Goal: Task Accomplishment & Management: Use online tool/utility

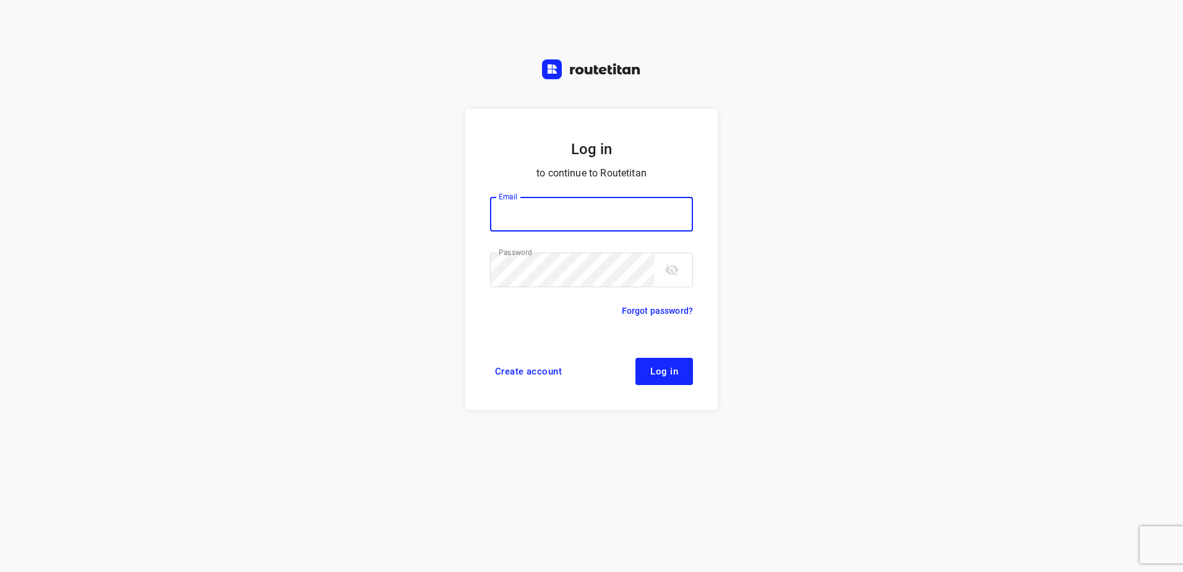
type input "horeca@kaddour.nl"
click at [654, 366] on span "Log in" at bounding box center [664, 371] width 28 height 10
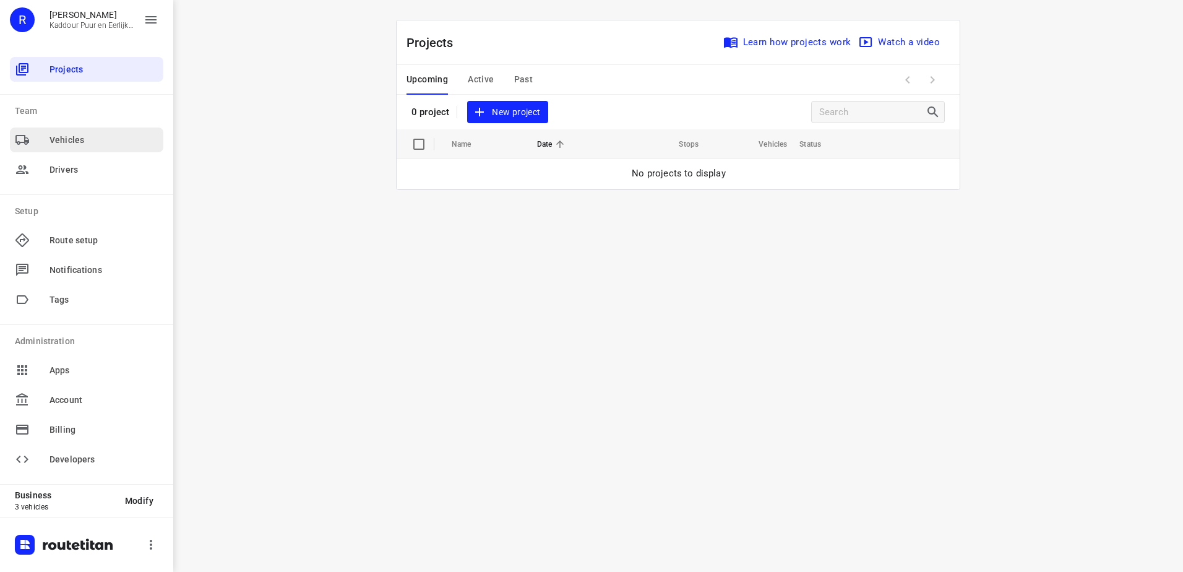
click at [61, 150] on div "Vehicles" at bounding box center [86, 139] width 153 height 25
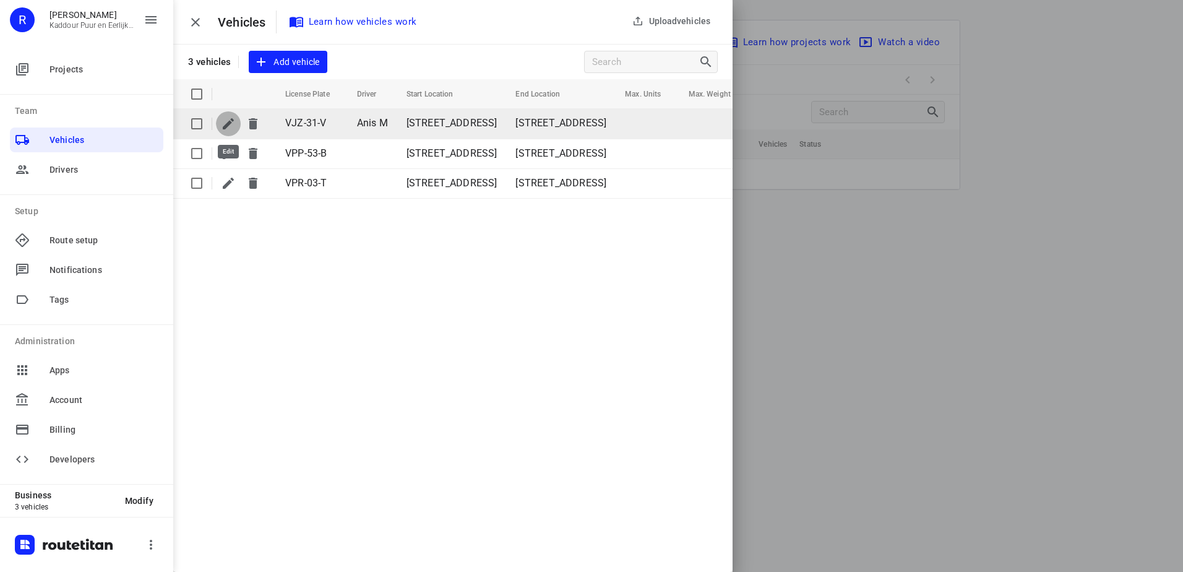
click at [220, 124] on button "button" at bounding box center [228, 123] width 25 height 25
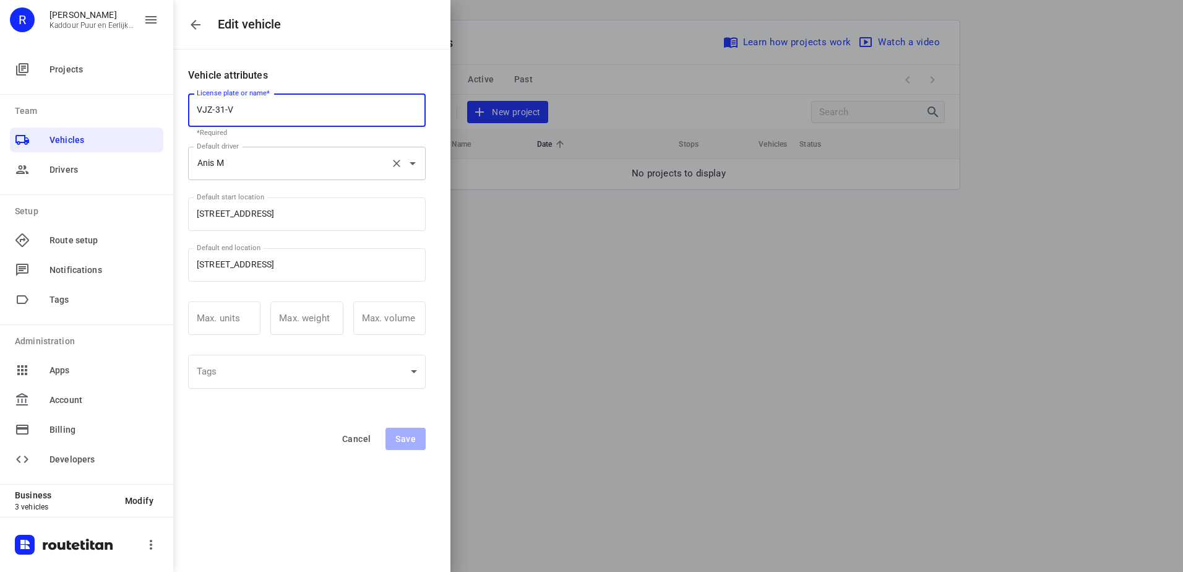
click at [312, 165] on input "Anis M" at bounding box center [290, 163] width 192 height 22
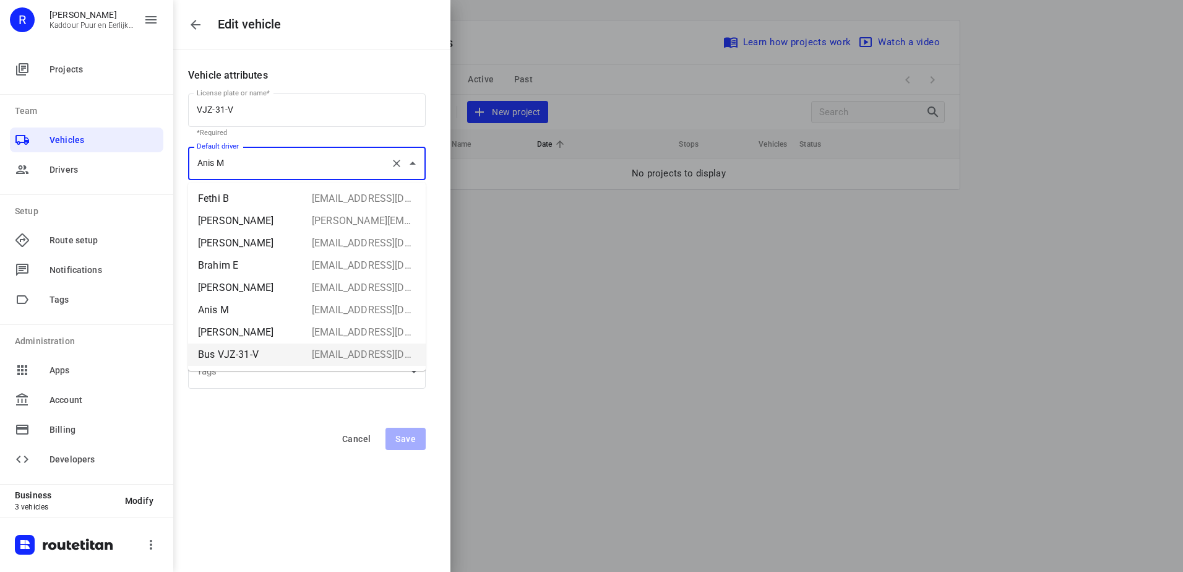
click at [278, 354] on p "Bus VJZ-31-V" at bounding box center [250, 354] width 104 height 15
type input "Bus VJZ-31-V"
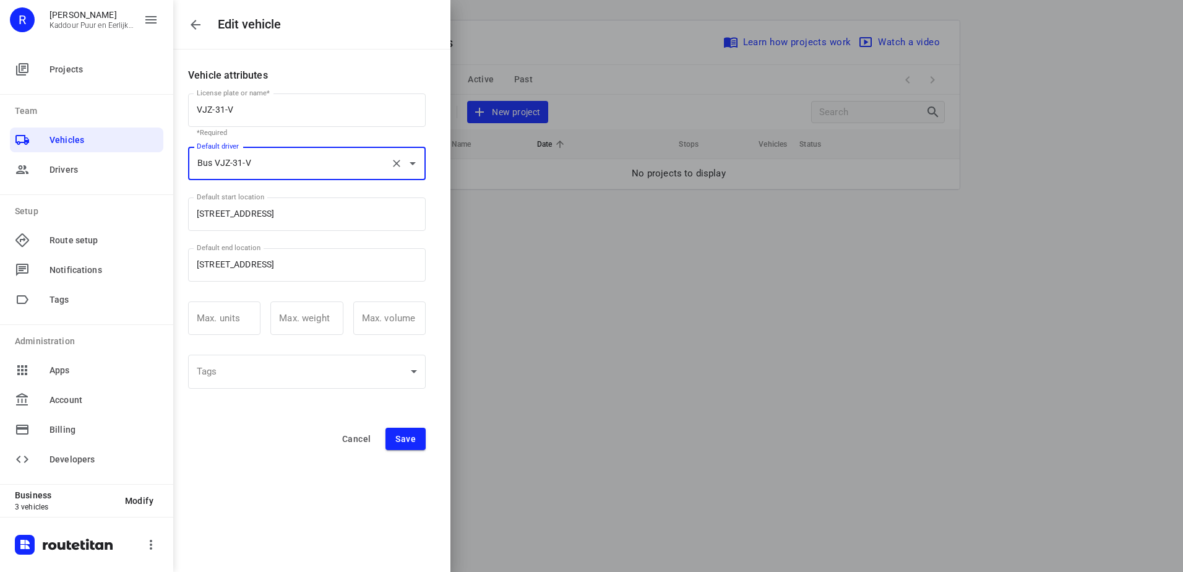
click at [410, 442] on span "Save" at bounding box center [405, 439] width 20 height 10
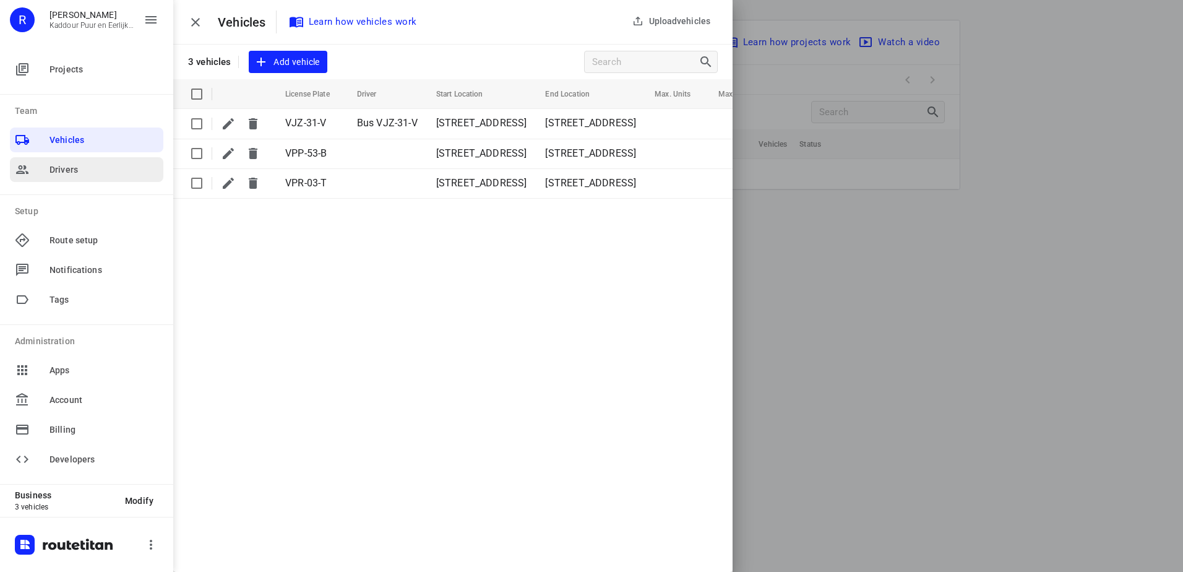
click at [44, 168] on div at bounding box center [32, 169] width 35 height 15
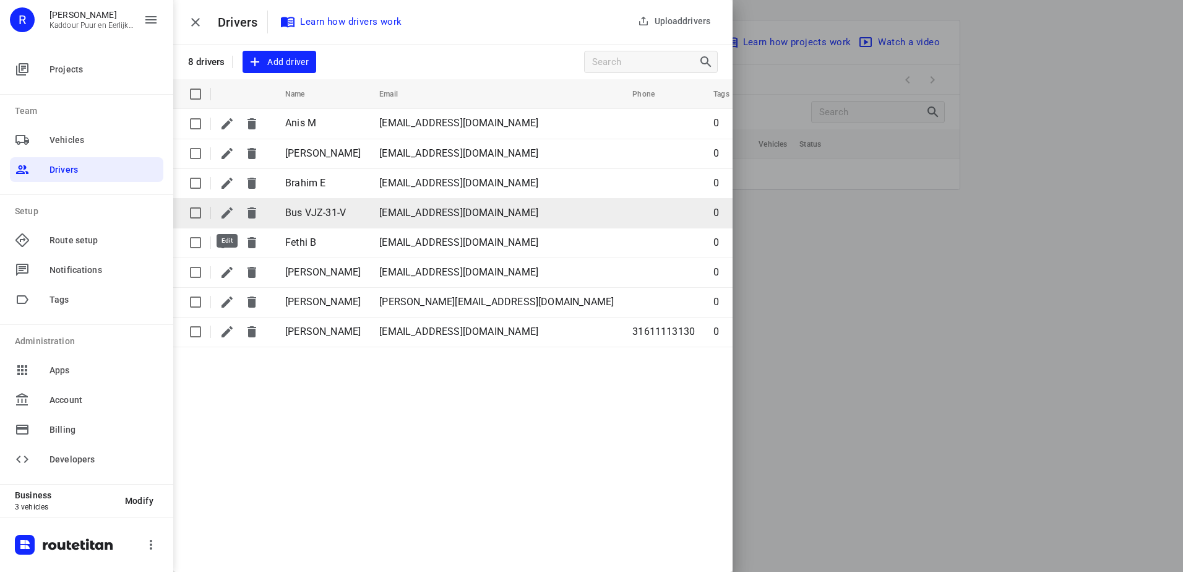
click at [223, 212] on icon "button" at bounding box center [227, 212] width 15 height 15
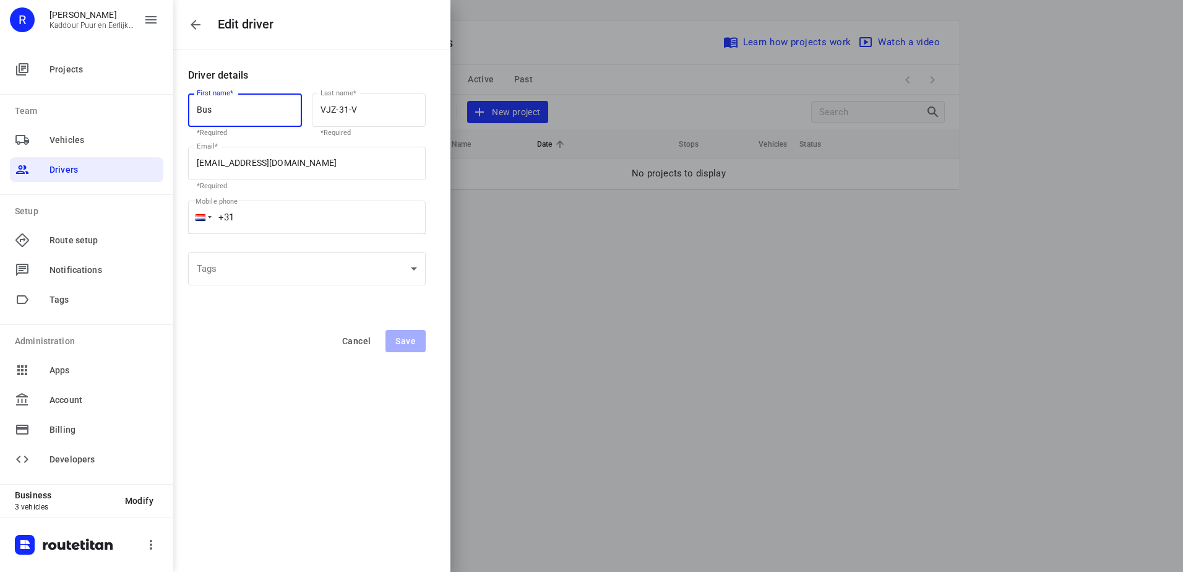
click at [315, 209] on input "+31" at bounding box center [307, 216] width 238 height 33
type input "+31 653979553"
click at [420, 345] on button "Save" at bounding box center [406, 341] width 40 height 22
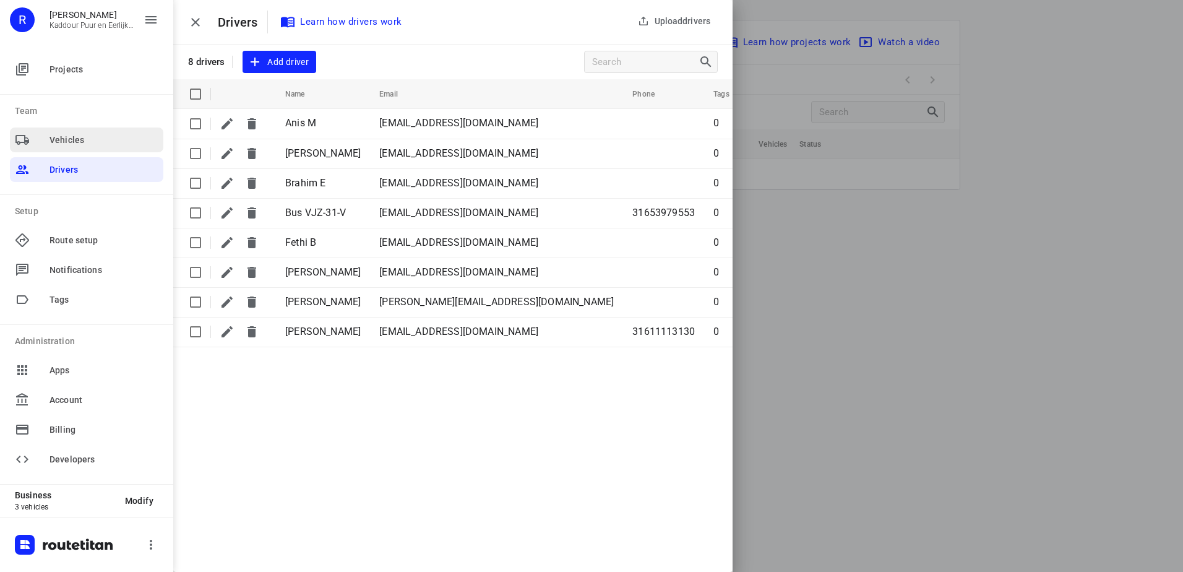
click at [67, 138] on span "Vehicles" at bounding box center [104, 140] width 109 height 13
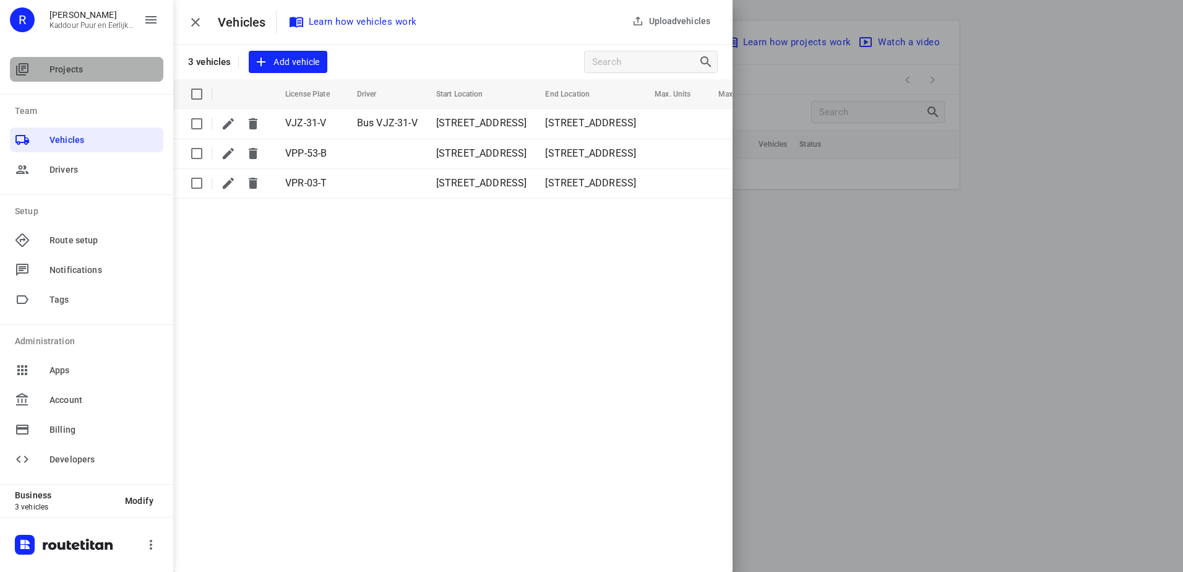
click at [75, 61] on div "Projects" at bounding box center [86, 69] width 153 height 25
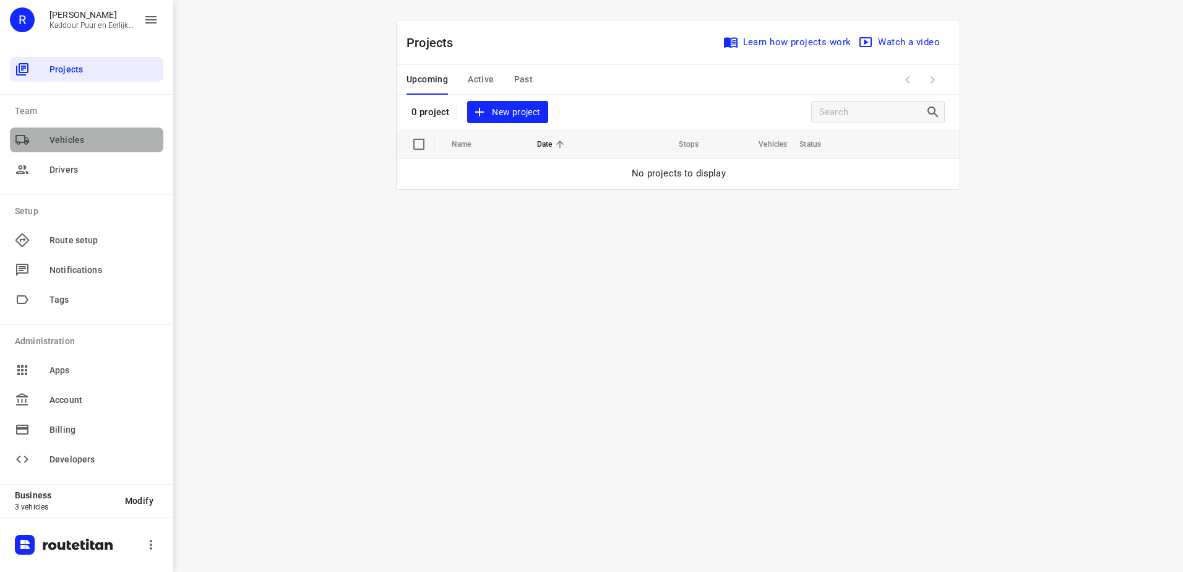
click at [116, 132] on div "Vehicles" at bounding box center [86, 139] width 153 height 25
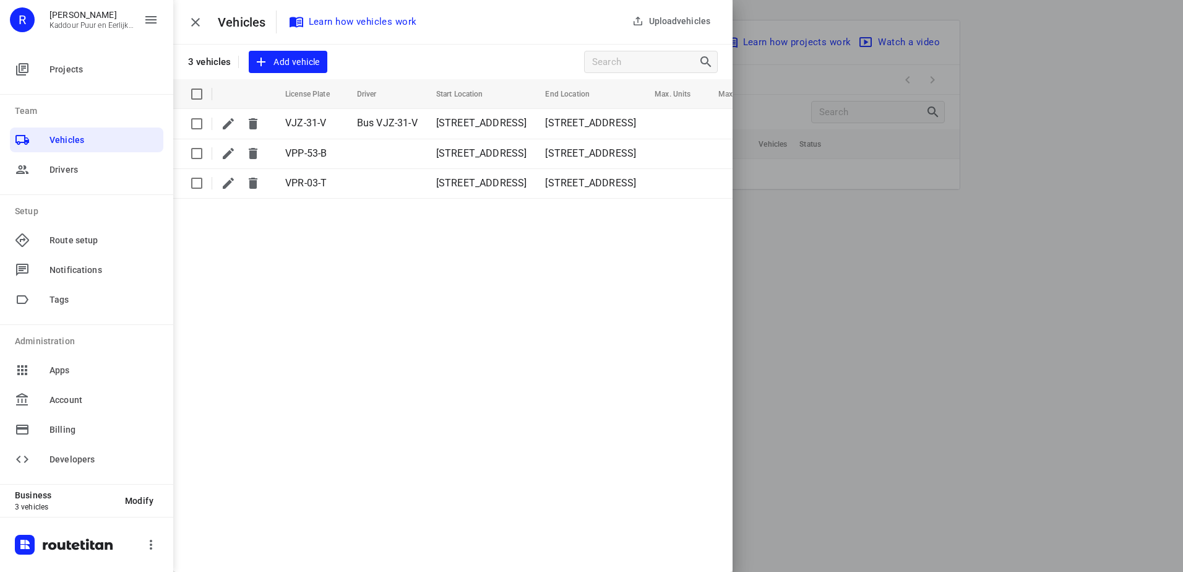
click at [201, 22] on icon "button" at bounding box center [195, 22] width 15 height 15
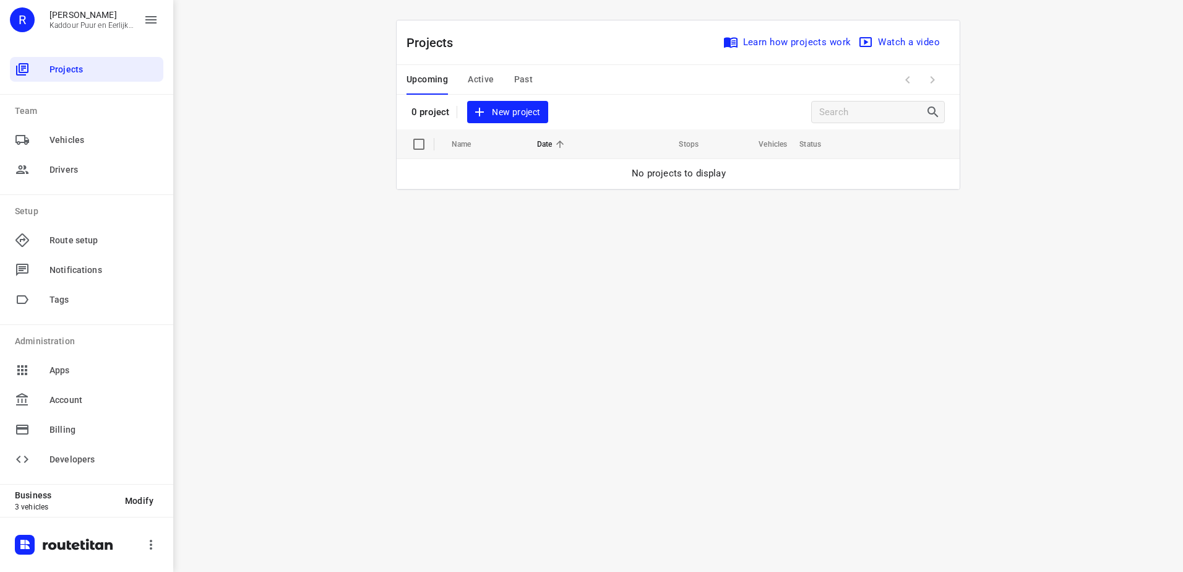
click at [506, 123] on button "New project" at bounding box center [507, 112] width 80 height 23
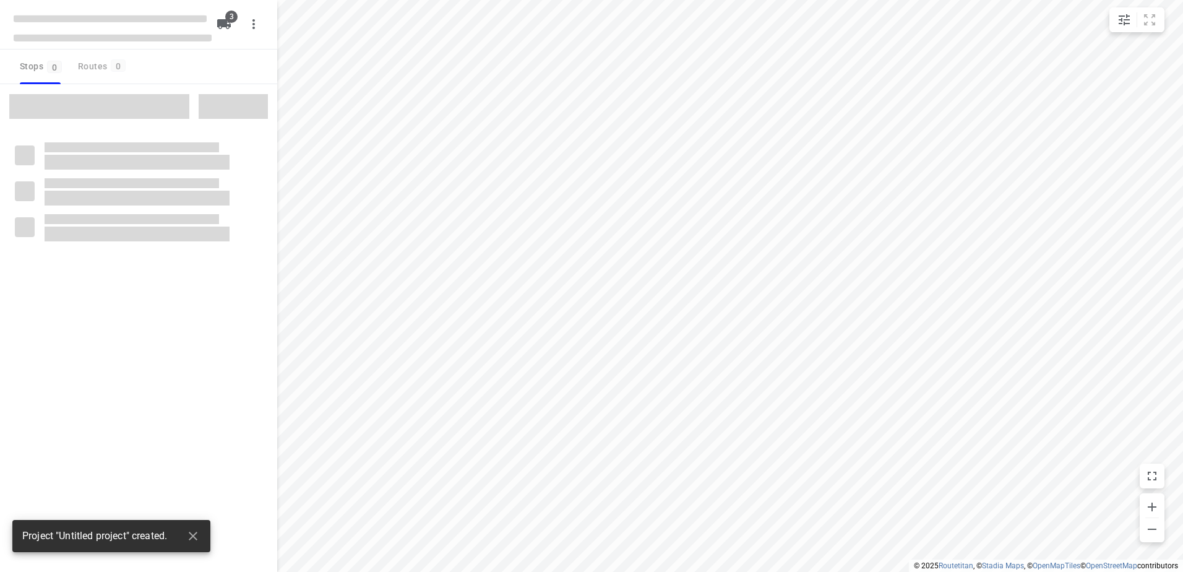
type input "distance"
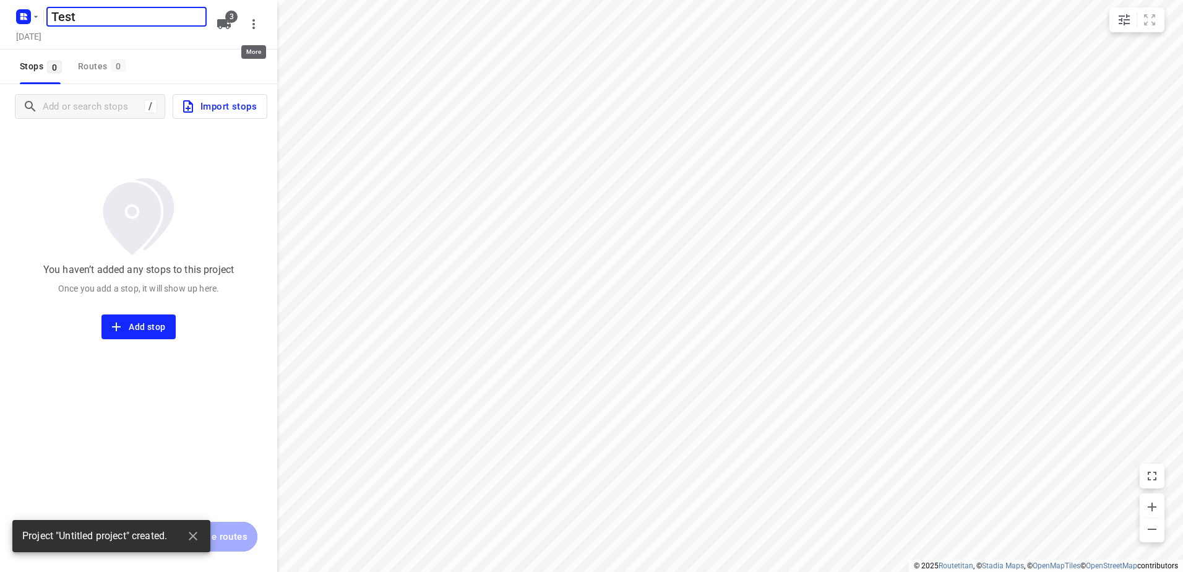
type input "Test"
click at [226, 22] on icon "button" at bounding box center [224, 24] width 14 height 10
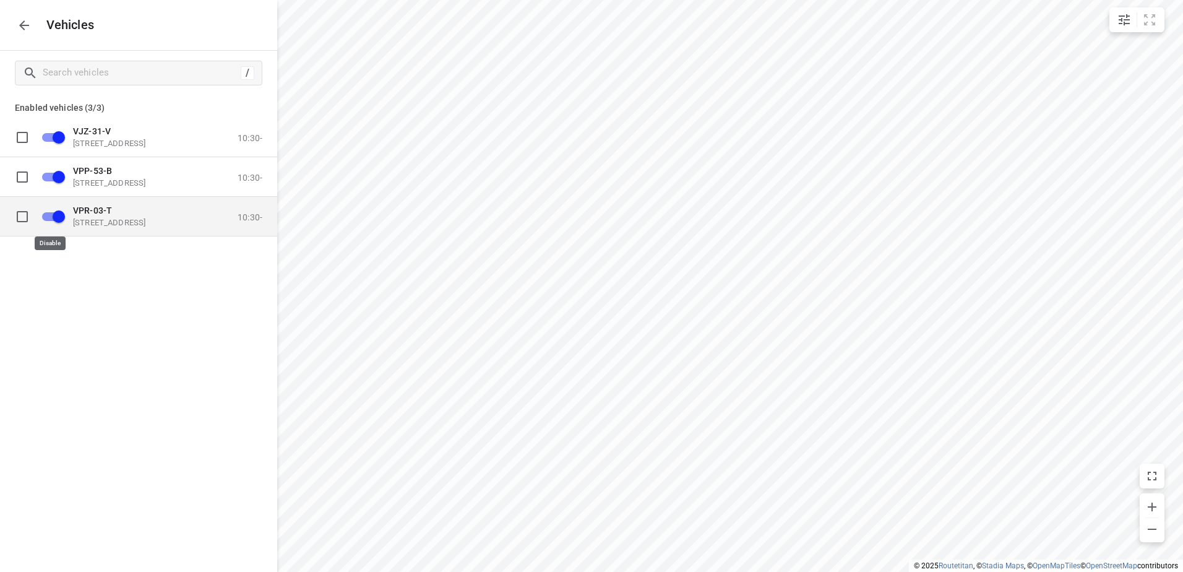
click at [51, 208] on input "grid" at bounding box center [59, 216] width 71 height 24
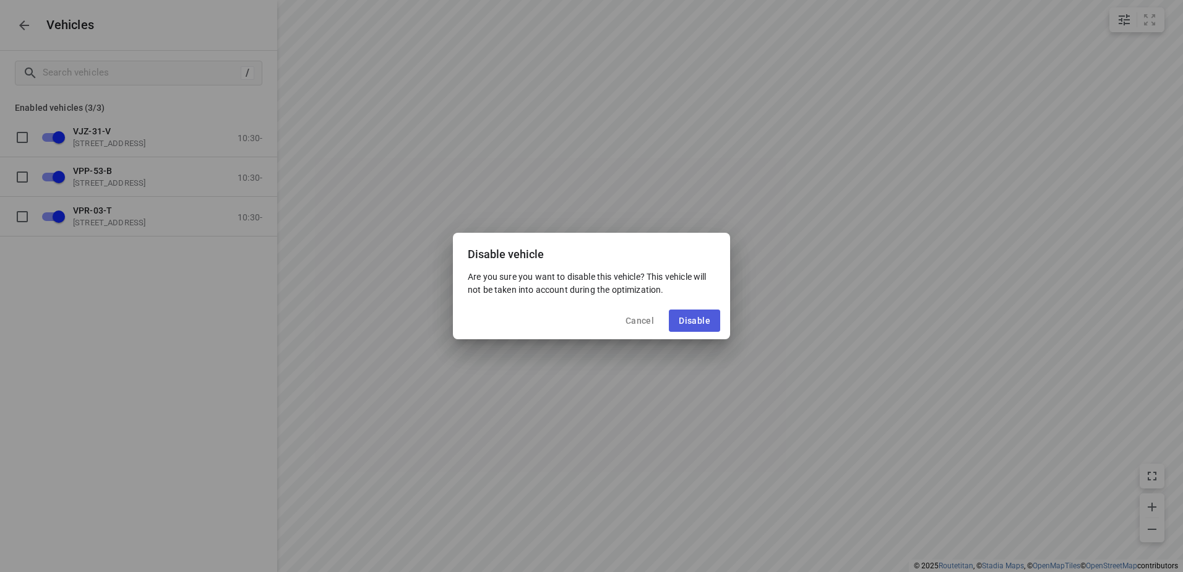
click at [702, 318] on span "Disable" at bounding box center [695, 321] width 32 height 10
checkbox input "false"
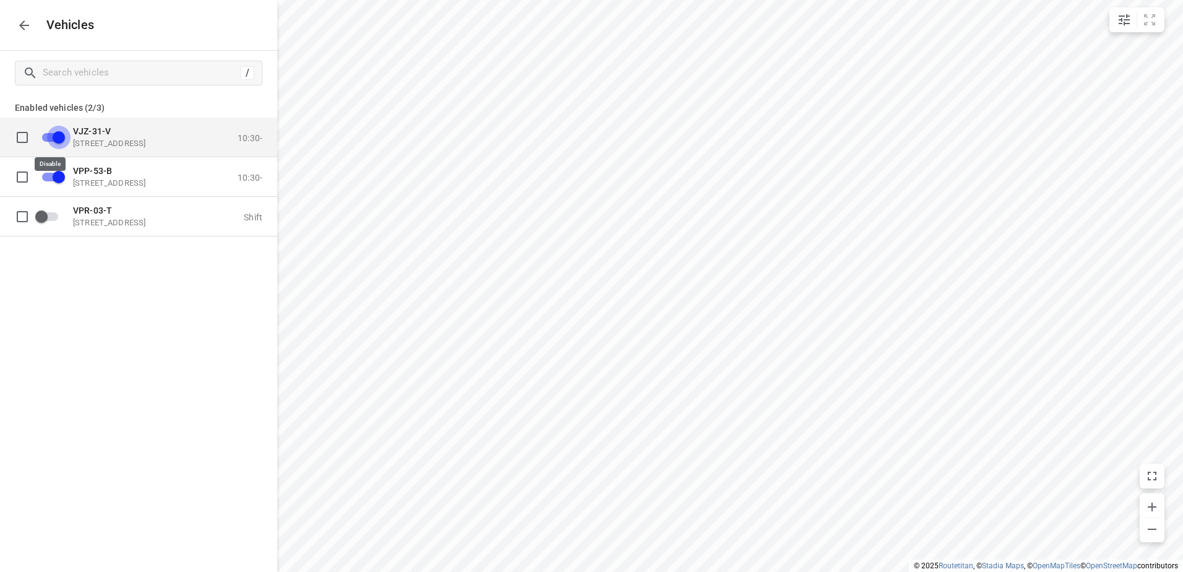
click at [45, 135] on input "grid" at bounding box center [59, 137] width 71 height 24
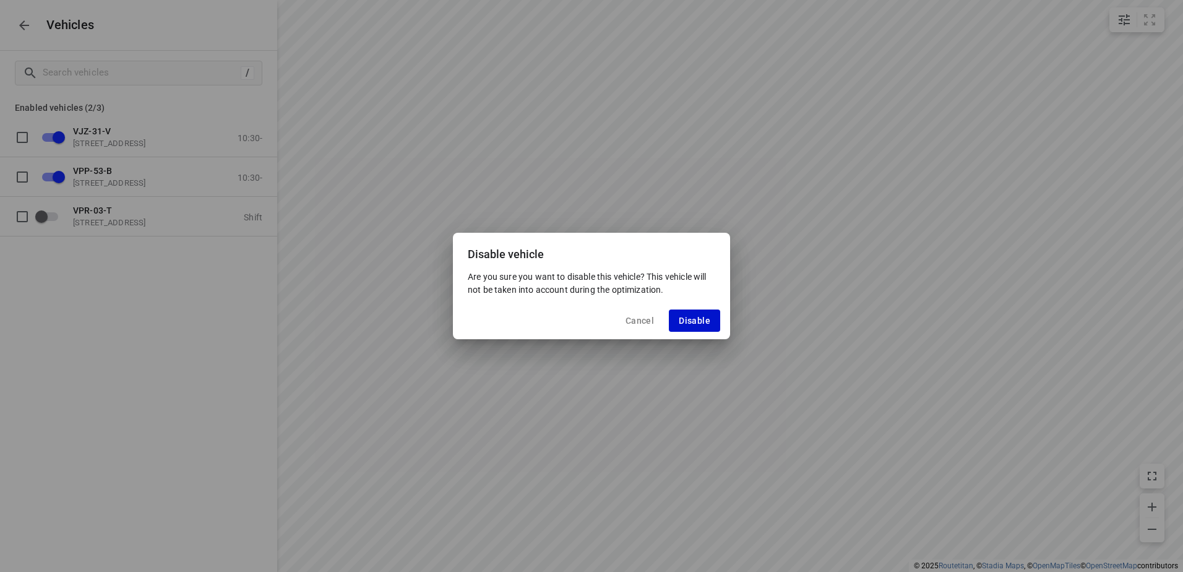
click at [690, 316] on span "Disable" at bounding box center [695, 321] width 32 height 10
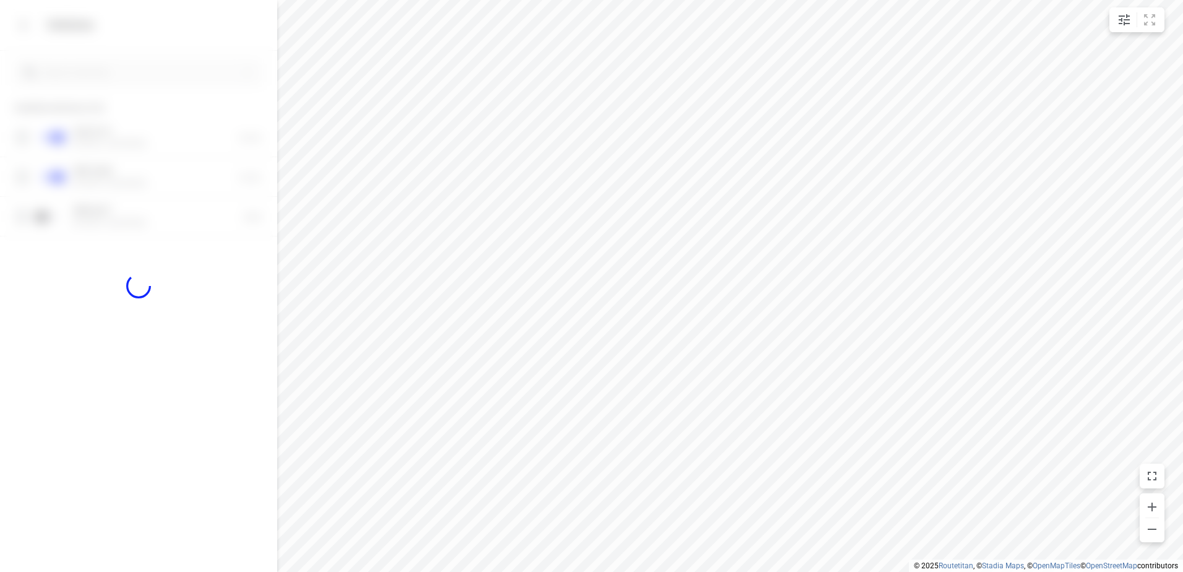
checkbox input "false"
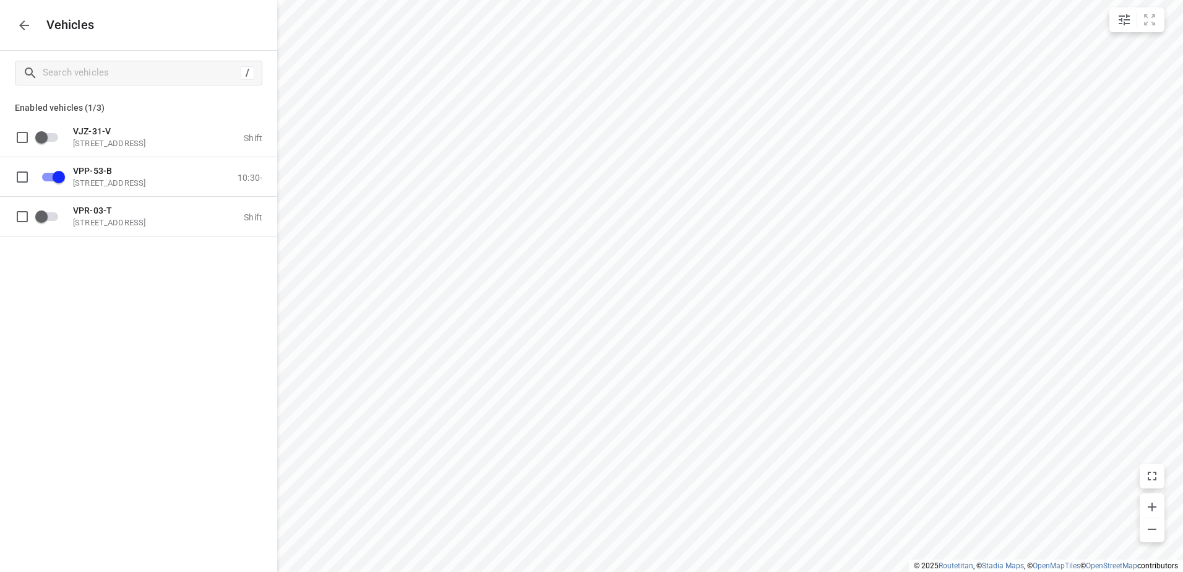
click at [15, 22] on button "button" at bounding box center [24, 25] width 25 height 25
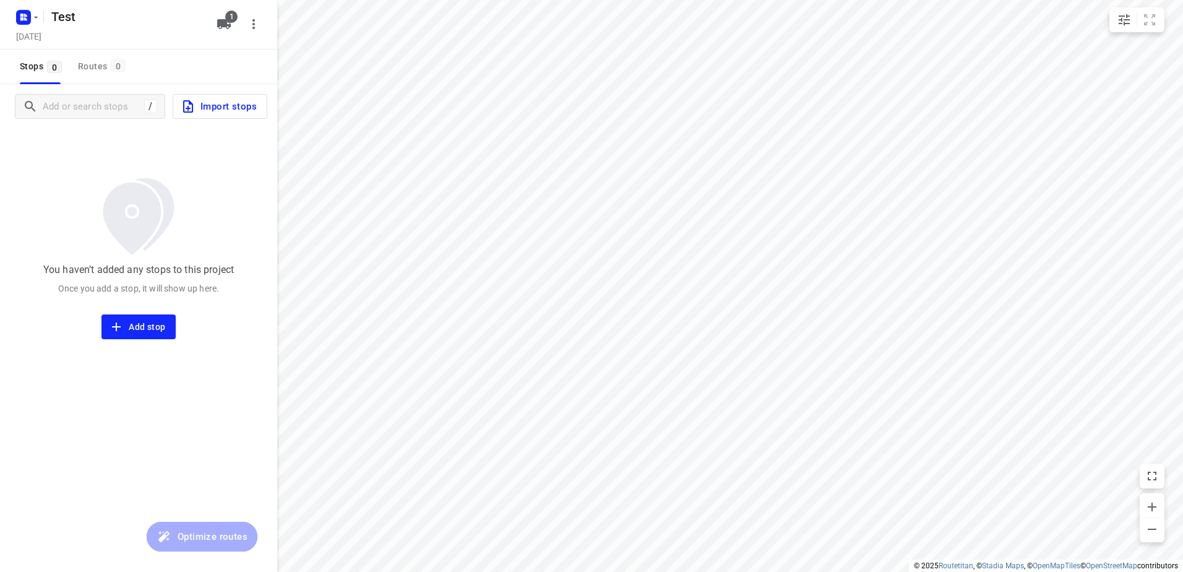
click at [239, 116] on button "Import stops" at bounding box center [220, 106] width 95 height 25
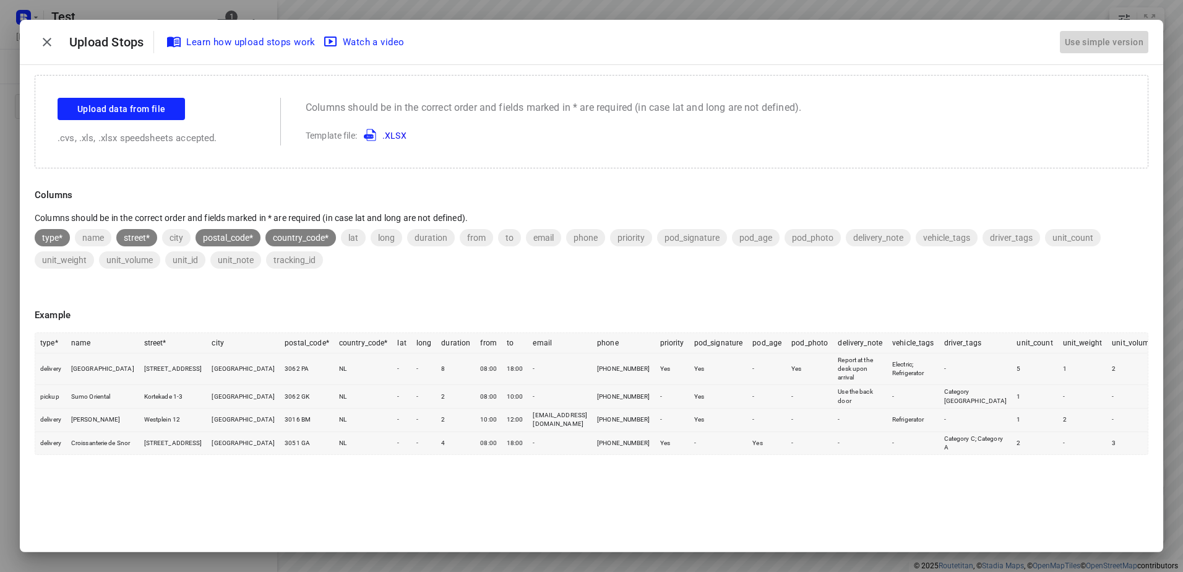
click at [1069, 42] on div "Use simple version" at bounding box center [1104, 42] width 84 height 20
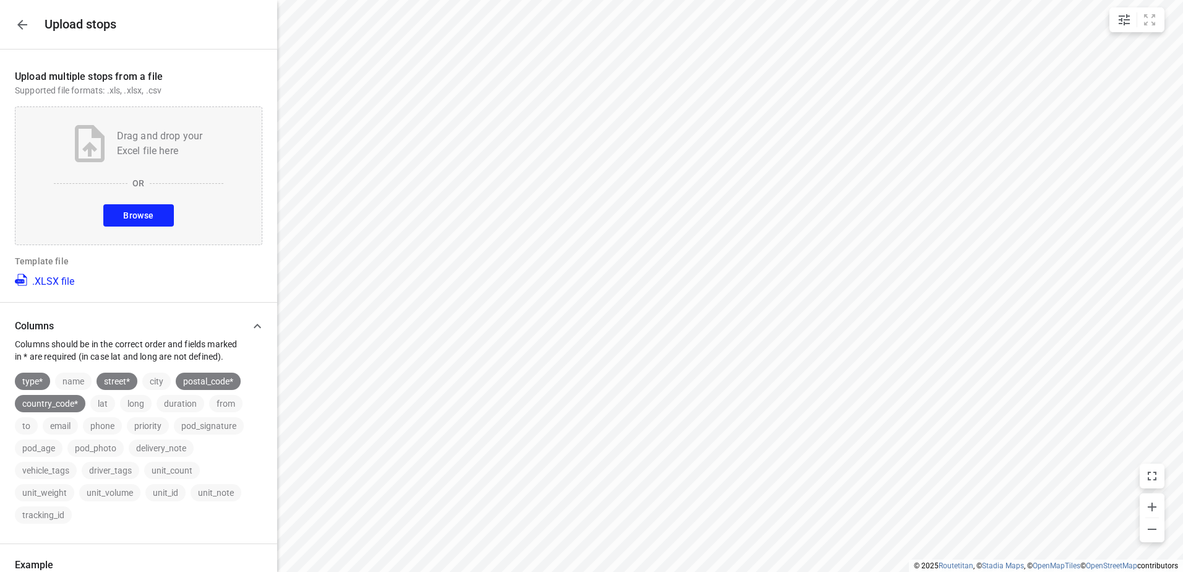
click at [56, 281] on link ".XLSX file" at bounding box center [44, 279] width 59 height 15
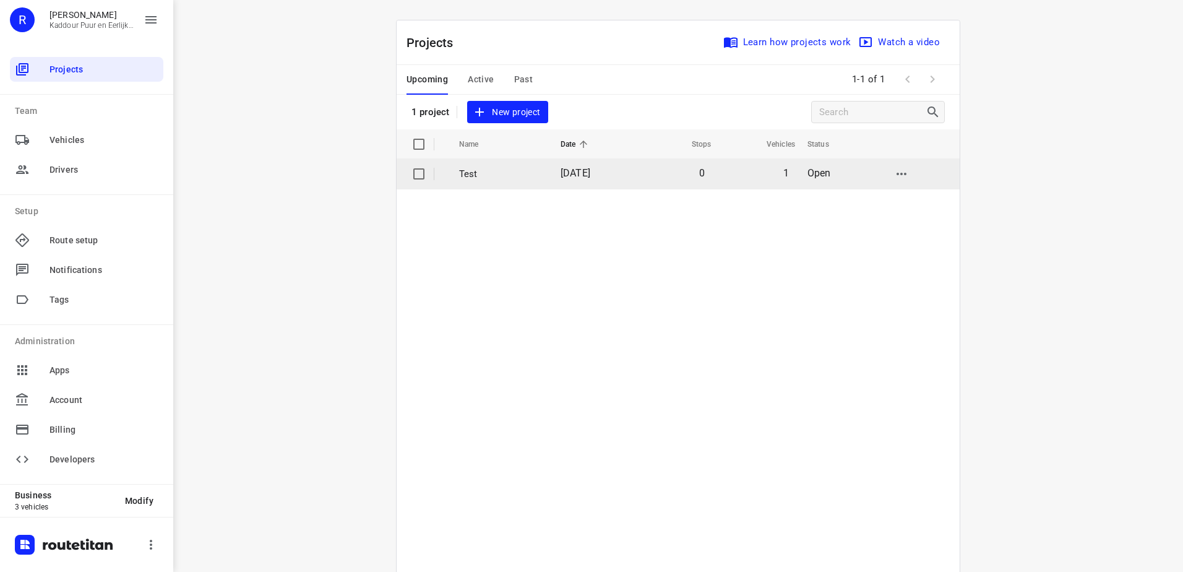
click at [493, 181] on td "Test" at bounding box center [499, 174] width 104 height 30
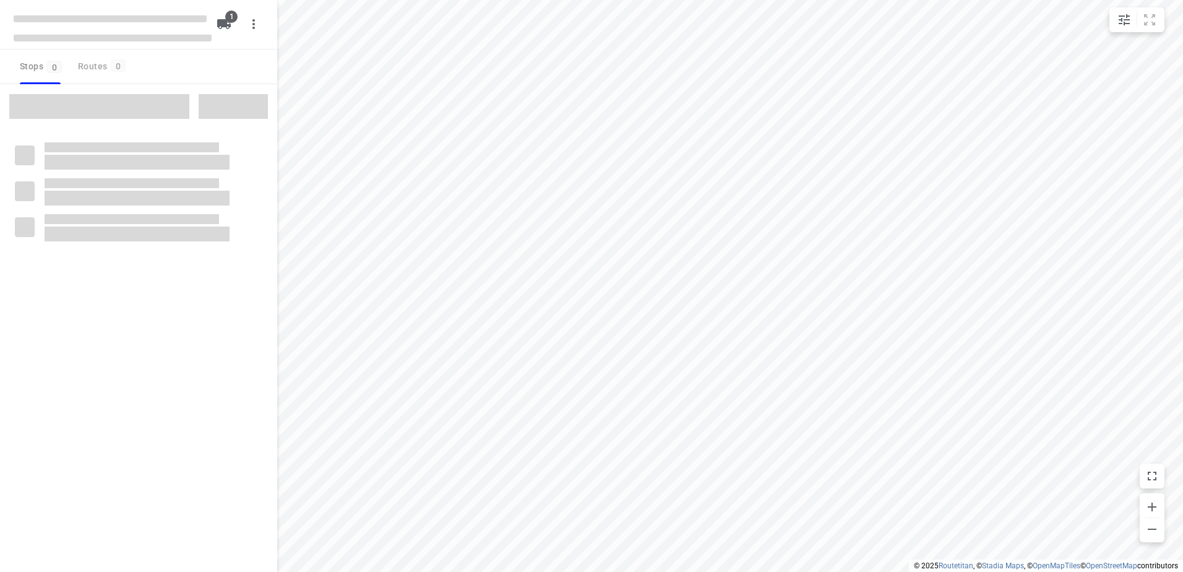
type input "distance"
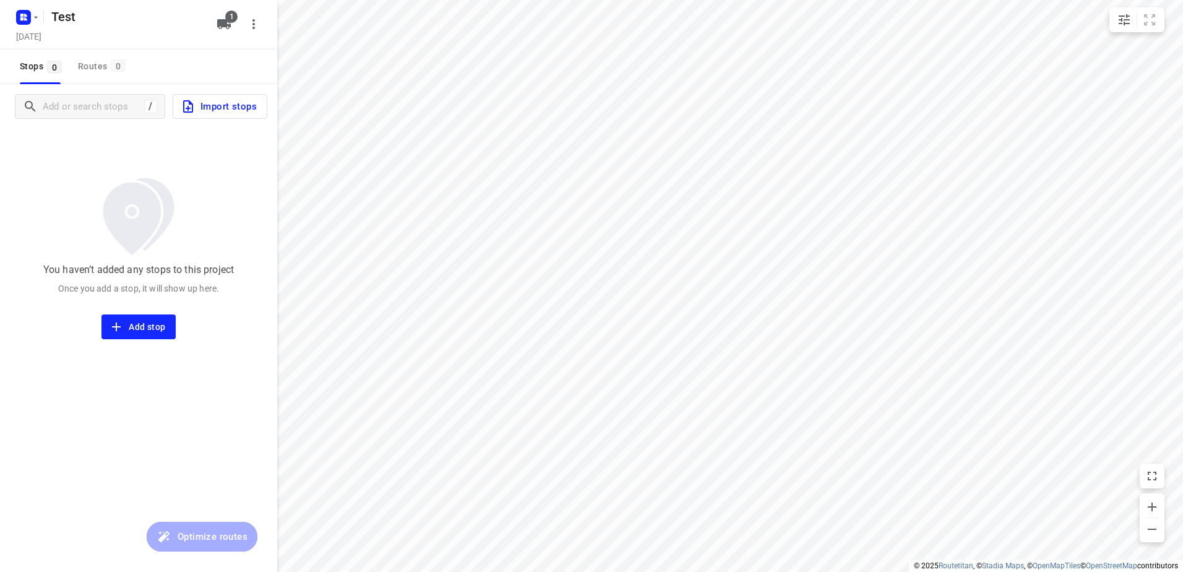
click at [235, 101] on span "Import stops" at bounding box center [219, 106] width 76 height 16
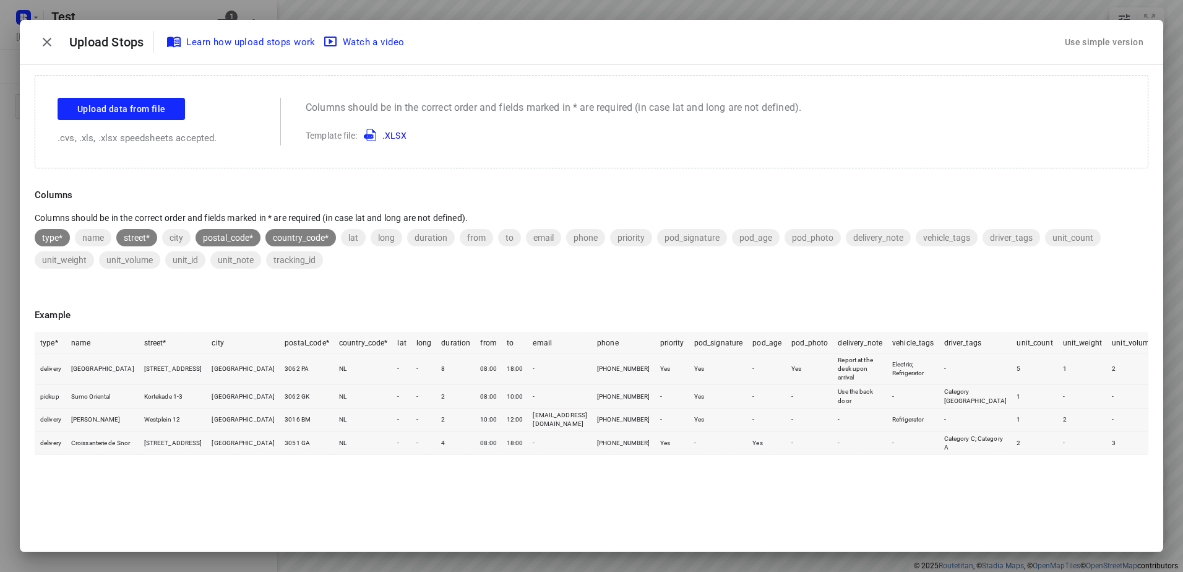
click at [1071, 31] on button "Use simple version" at bounding box center [1104, 42] width 88 height 23
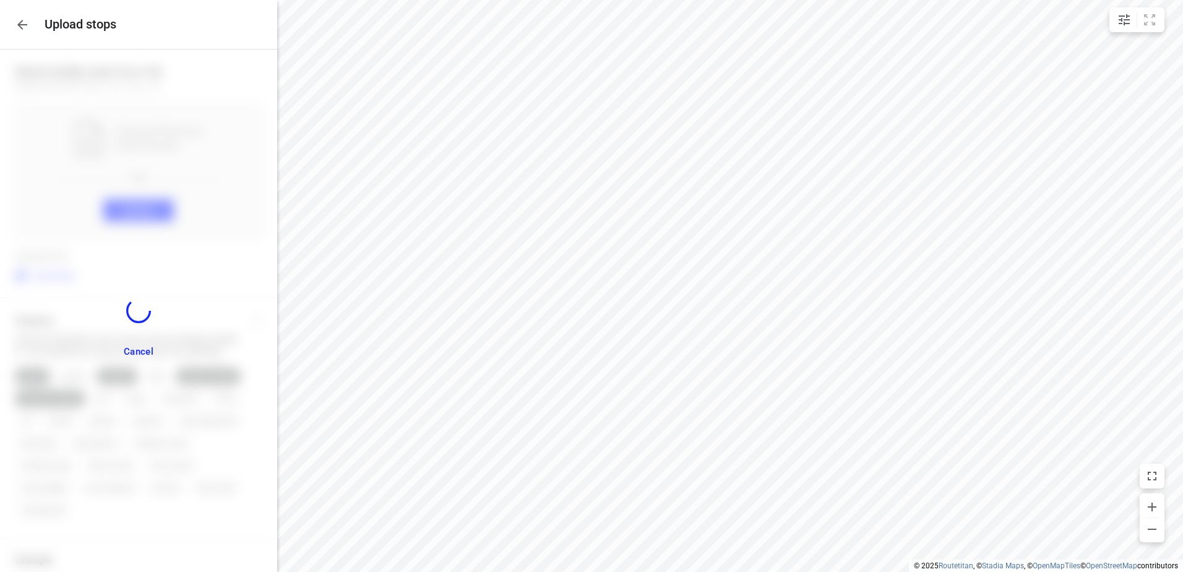
scroll to position [97, 0]
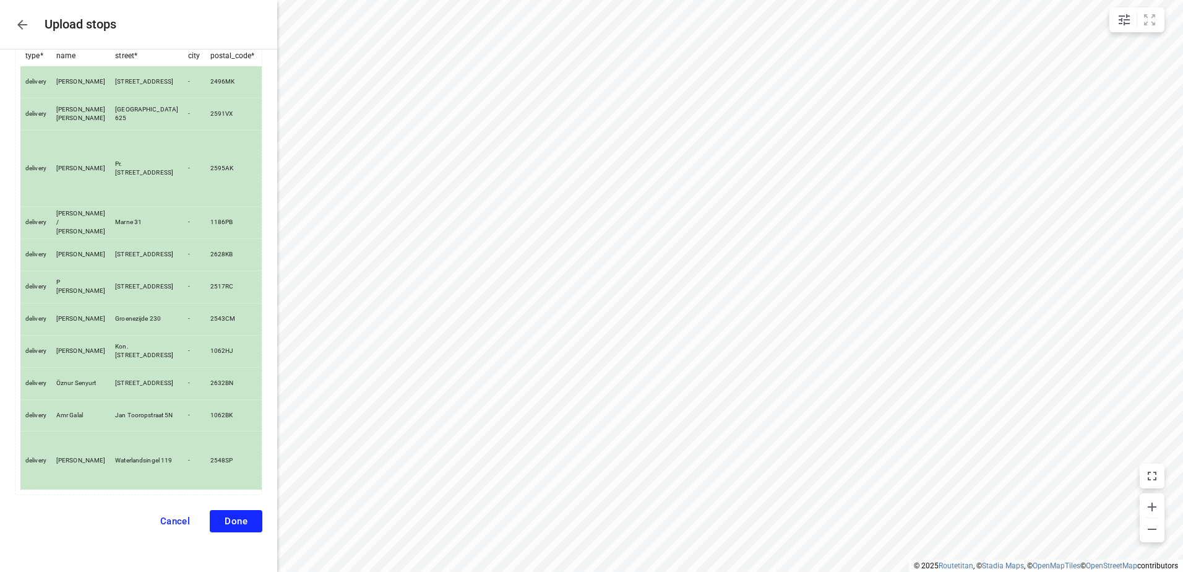
click at [228, 520] on span "Done" at bounding box center [236, 520] width 23 height 11
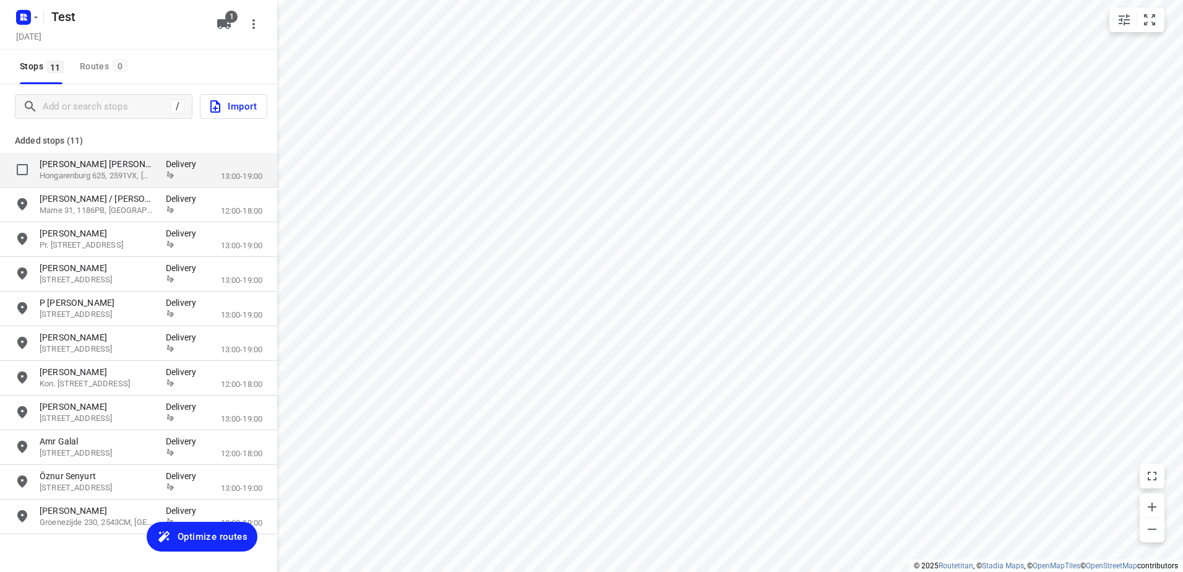
click at [163, 162] on p "[PERSON_NAME] [PERSON_NAME]" at bounding box center [103, 164] width 126 height 12
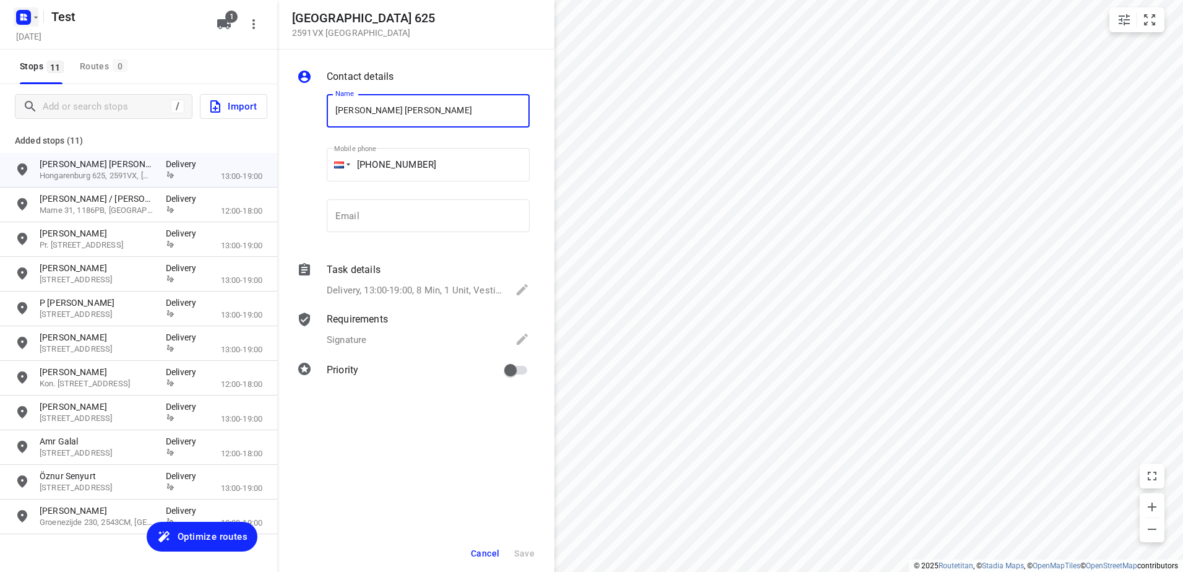
click at [27, 23] on rect "button" at bounding box center [23, 17] width 15 height 15
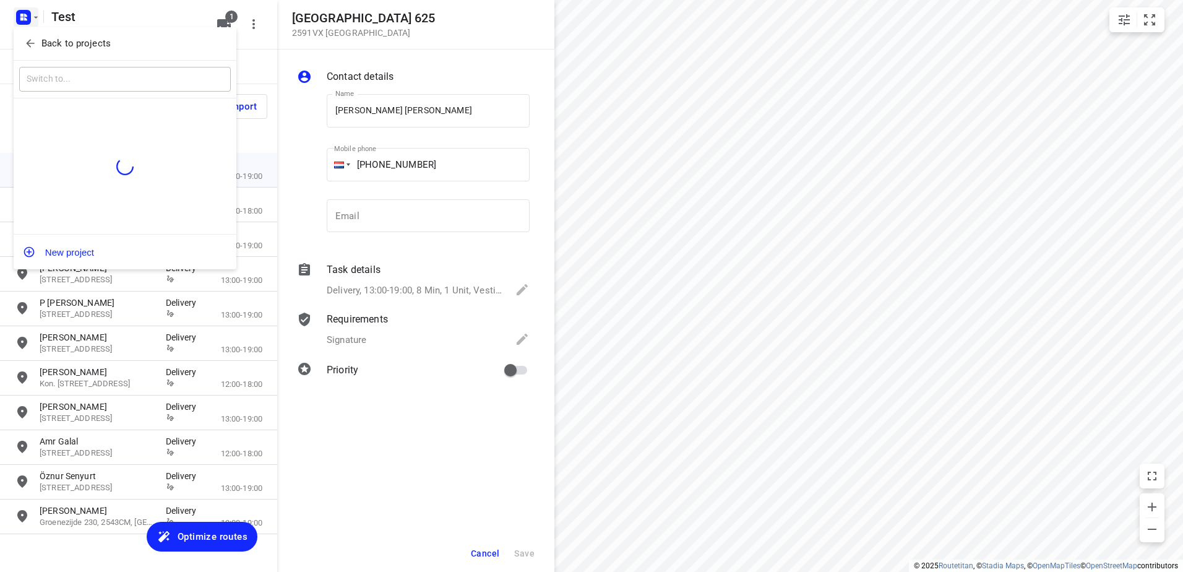
click at [95, 51] on button "Back to projects" at bounding box center [125, 43] width 212 height 20
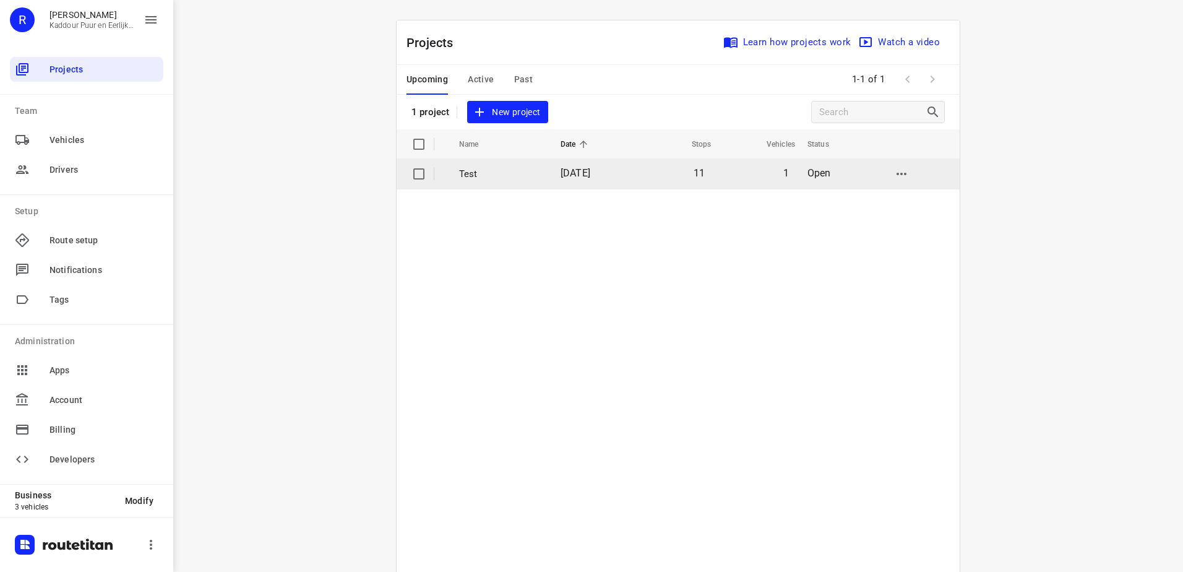
click at [408, 168] on input "checkbox" at bounding box center [419, 174] width 25 height 25
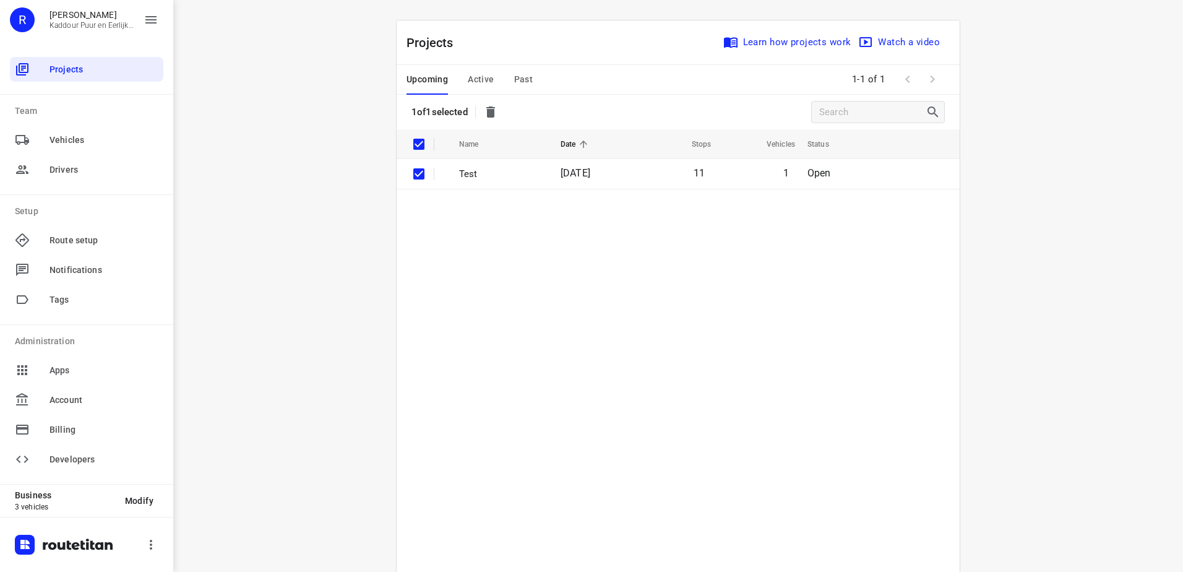
click at [494, 116] on icon "button" at bounding box center [490, 111] width 9 height 11
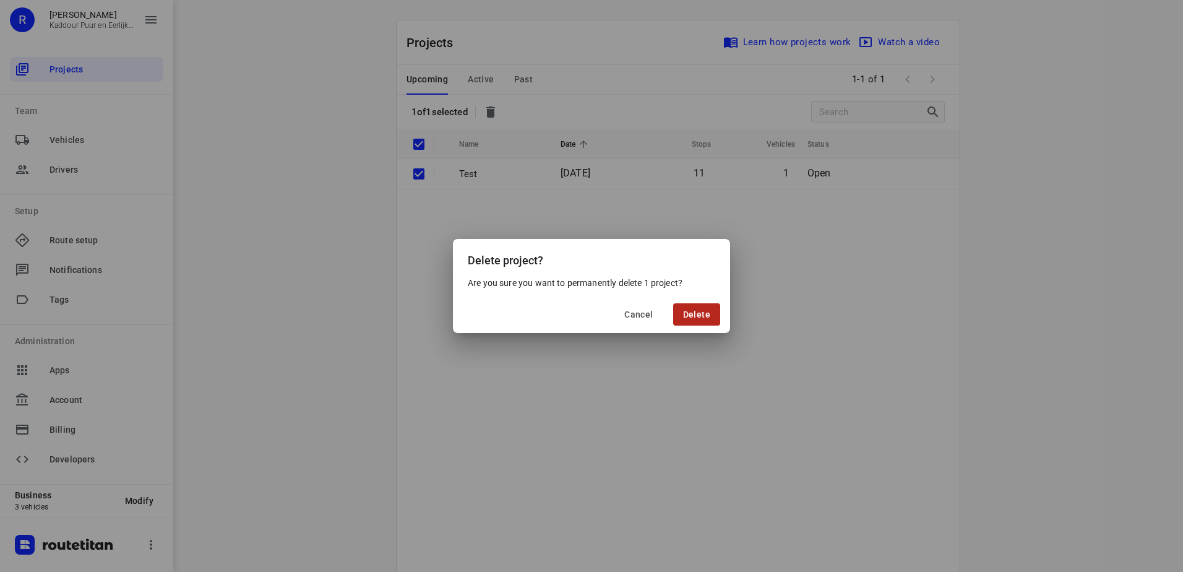
click at [694, 310] on span "Delete" at bounding box center [696, 314] width 27 height 10
checkbox input "false"
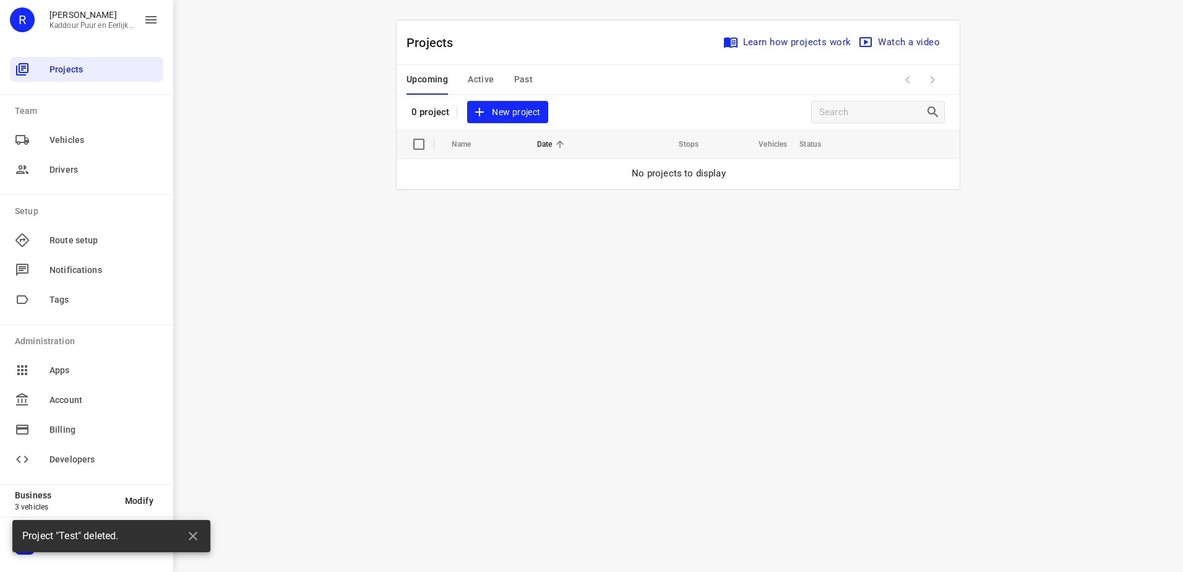
click at [481, 79] on span "Active" at bounding box center [481, 79] width 26 height 15
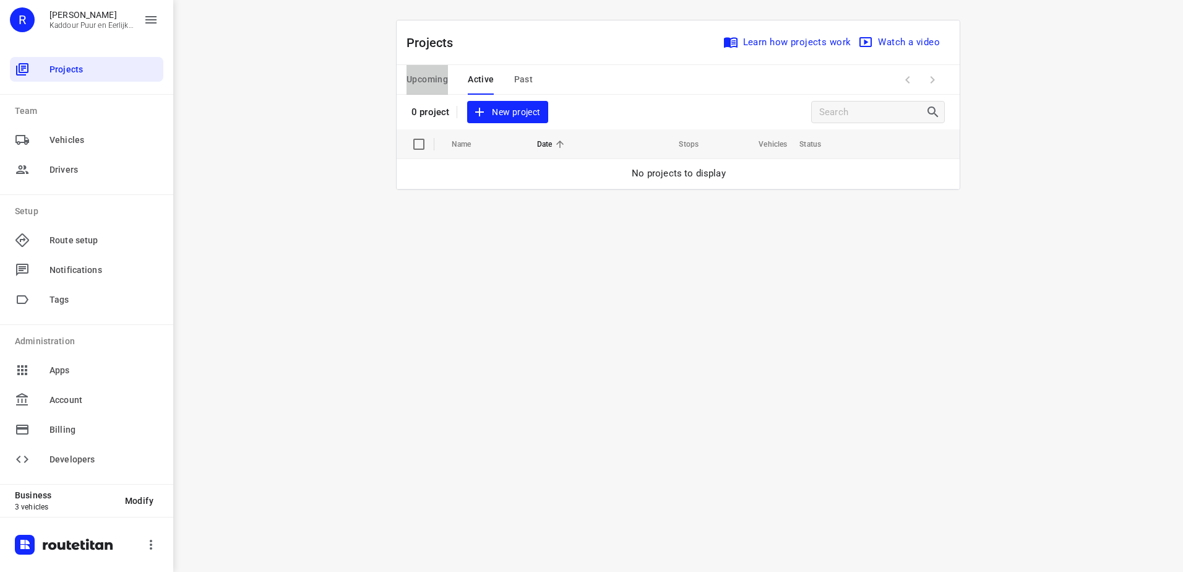
click at [428, 79] on span "Upcoming" at bounding box center [427, 79] width 41 height 15
click at [474, 88] on button "Active" at bounding box center [481, 80] width 26 height 30
drag, startPoint x: 447, startPoint y: 82, endPoint x: 437, endPoint y: 79, distance: 10.2
click at [437, 79] on span "Upcoming" at bounding box center [427, 79] width 41 height 15
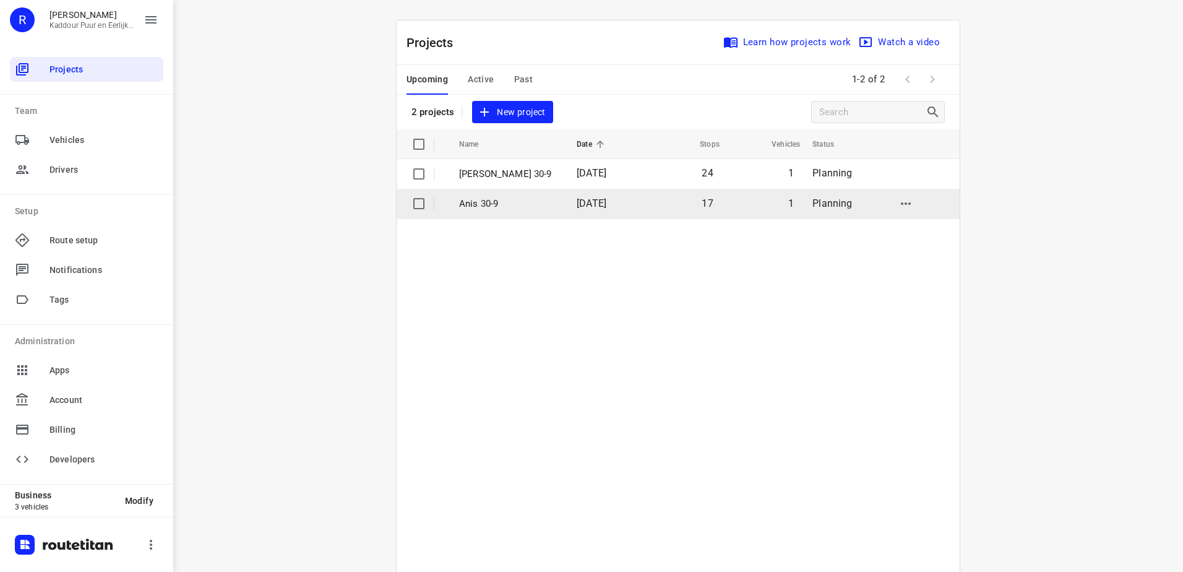
click at [529, 204] on p "Anis 30-9" at bounding box center [508, 204] width 99 height 14
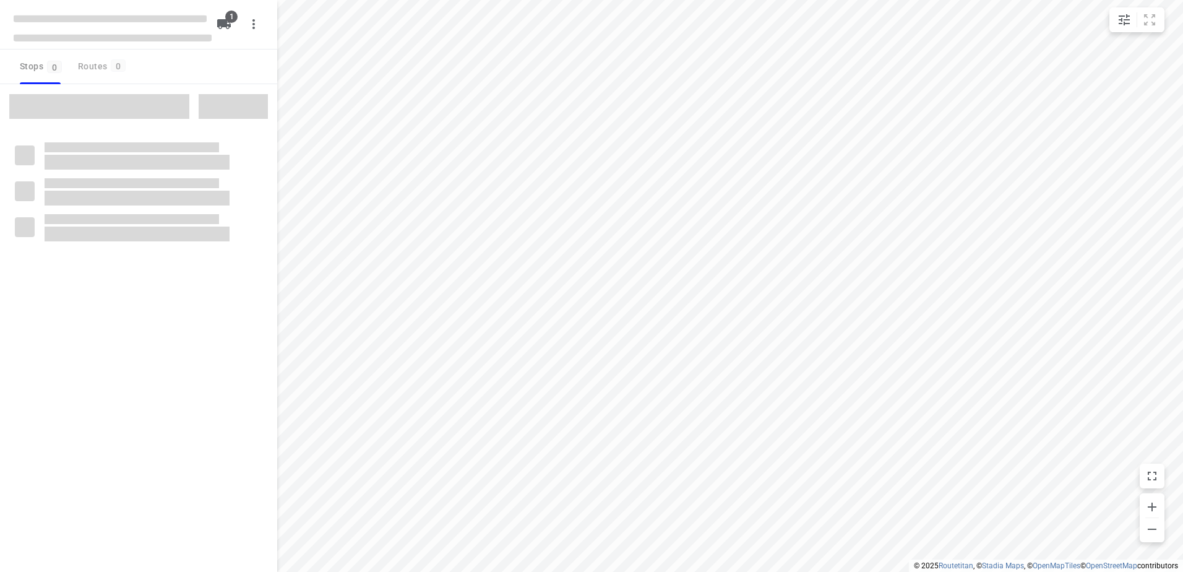
type input "distance"
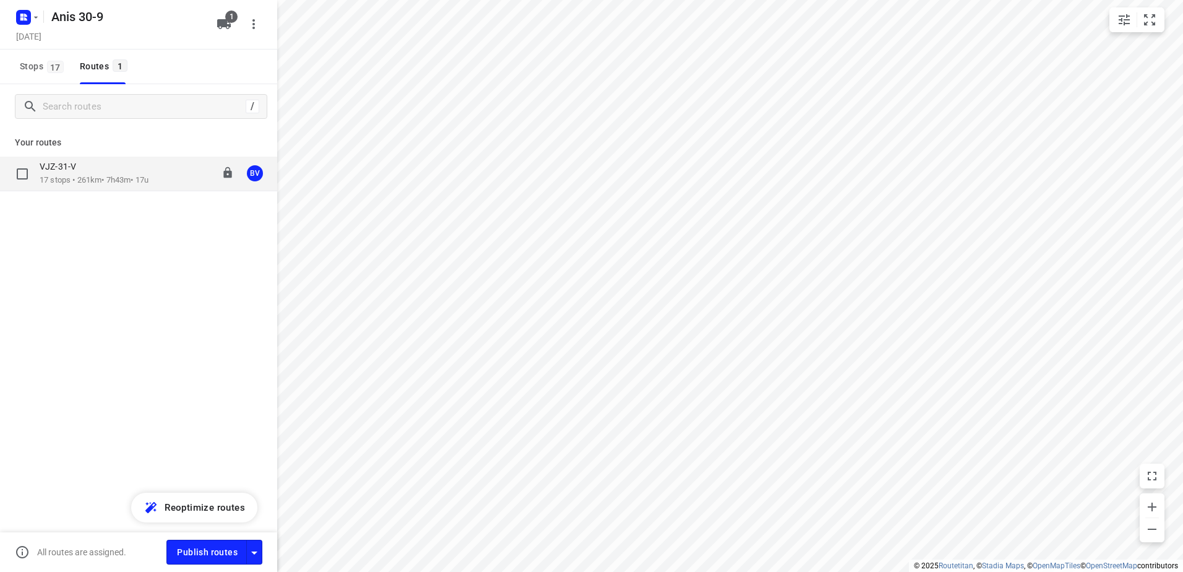
click at [84, 187] on div "VJZ-31-V 17 stops • 261km • 7h43m • 17u 11:38-19:22 BV" at bounding box center [138, 174] width 277 height 35
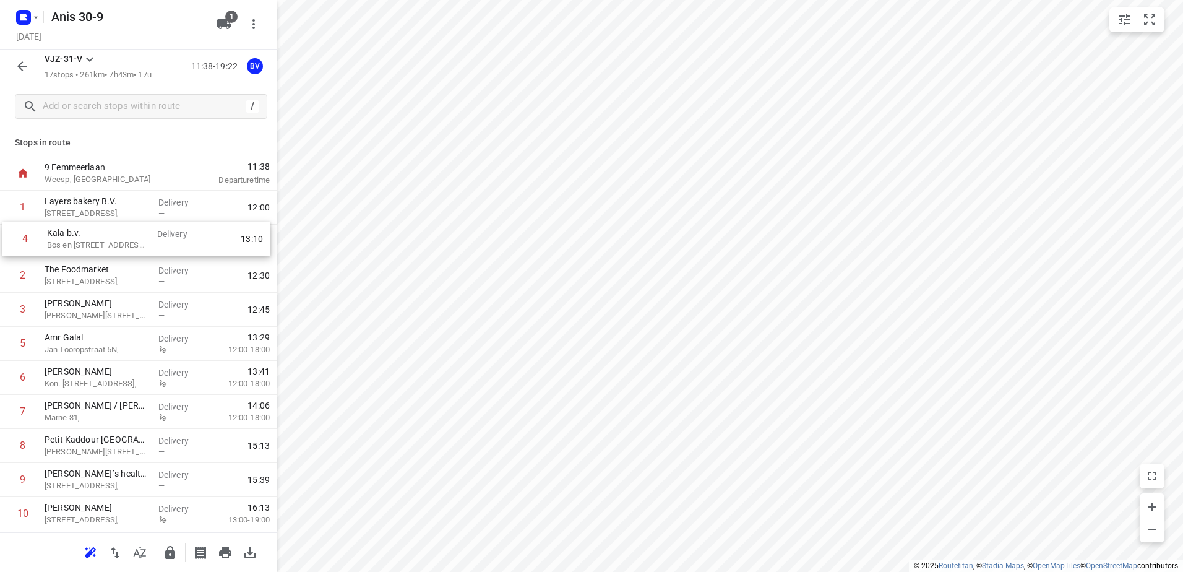
drag, startPoint x: 103, startPoint y: 314, endPoint x: 108, endPoint y: 239, distance: 75.0
click at [108, 239] on div "1 Layers bakery B.V. [STREET_ADDRESS], Delivery — 12:00 2 The Foodmarket [STREE…" at bounding box center [138, 480] width 277 height 579
click at [170, 212] on div "—" at bounding box center [181, 213] width 46 height 9
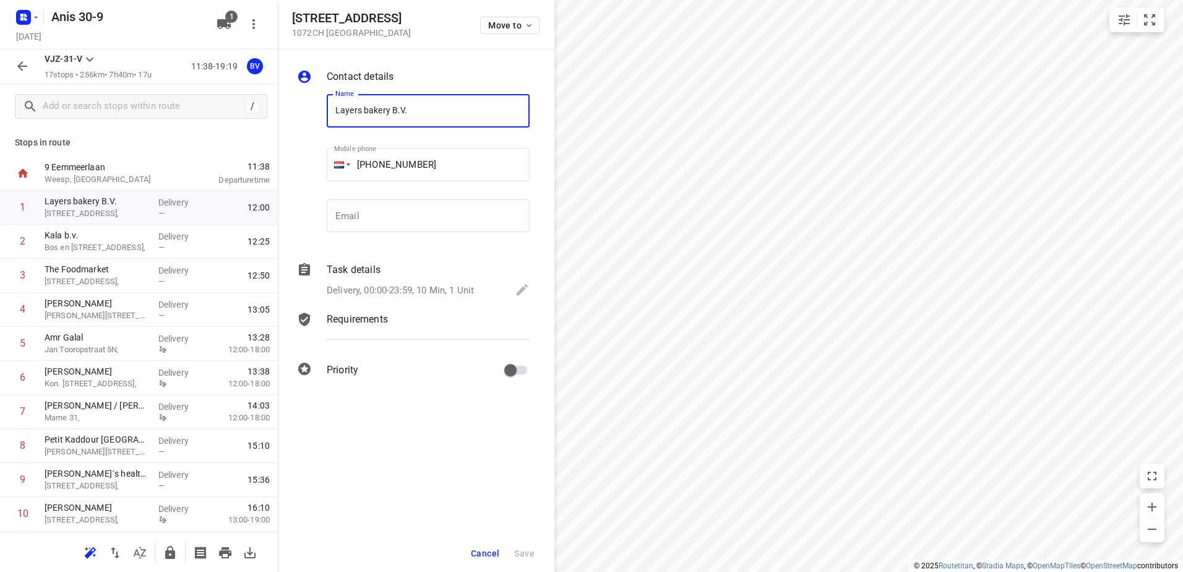
click at [407, 262] on div "Task details Delivery, 00:00-23:59, 10 Min, 1 Unit" at bounding box center [428, 281] width 208 height 42
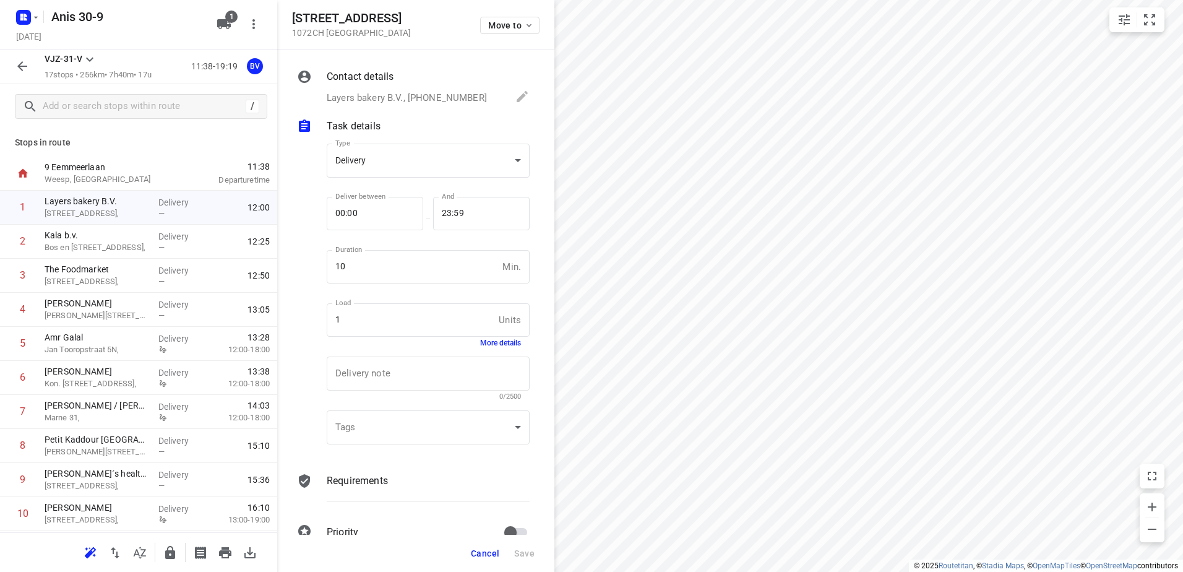
click at [417, 494] on div "Requirements" at bounding box center [428, 492] width 208 height 42
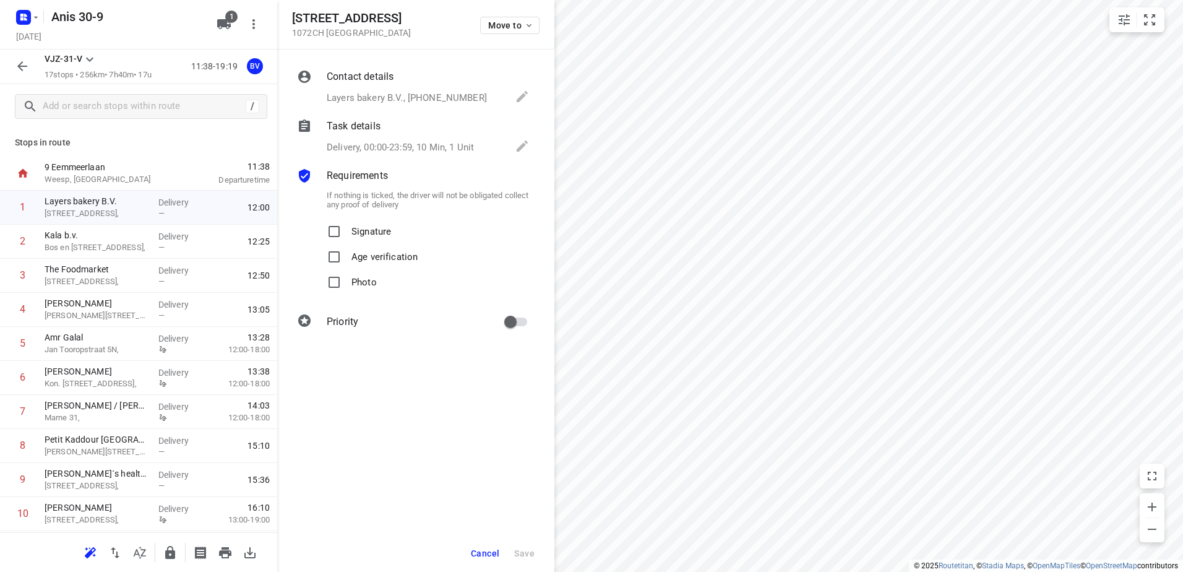
click at [358, 233] on p "Signature" at bounding box center [371, 228] width 40 height 18
click at [347, 233] on input "Signature" at bounding box center [334, 231] width 25 height 25
checkbox input "true"
click at [534, 557] on span "Save" at bounding box center [524, 553] width 20 height 10
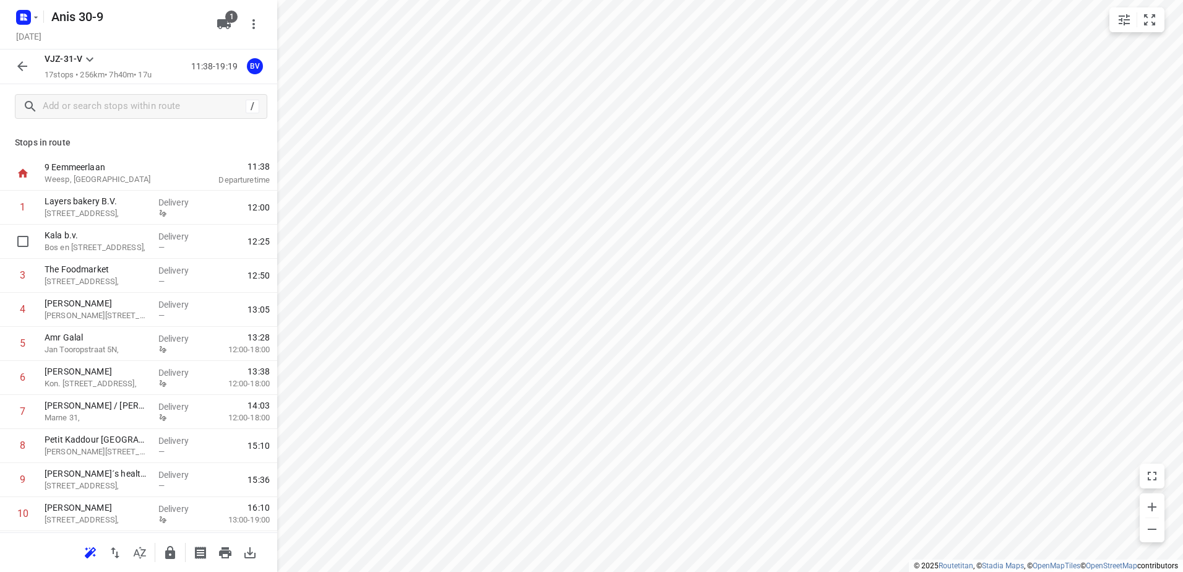
click at [171, 252] on div "—" at bounding box center [181, 247] width 46 height 9
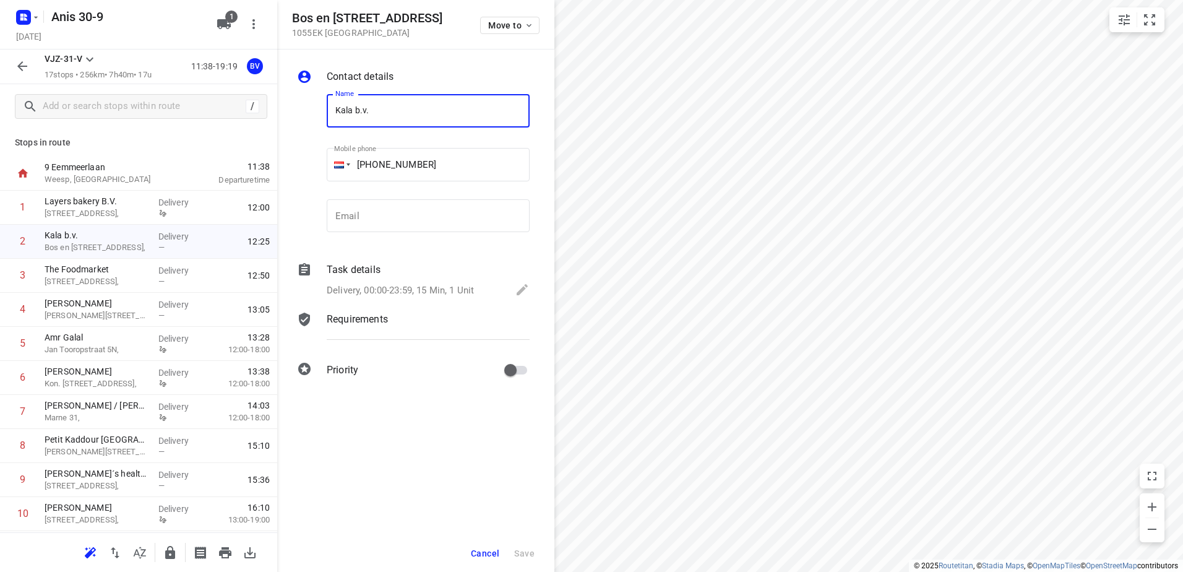
click at [421, 279] on div "Task details Delivery, 00:00-23:59, 15 Min, 1 Unit" at bounding box center [428, 281] width 208 height 42
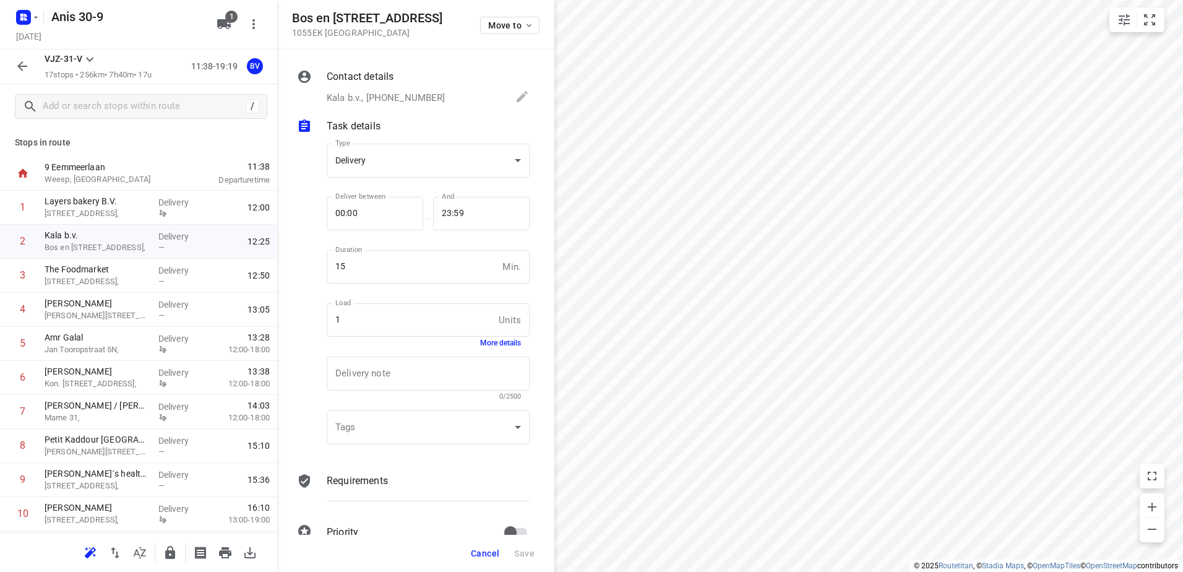
click at [392, 475] on div "Requirements" at bounding box center [428, 480] width 203 height 15
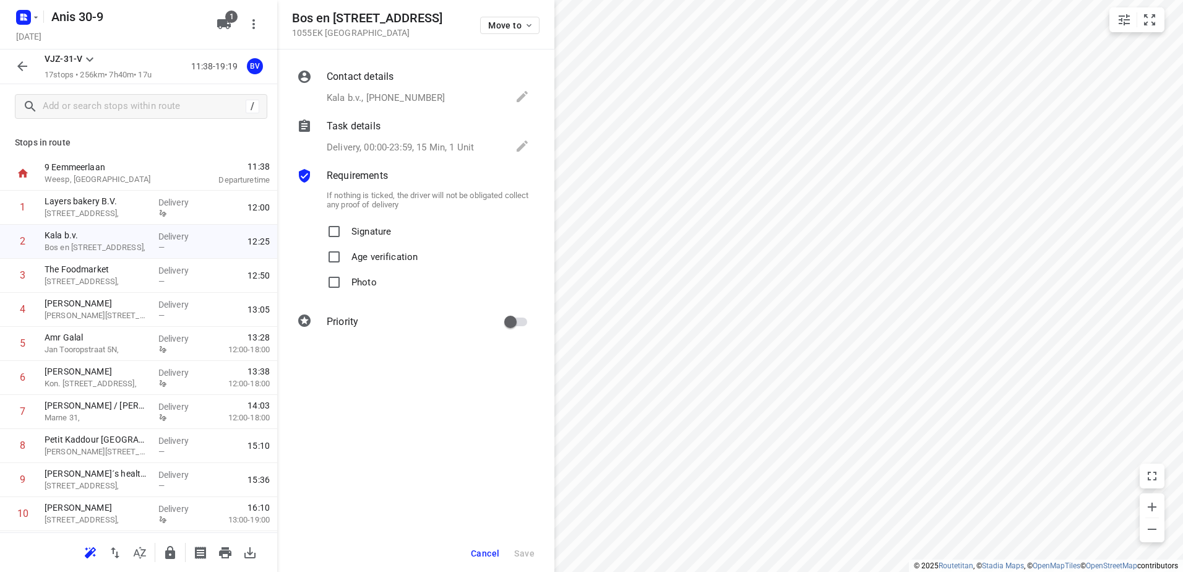
click at [370, 228] on p "Signature" at bounding box center [371, 228] width 40 height 18
click at [347, 228] on input "Signature" at bounding box center [334, 231] width 25 height 25
checkbox input "true"
click at [538, 561] on button "Save" at bounding box center [524, 553] width 30 height 22
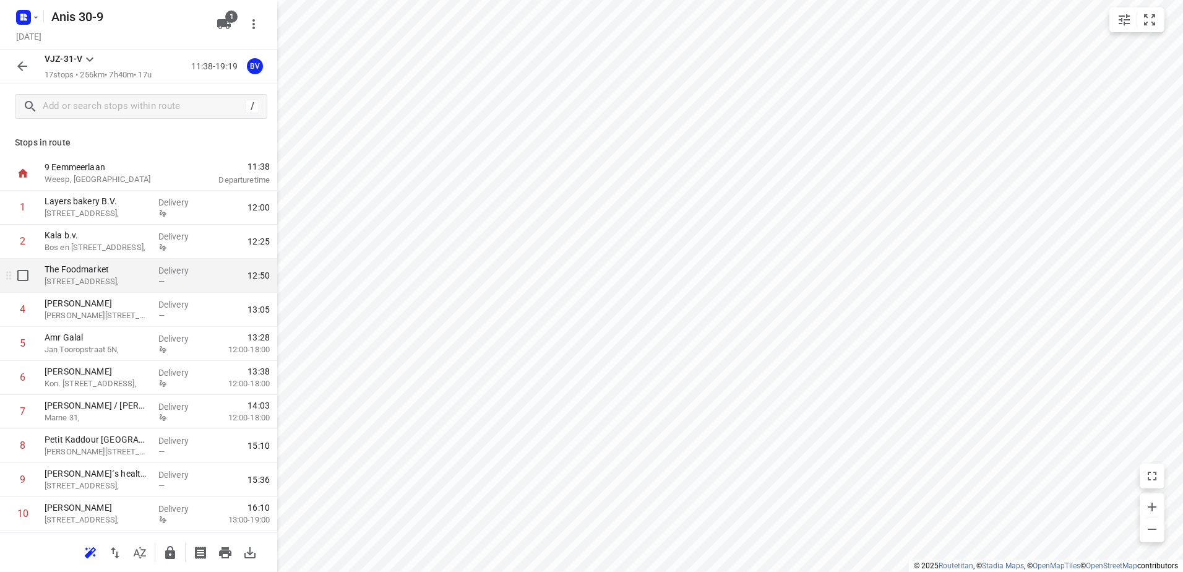
click at [148, 290] on div "The Foodmarket [STREET_ADDRESS]," at bounding box center [97, 276] width 114 height 34
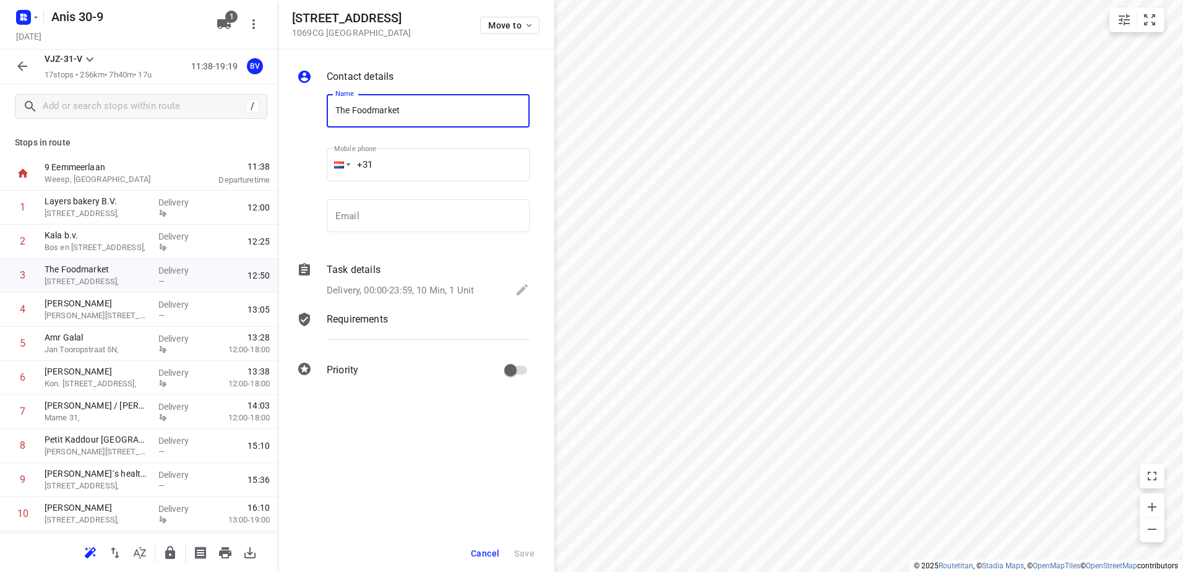
click at [455, 283] on p "Delivery, 00:00-23:59, 10 Min, 1 Unit" at bounding box center [400, 290] width 147 height 14
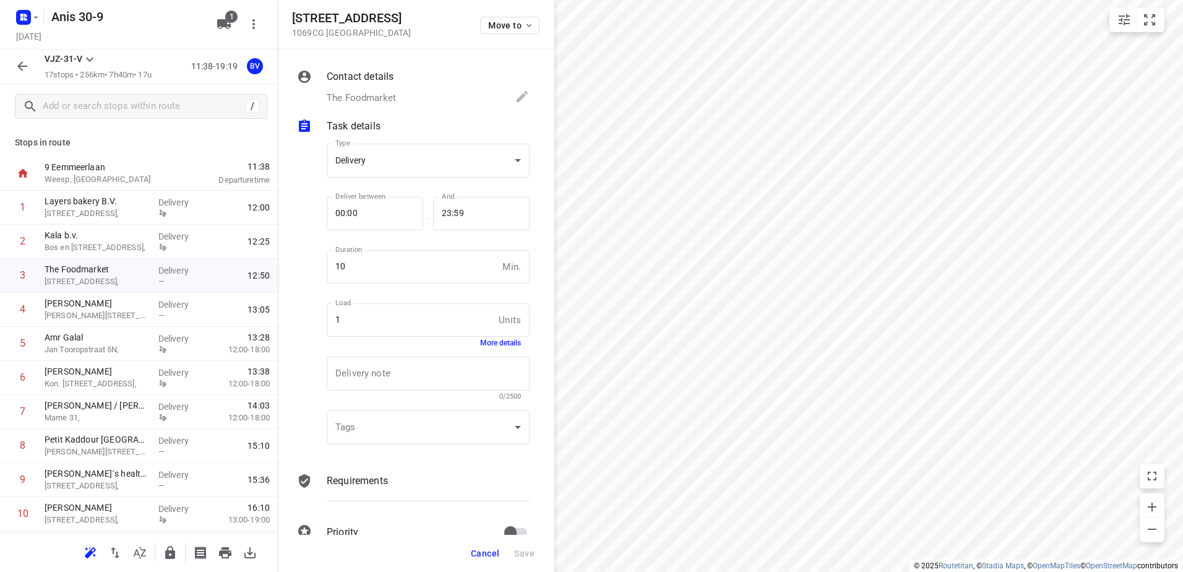
click at [374, 474] on p "Requirements" at bounding box center [357, 480] width 61 height 15
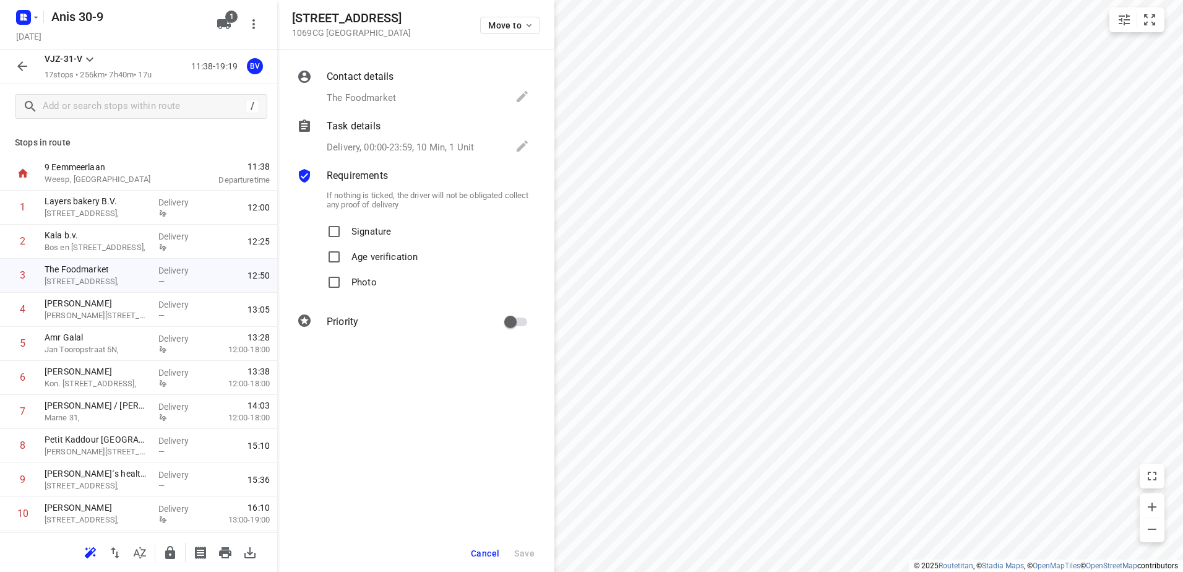
click at [375, 236] on p "Signature" at bounding box center [371, 228] width 40 height 18
click at [347, 236] on input "Signature" at bounding box center [334, 231] width 25 height 25
checkbox input "true"
click at [523, 554] on span "Save" at bounding box center [524, 553] width 20 height 10
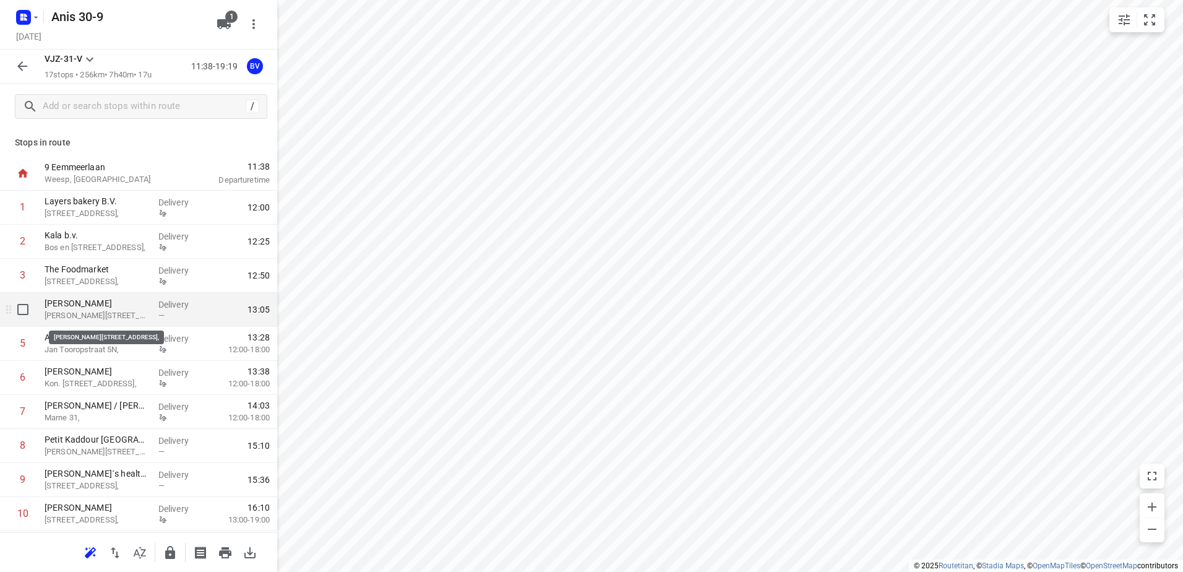
click at [112, 316] on p "[PERSON_NAME][STREET_ADDRESS]," at bounding box center [97, 315] width 104 height 12
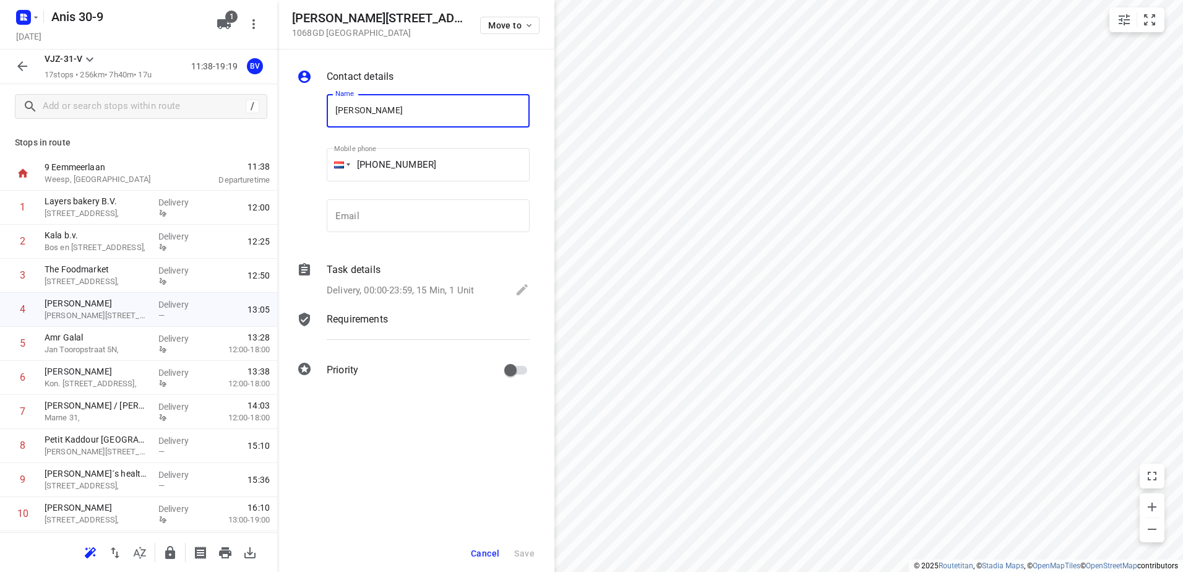
click at [392, 317] on div "Requirements" at bounding box center [428, 319] width 203 height 15
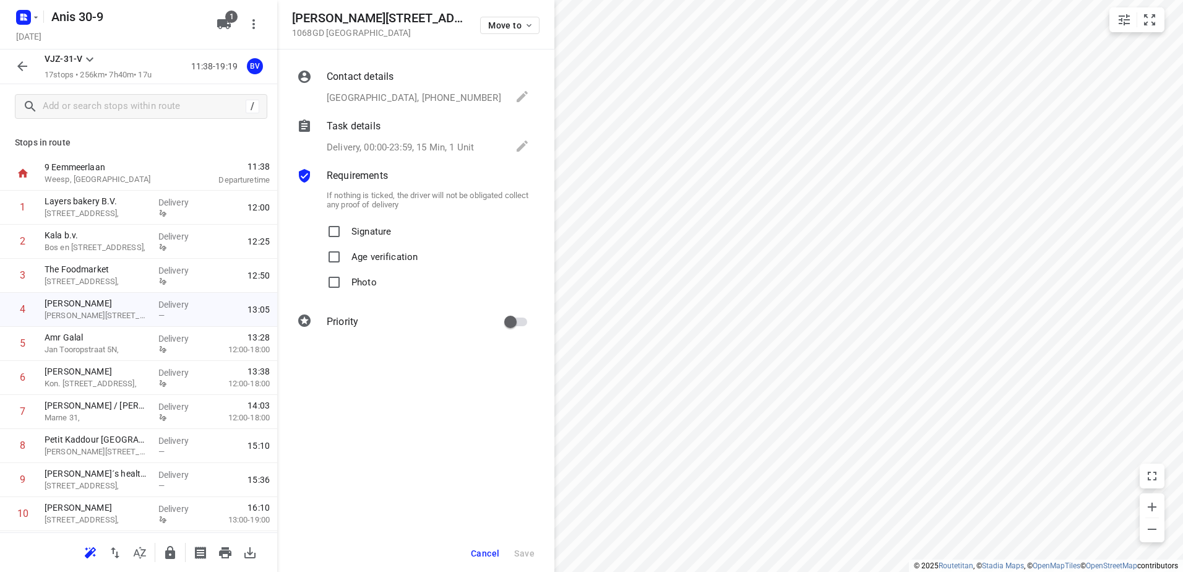
click at [387, 236] on p "Signature" at bounding box center [371, 228] width 40 height 18
click at [347, 236] on input "Signature" at bounding box center [334, 231] width 25 height 25
checkbox input "true"
click at [534, 543] on button "Save" at bounding box center [524, 553] width 30 height 22
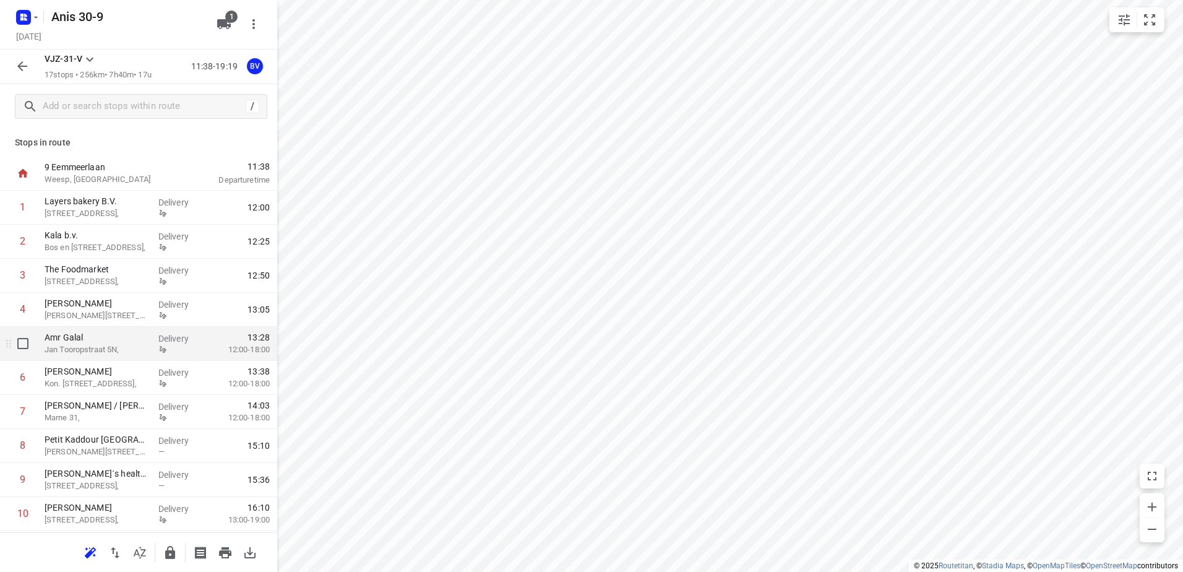
click at [153, 357] on div "Delivery" at bounding box center [181, 344] width 56 height 34
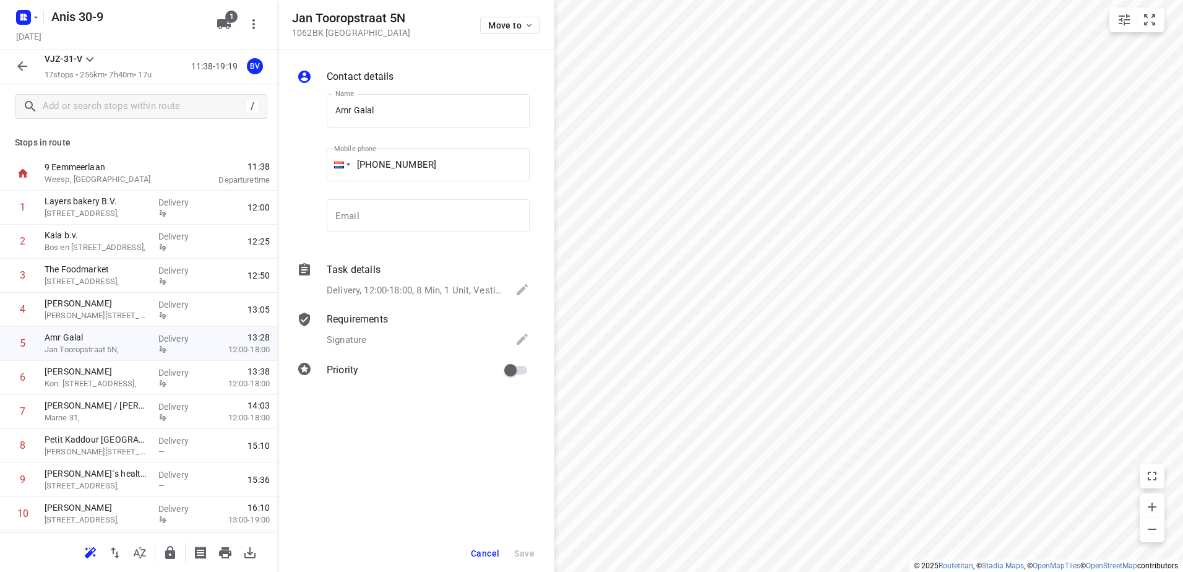
click at [384, 327] on div "Requirements Signature" at bounding box center [428, 330] width 208 height 42
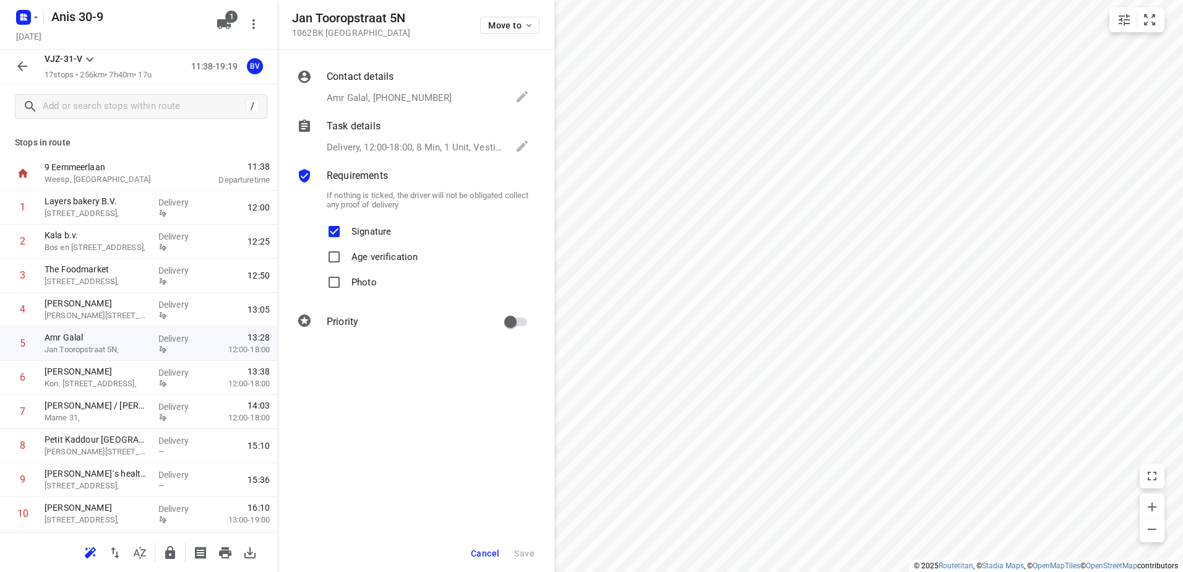
click at [357, 220] on p "Signature" at bounding box center [371, 228] width 40 height 18
click at [347, 220] on input "Signature" at bounding box center [334, 231] width 25 height 25
checkbox input "false"
click at [525, 548] on span "Save" at bounding box center [524, 553] width 20 height 10
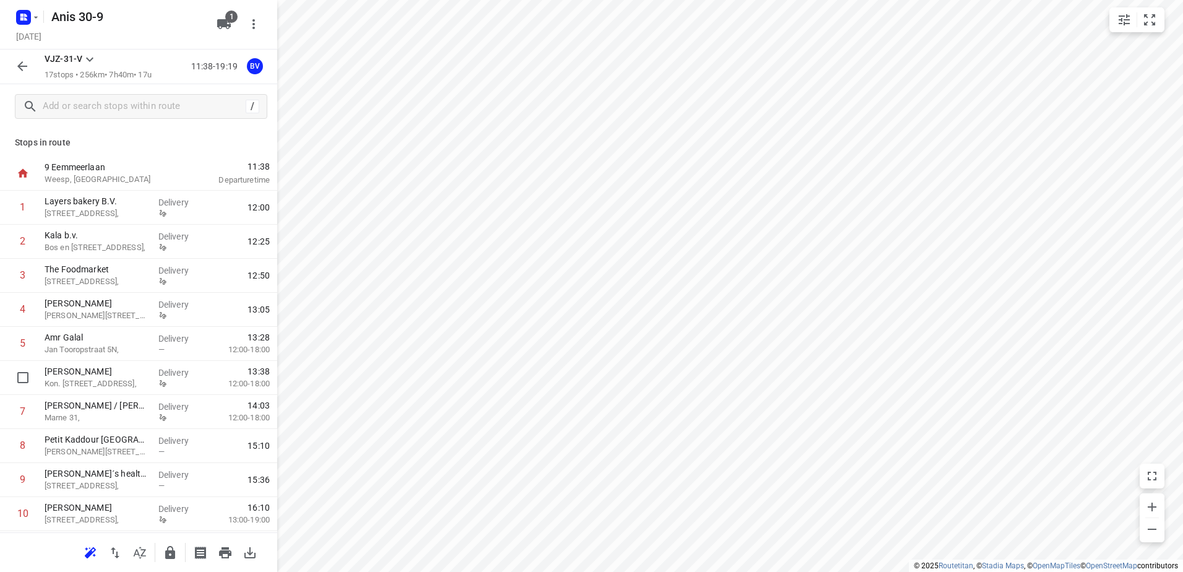
click at [128, 374] on p "[PERSON_NAME]" at bounding box center [97, 371] width 104 height 12
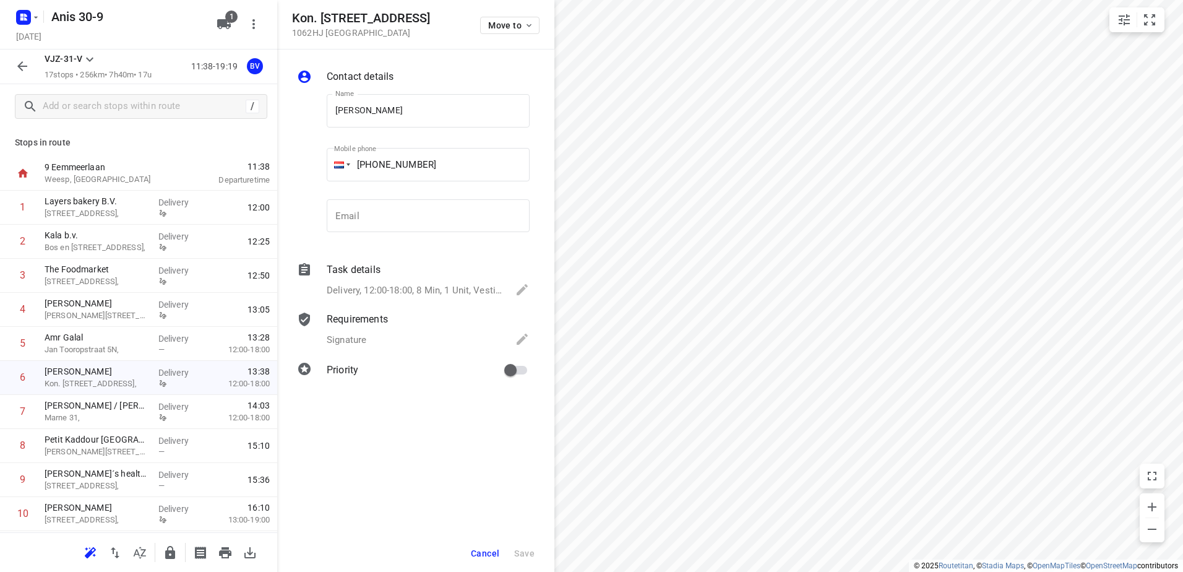
click at [402, 283] on p "Delivery, 12:00-18:00, 8 Min, 1 Unit, Vestiging [GEOGRAPHIC_DATA] [GEOGRAPHIC_D…" at bounding box center [415, 290] width 176 height 14
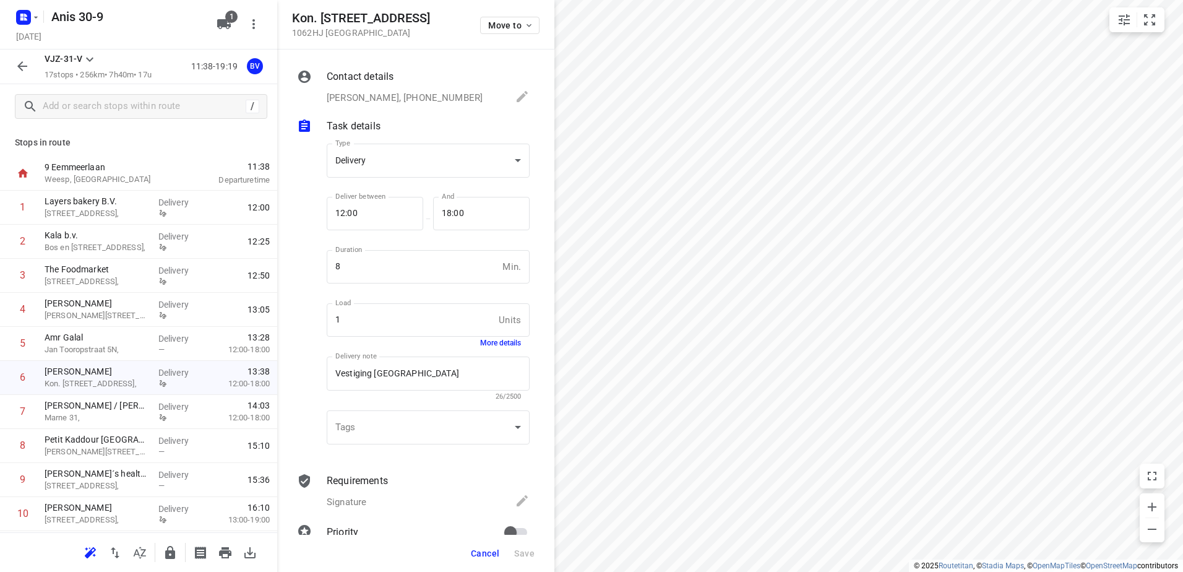
click at [380, 476] on p "Requirements" at bounding box center [357, 480] width 61 height 15
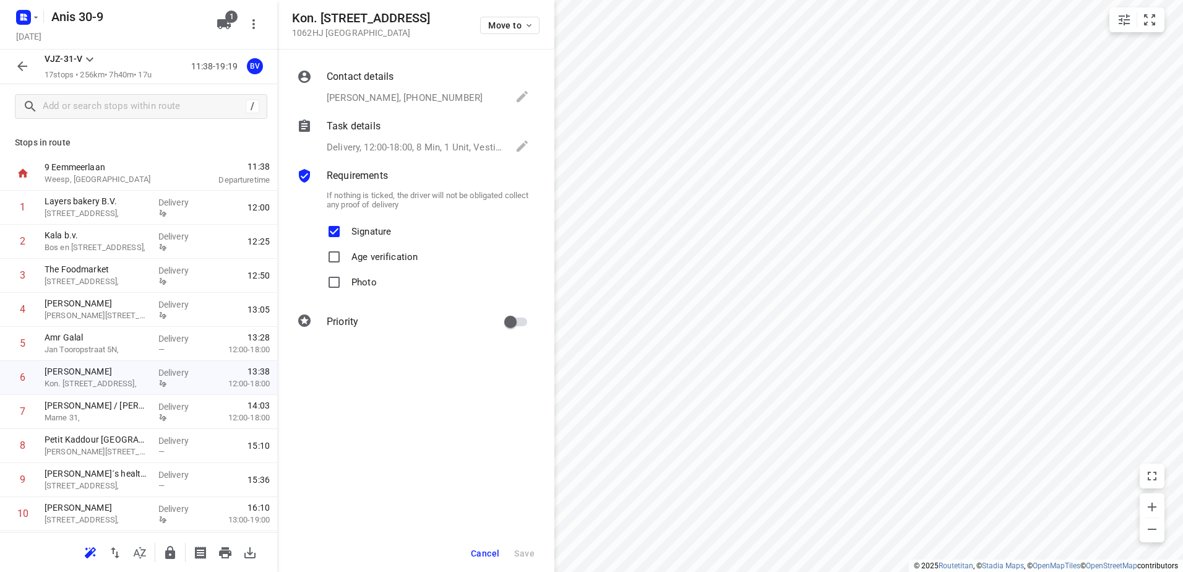
click at [363, 224] on p "Signature" at bounding box center [371, 228] width 40 height 18
click at [347, 224] on input "Signature" at bounding box center [334, 231] width 25 height 25
checkbox input "false"
click at [520, 545] on button "Save" at bounding box center [524, 553] width 30 height 22
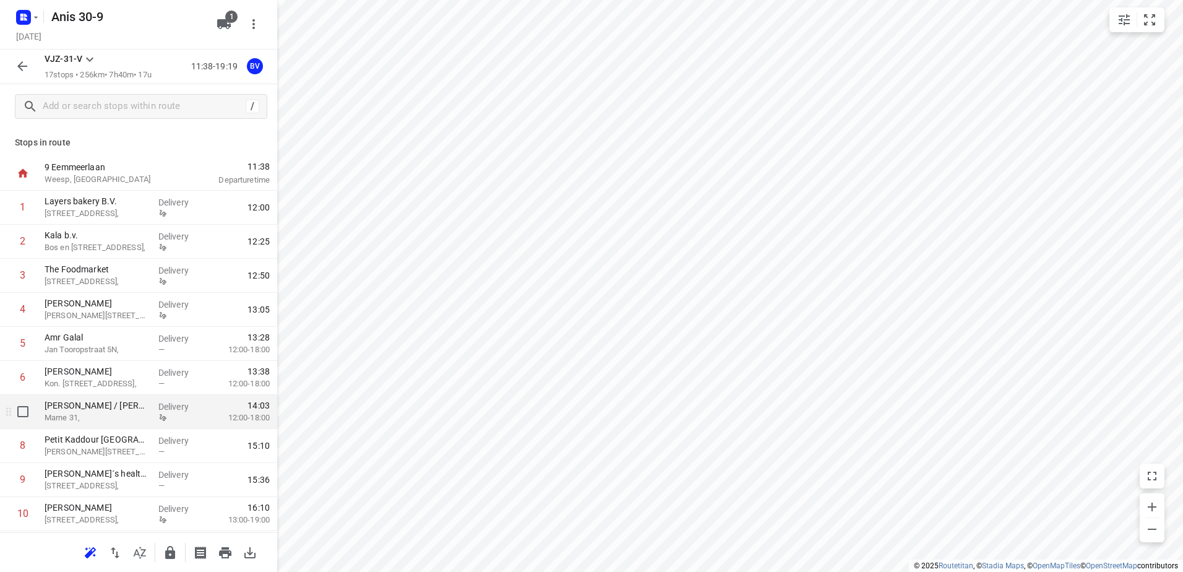
click at [153, 421] on div "Delivery" at bounding box center [181, 412] width 56 height 34
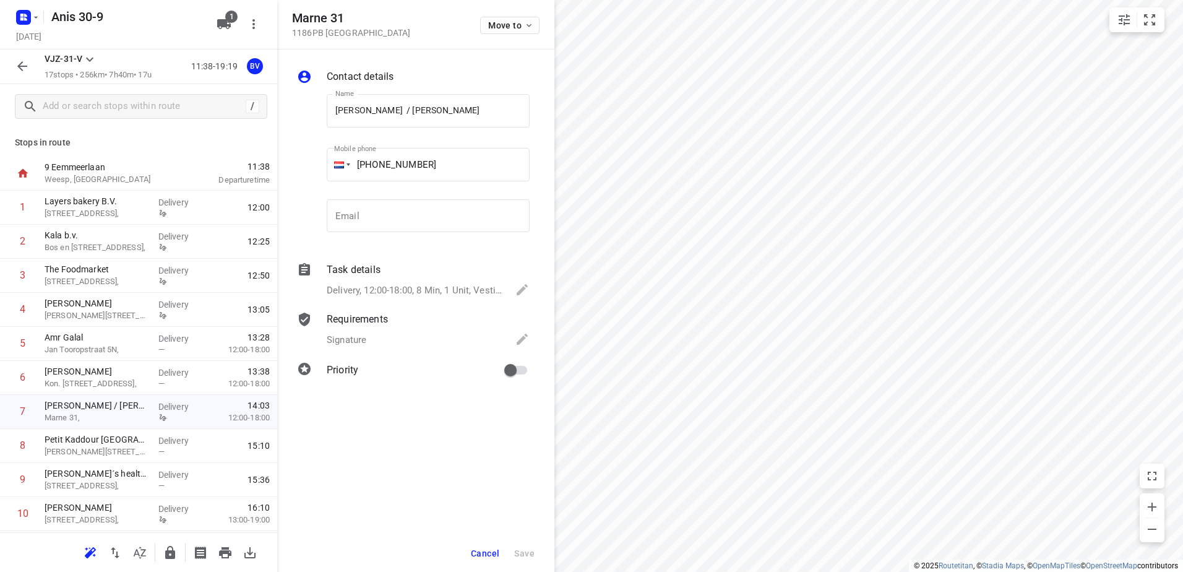
click at [415, 318] on div "Requirements" at bounding box center [428, 319] width 203 height 15
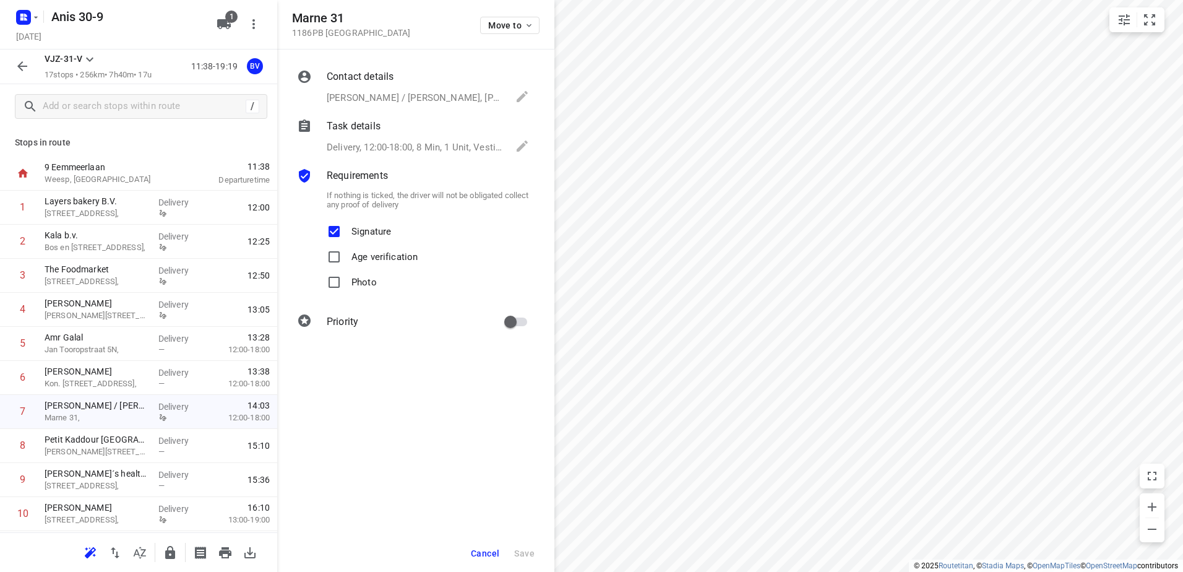
click at [376, 230] on p "Signature" at bounding box center [371, 228] width 40 height 18
click at [347, 230] on input "Signature" at bounding box center [334, 231] width 25 height 25
checkbox input "false"
click at [520, 548] on span "Save" at bounding box center [524, 553] width 20 height 10
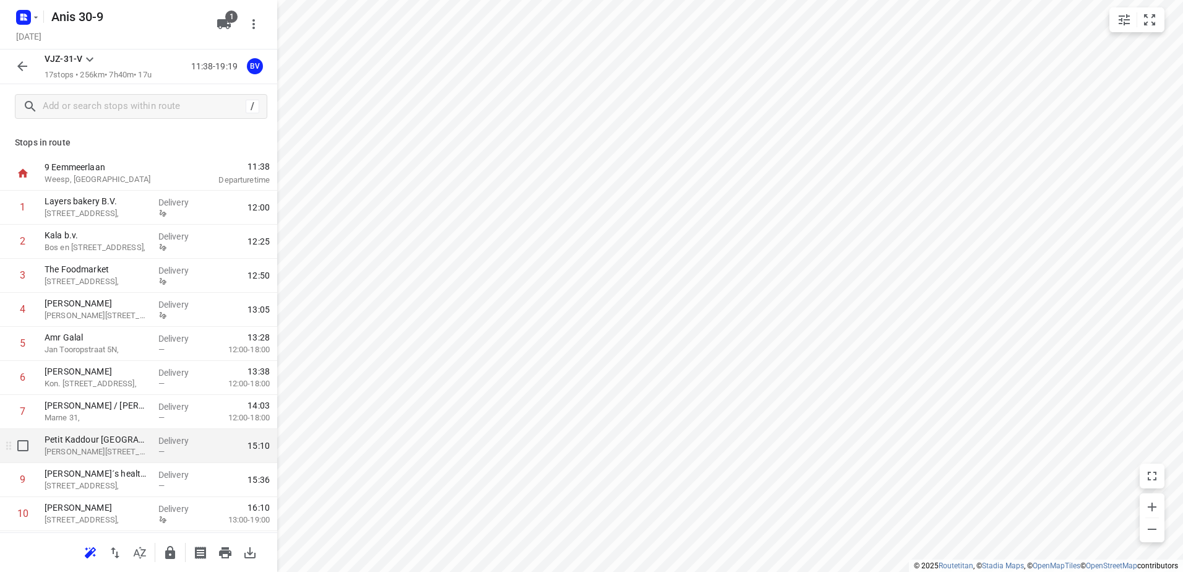
click at [119, 445] on p "Petit Kaddour [GEOGRAPHIC_DATA]" at bounding box center [97, 439] width 104 height 12
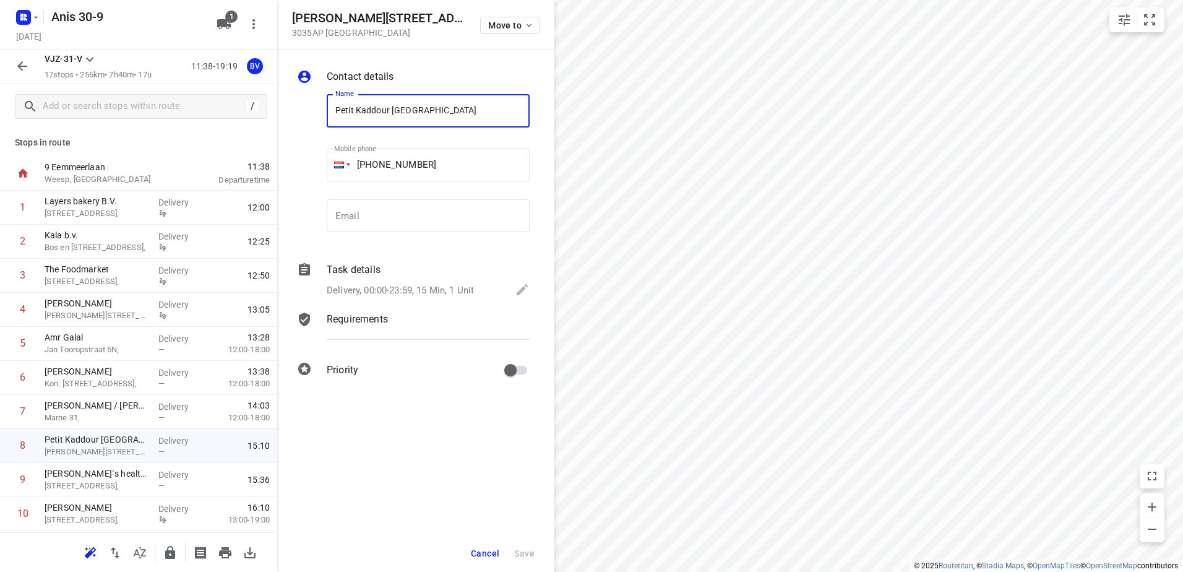
click at [420, 319] on div "Requirements" at bounding box center [428, 319] width 203 height 15
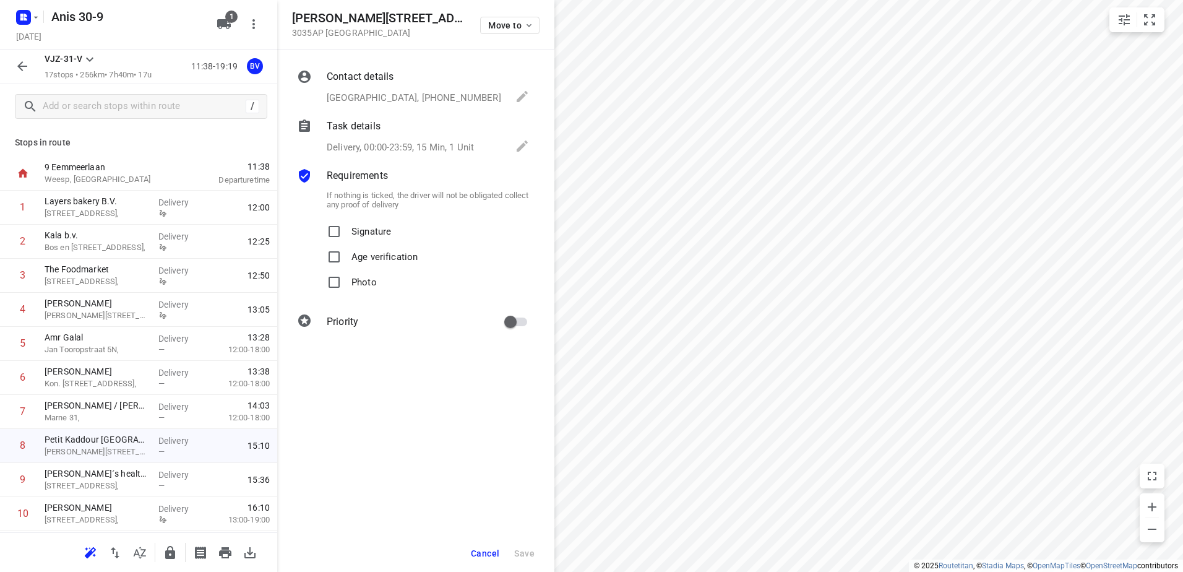
click at [376, 224] on p "Signature" at bounding box center [371, 228] width 40 height 18
click at [347, 224] on input "Signature" at bounding box center [334, 231] width 25 height 25
checkbox input "true"
click at [522, 550] on span "Save" at bounding box center [524, 553] width 20 height 10
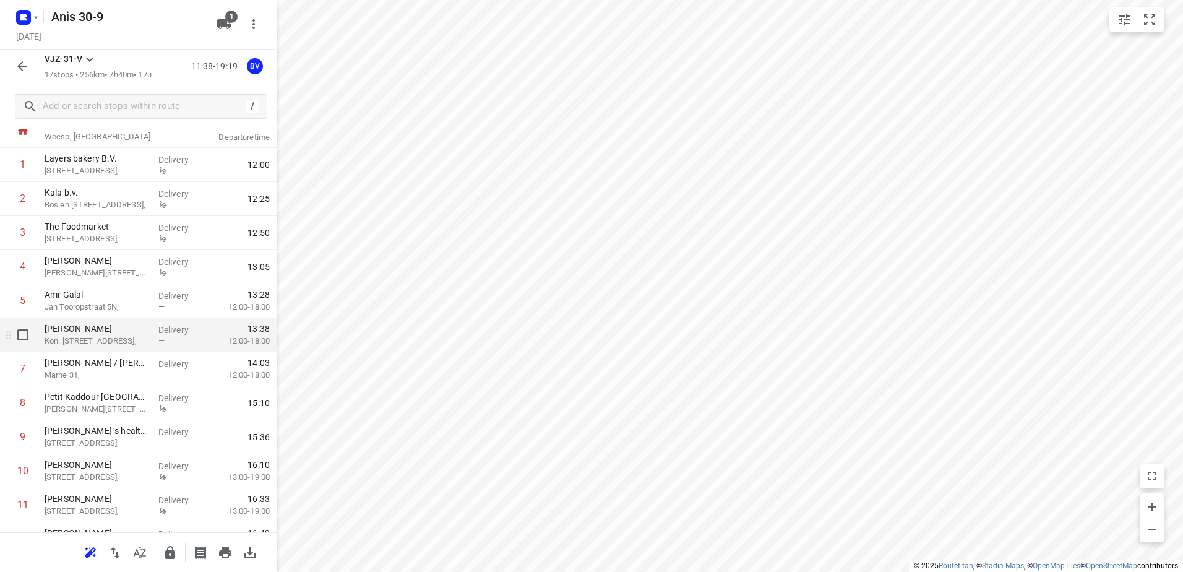
scroll to position [62, 0]
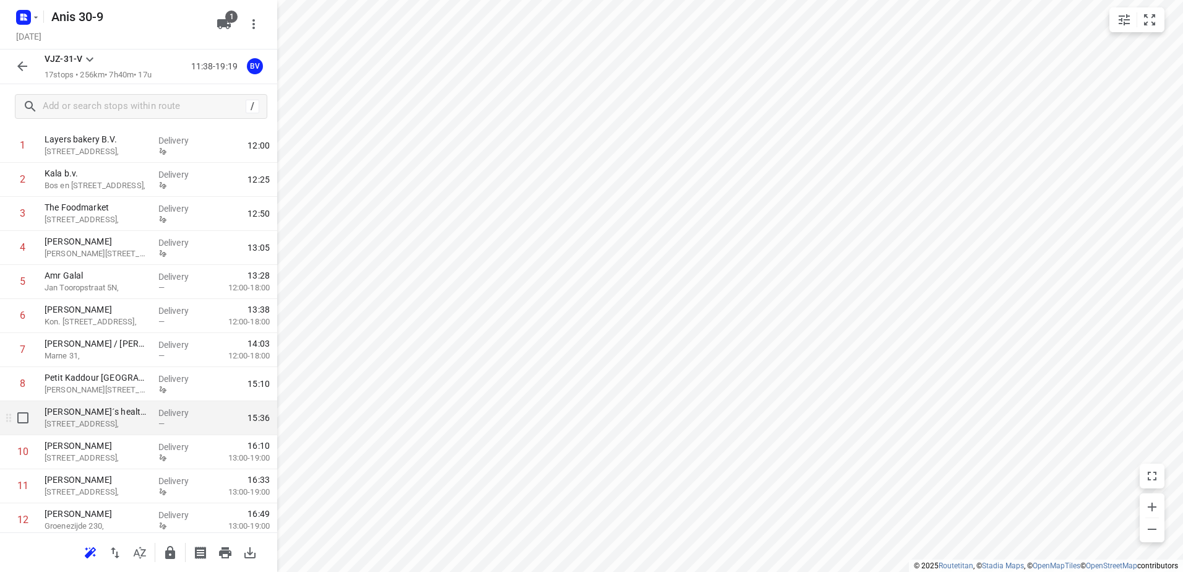
click at [187, 427] on div "—" at bounding box center [181, 423] width 46 height 9
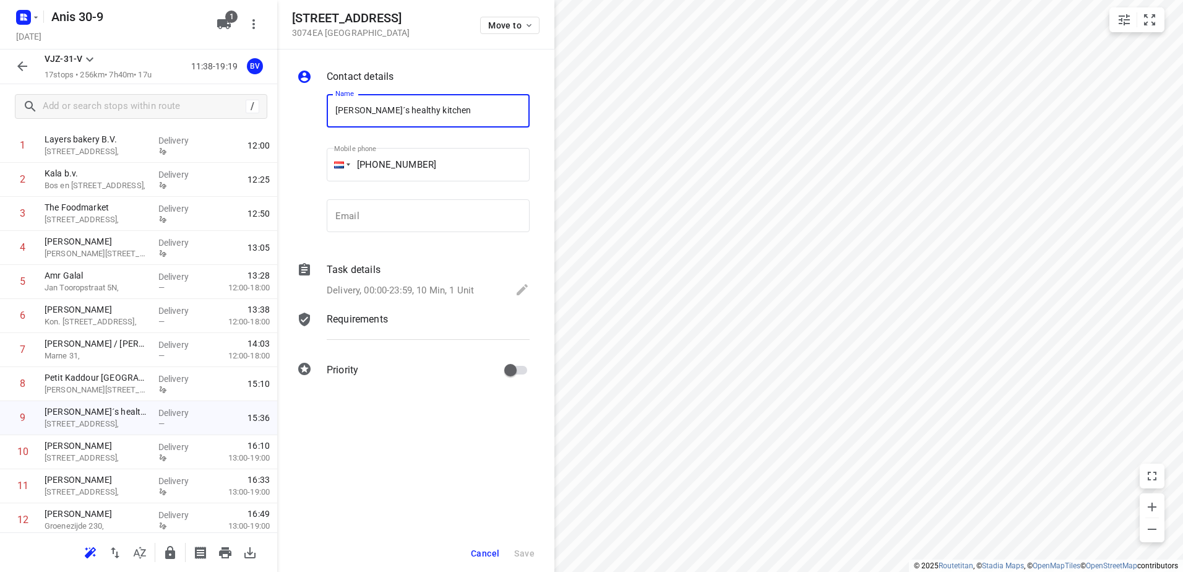
click at [361, 286] on p "Delivery, 00:00-23:59, 10 Min, 1 Unit" at bounding box center [400, 290] width 147 height 14
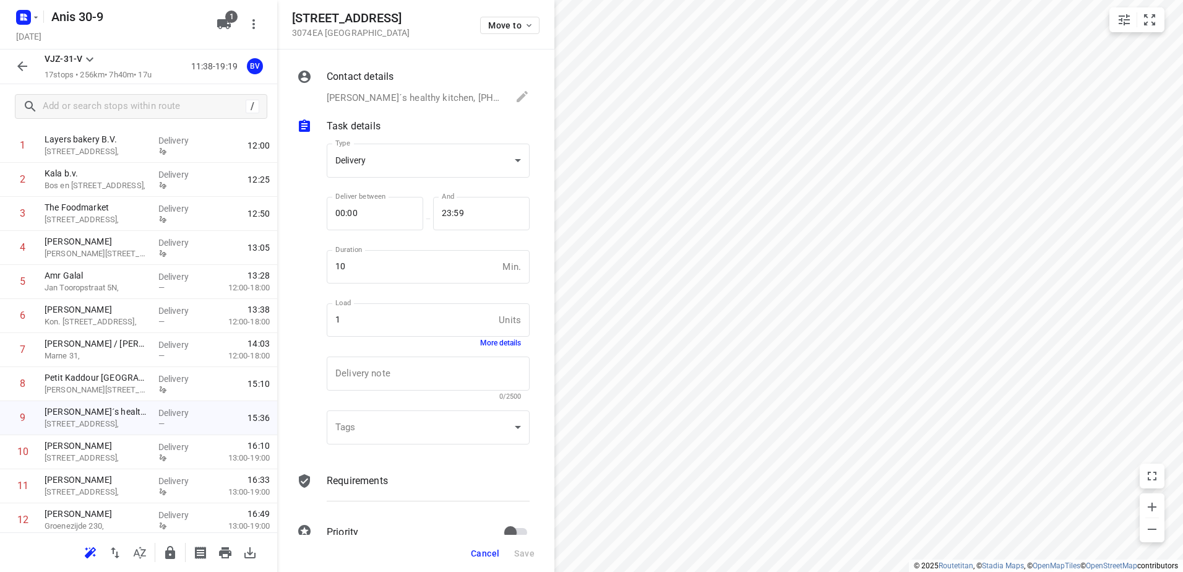
click at [369, 465] on div "Contact details [PERSON_NAME]´s healthy kitchen, [PHONE_NUMBER] Name [PERSON_NA…" at bounding box center [415, 292] width 277 height 485
click at [373, 478] on p "Requirements" at bounding box center [357, 480] width 61 height 15
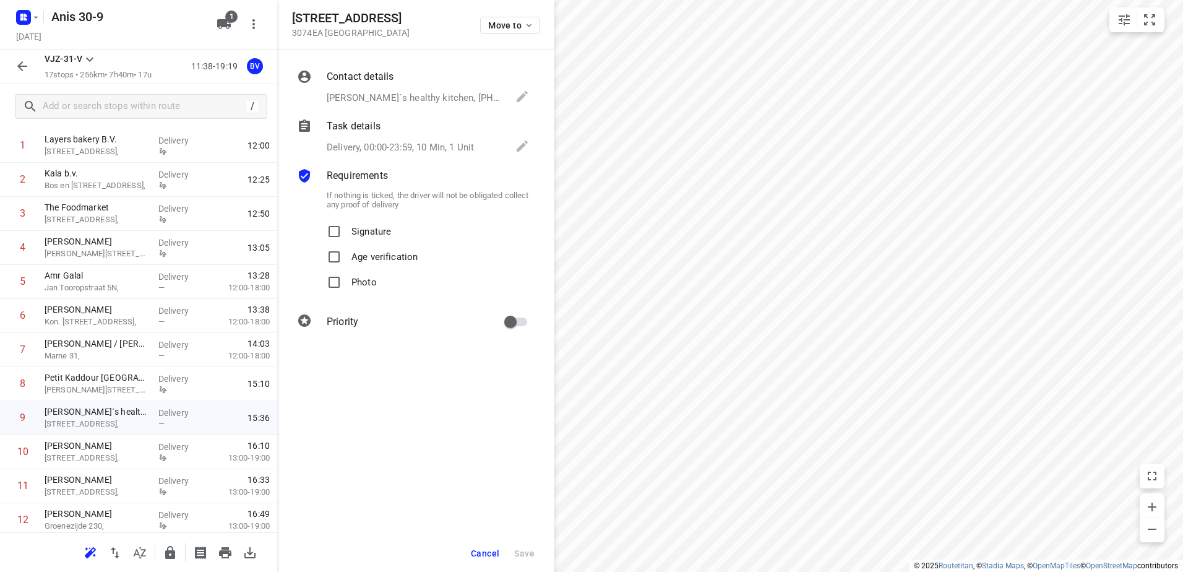
click at [371, 235] on p "Signature" at bounding box center [371, 228] width 40 height 18
click at [347, 235] on input "Signature" at bounding box center [334, 231] width 25 height 25
checkbox input "true"
click at [525, 559] on button "Save" at bounding box center [524, 553] width 30 height 22
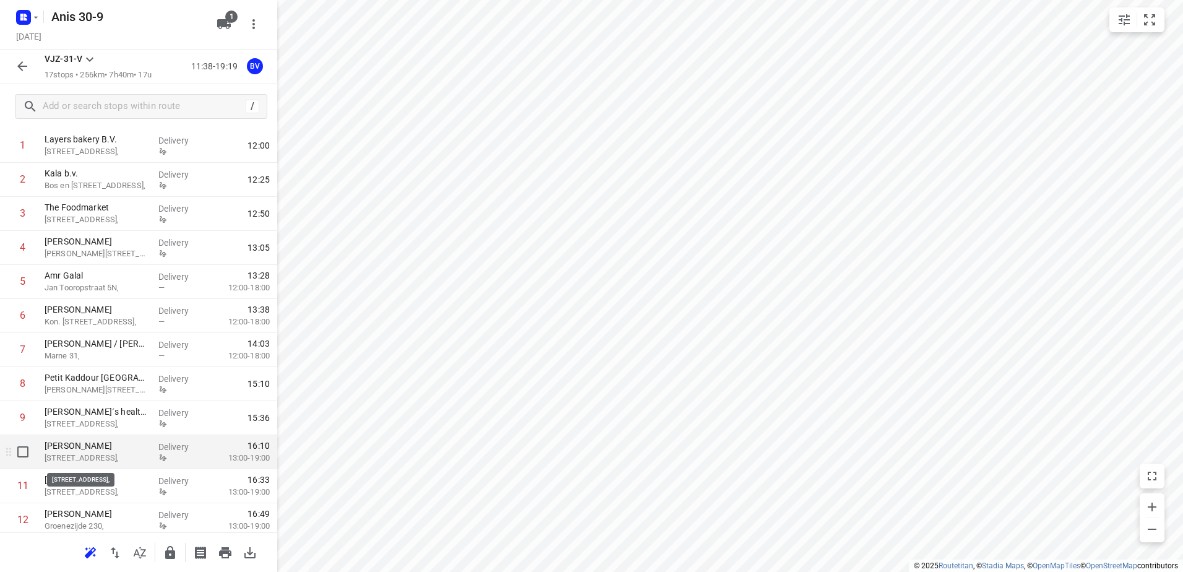
click at [138, 452] on p "[STREET_ADDRESS]," at bounding box center [97, 458] width 104 height 12
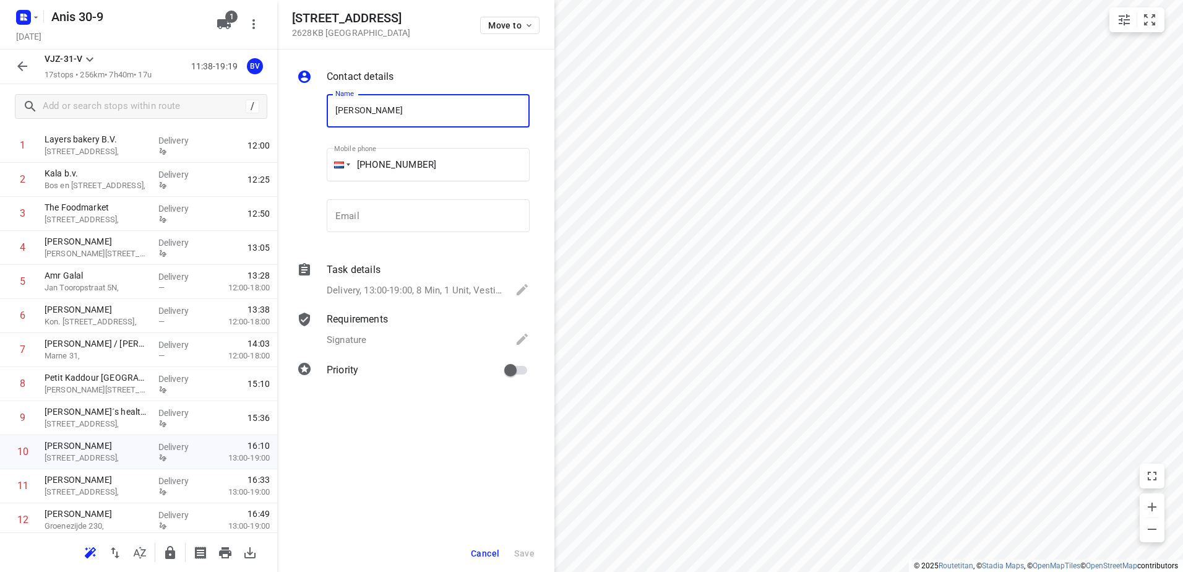
click at [387, 335] on div "Signature" at bounding box center [428, 340] width 203 height 17
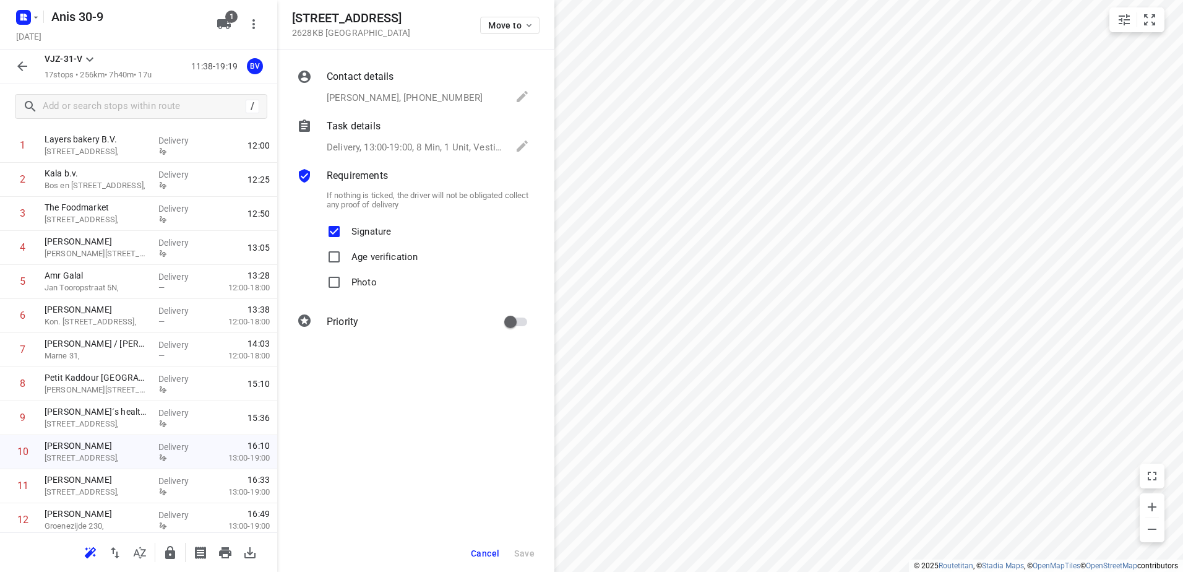
click at [382, 233] on p "Signature" at bounding box center [371, 228] width 40 height 18
click at [347, 233] on input "Signature" at bounding box center [334, 231] width 25 height 25
checkbox input "false"
click at [522, 554] on span "Save" at bounding box center [524, 553] width 20 height 10
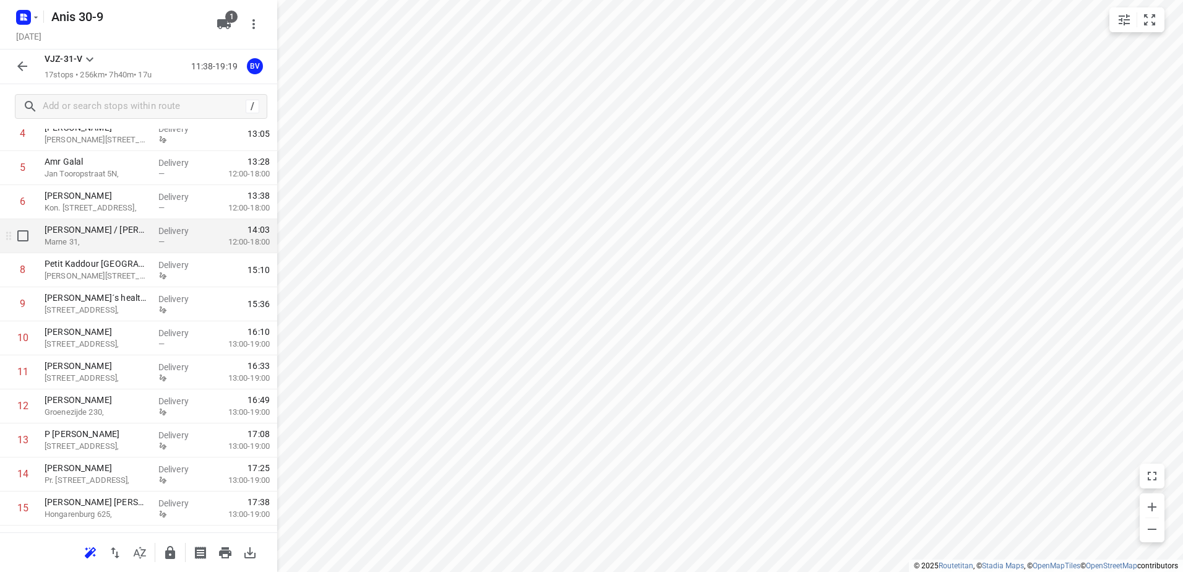
scroll to position [271, 0]
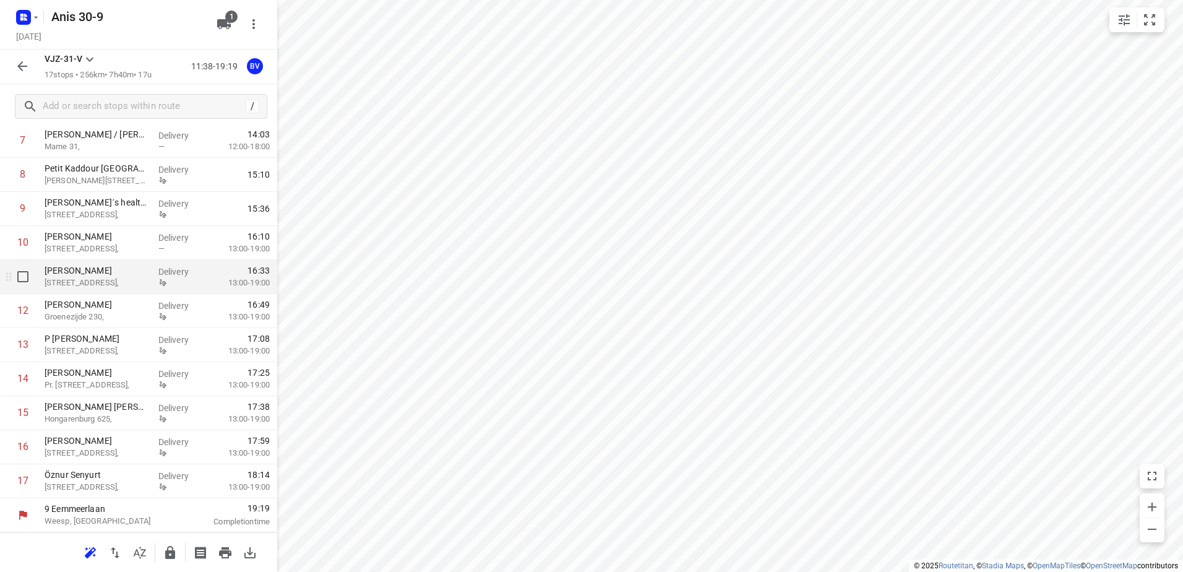
click at [158, 285] on icon at bounding box center [162, 282] width 9 height 9
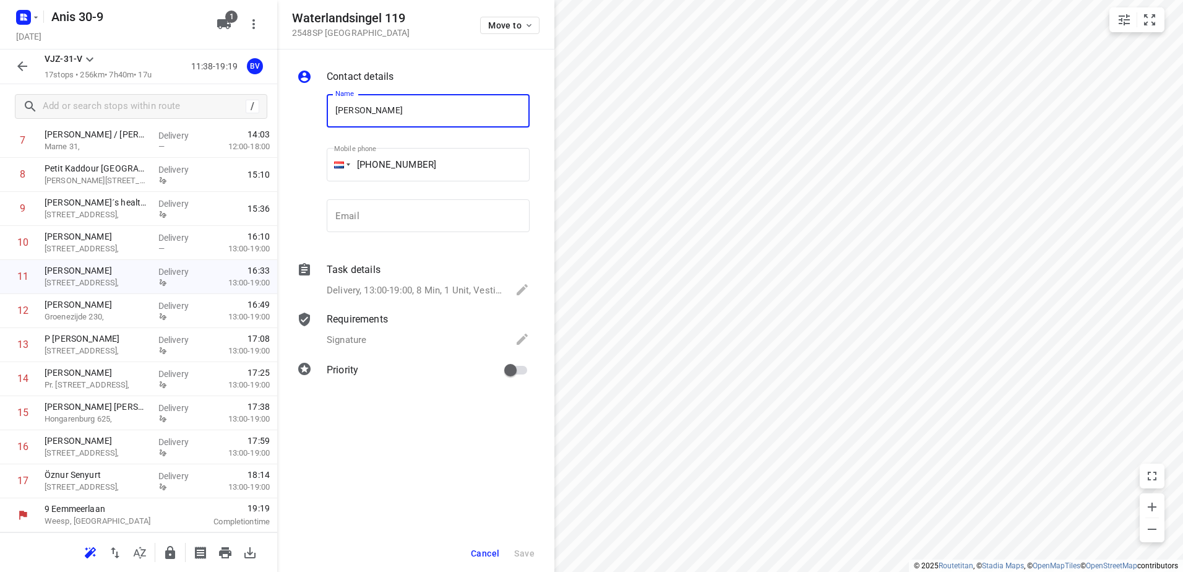
click at [385, 332] on div "Signature" at bounding box center [428, 340] width 203 height 17
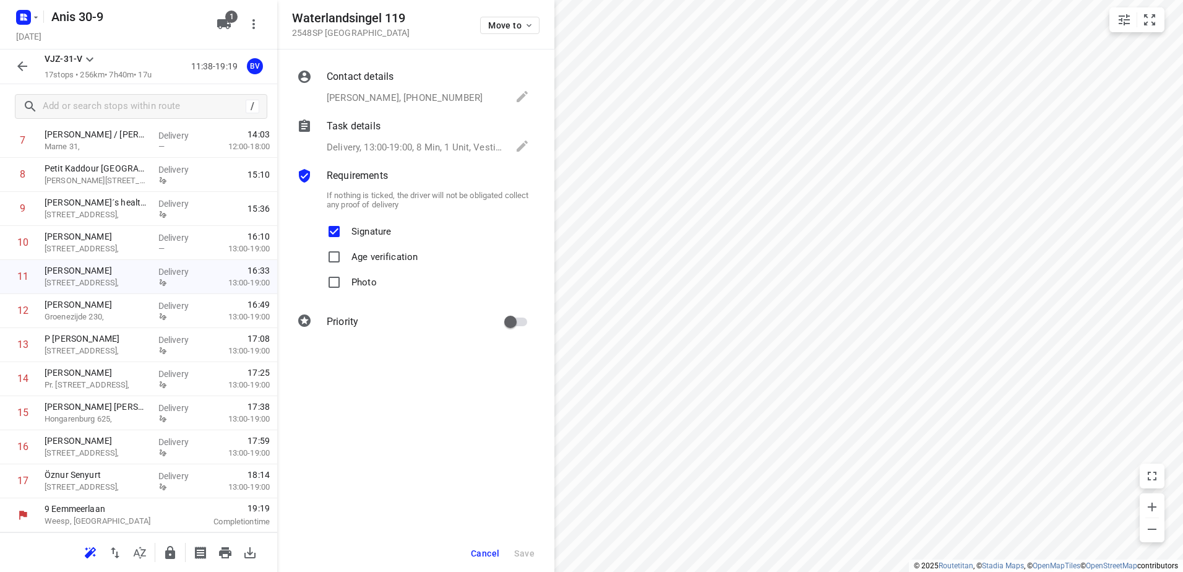
click at [351, 222] on label "Signature" at bounding box center [356, 231] width 69 height 25
click at [347, 222] on input "Signature" at bounding box center [334, 231] width 25 height 25
checkbox input "false"
click at [525, 540] on div "Cancel Save" at bounding box center [415, 553] width 277 height 37
click at [526, 553] on span "Save" at bounding box center [524, 553] width 20 height 10
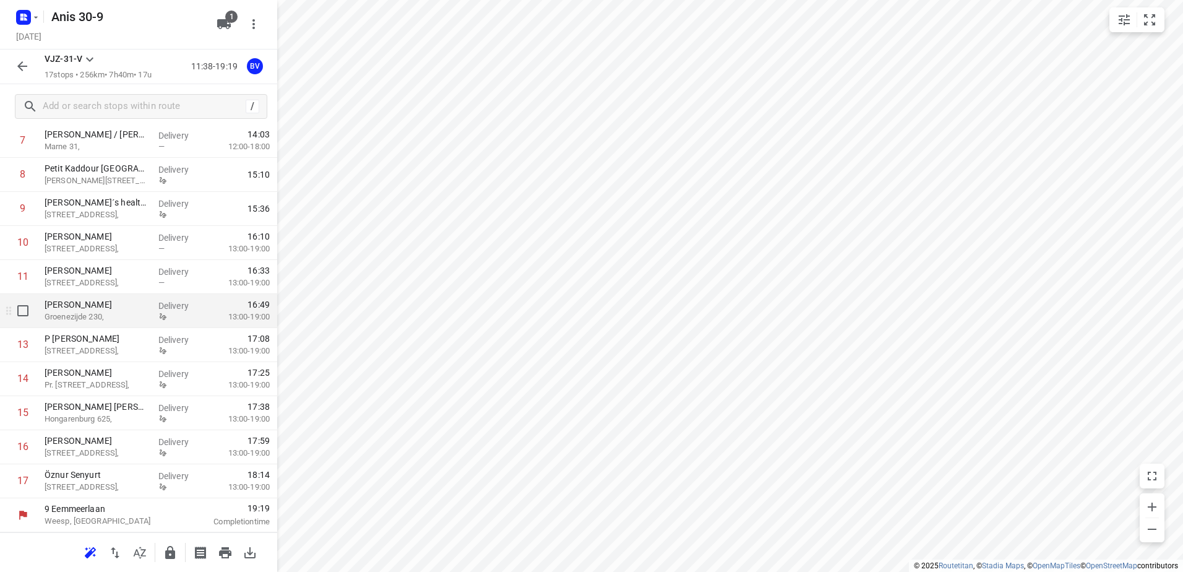
click at [147, 319] on div "[PERSON_NAME] [PERSON_NAME] 230," at bounding box center [97, 311] width 114 height 34
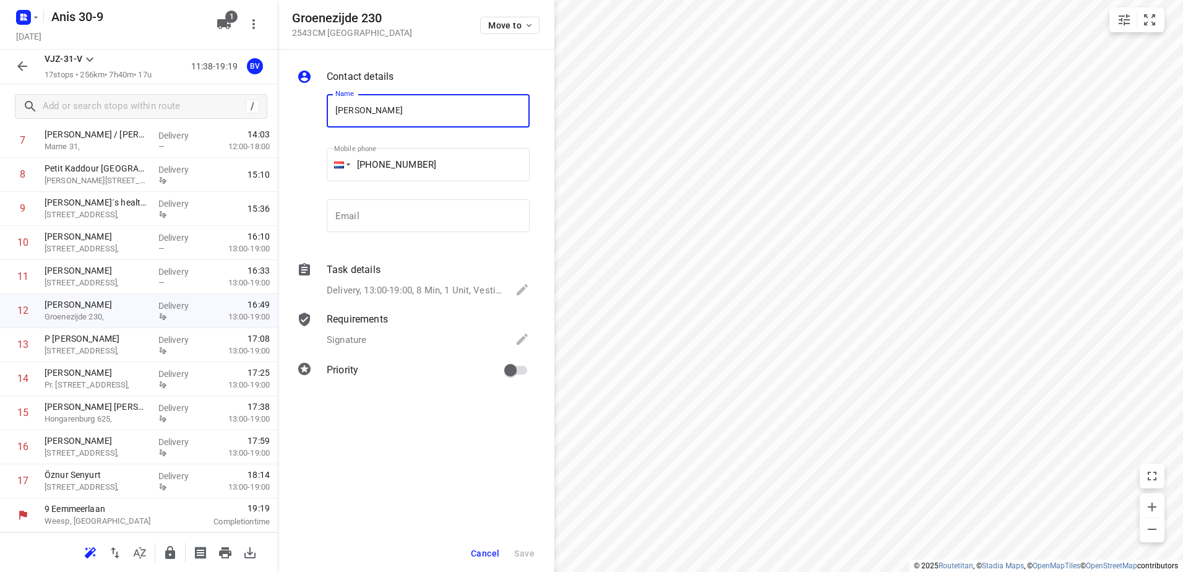
click at [366, 317] on p "Requirements" at bounding box center [357, 319] width 61 height 15
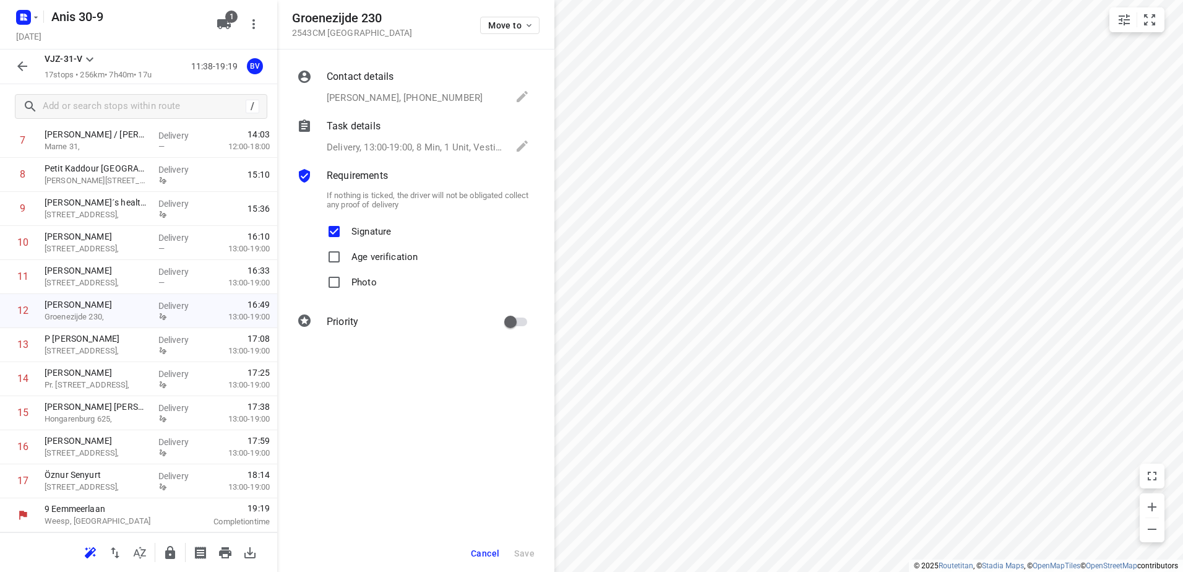
click at [361, 232] on p "Signature" at bounding box center [371, 228] width 40 height 18
click at [347, 232] on input "Signature" at bounding box center [334, 231] width 25 height 25
checkbox input "false"
click at [519, 555] on span "Save" at bounding box center [524, 553] width 20 height 10
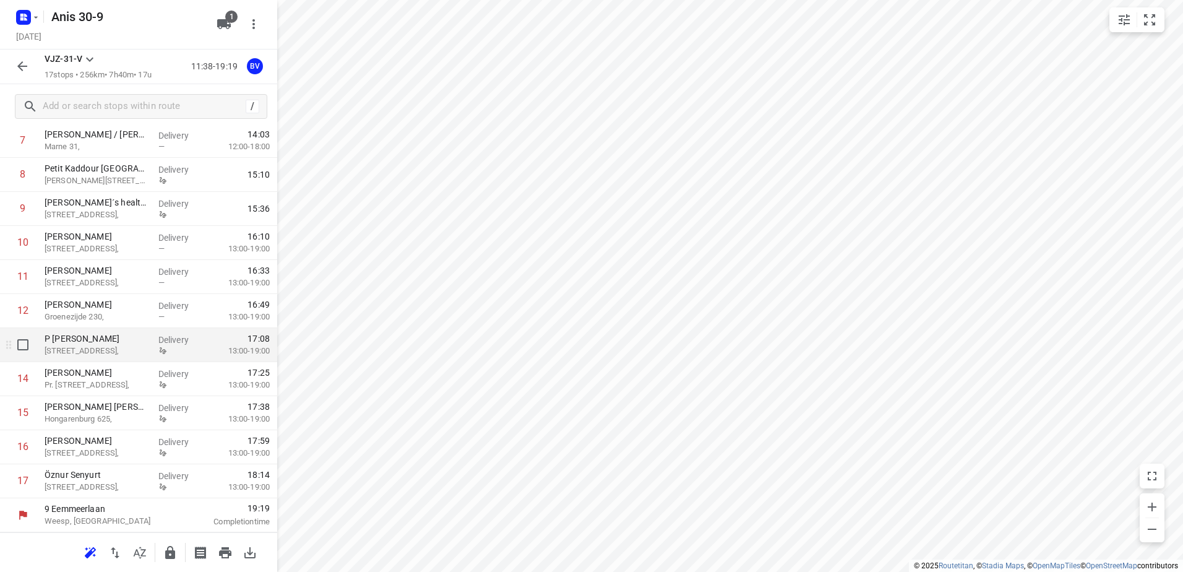
click at [105, 358] on div "P [GEOGRAPHIC_DATA][STREET_ADDRESS]," at bounding box center [97, 345] width 114 height 34
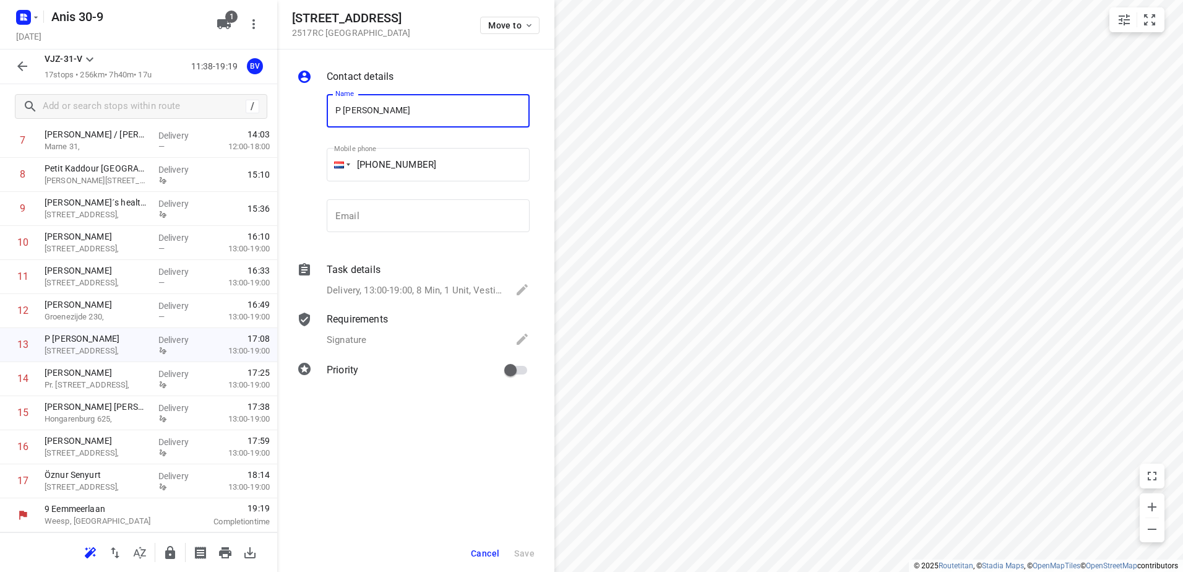
click at [375, 322] on p "Requirements" at bounding box center [357, 319] width 61 height 15
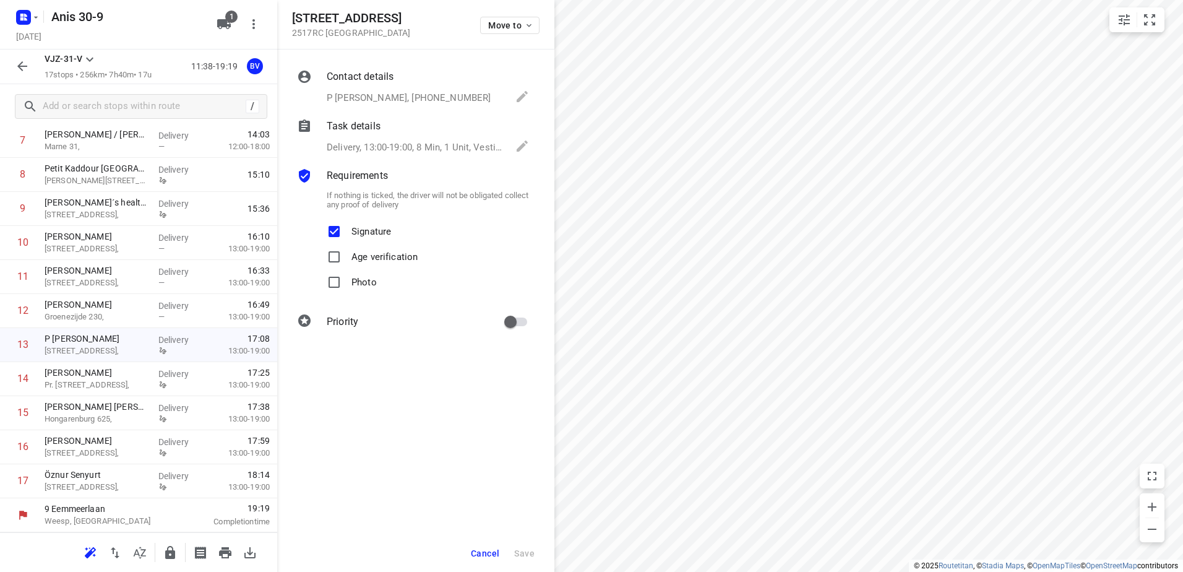
click at [363, 230] on p "Signature" at bounding box center [371, 228] width 40 height 18
click at [347, 230] on input "Signature" at bounding box center [334, 231] width 25 height 25
checkbox input "false"
click at [535, 553] on button "Save" at bounding box center [524, 553] width 30 height 22
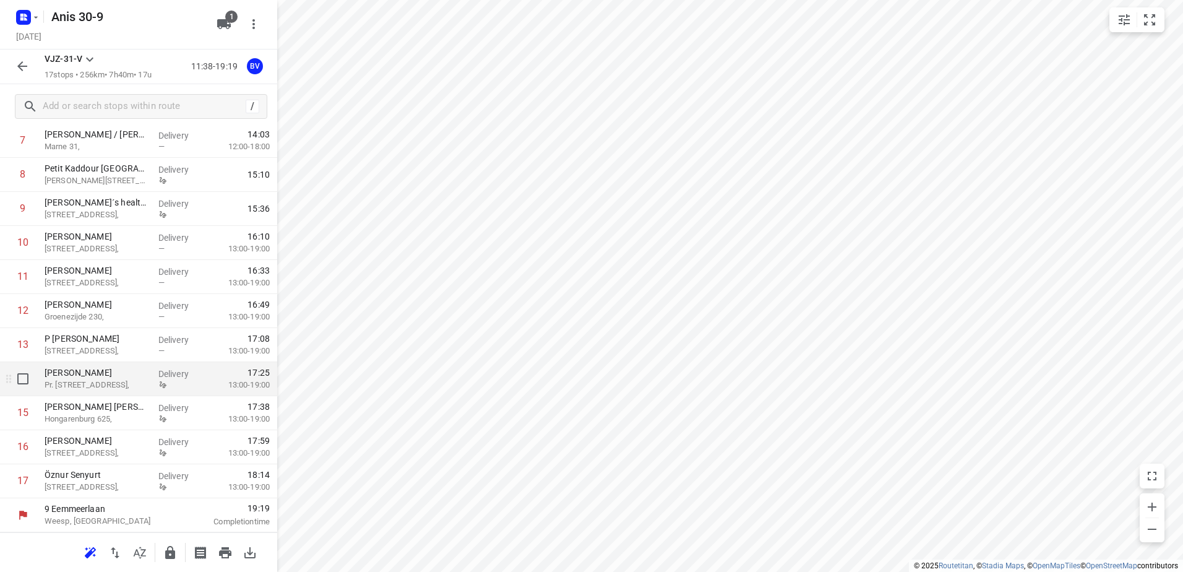
click at [132, 390] on p "Pr. [STREET_ADDRESS]," at bounding box center [97, 385] width 104 height 12
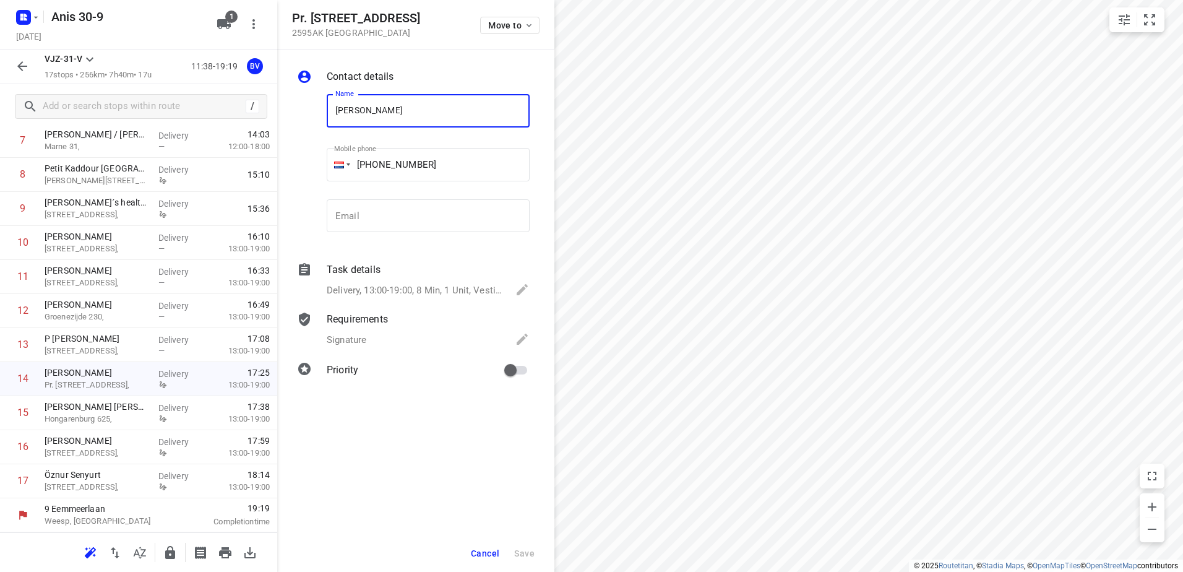
click at [363, 318] on p "Requirements" at bounding box center [357, 319] width 61 height 15
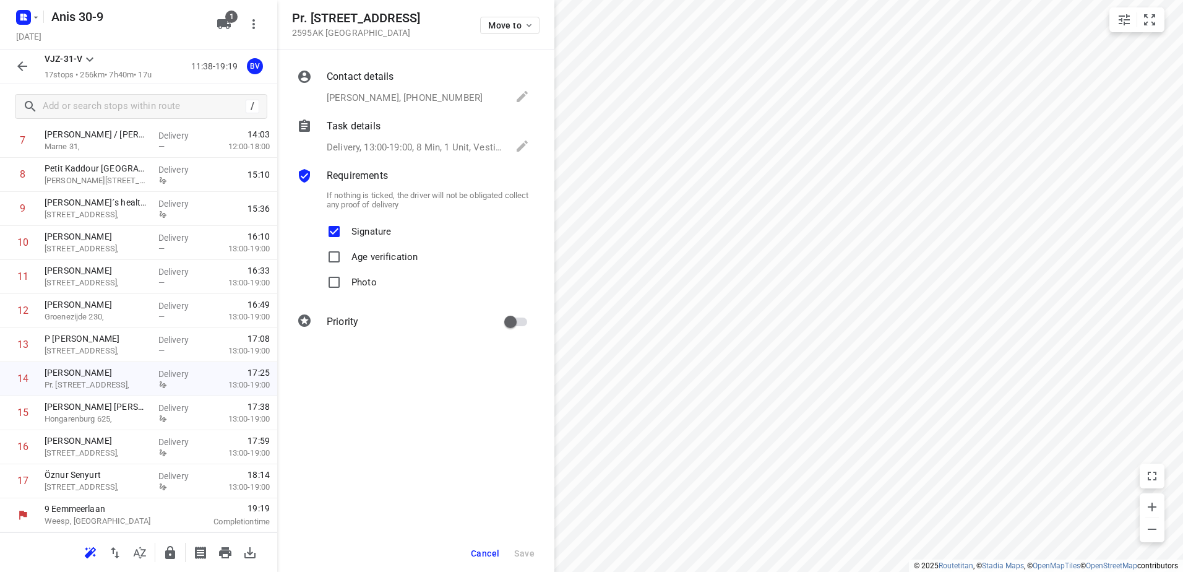
drag, startPoint x: 366, startPoint y: 228, endPoint x: 389, endPoint y: 246, distance: 29.5
click at [365, 228] on p "Signature" at bounding box center [371, 228] width 40 height 18
click at [347, 228] on input "Signature" at bounding box center [334, 231] width 25 height 25
checkbox input "false"
click at [533, 551] on span "Save" at bounding box center [524, 553] width 20 height 10
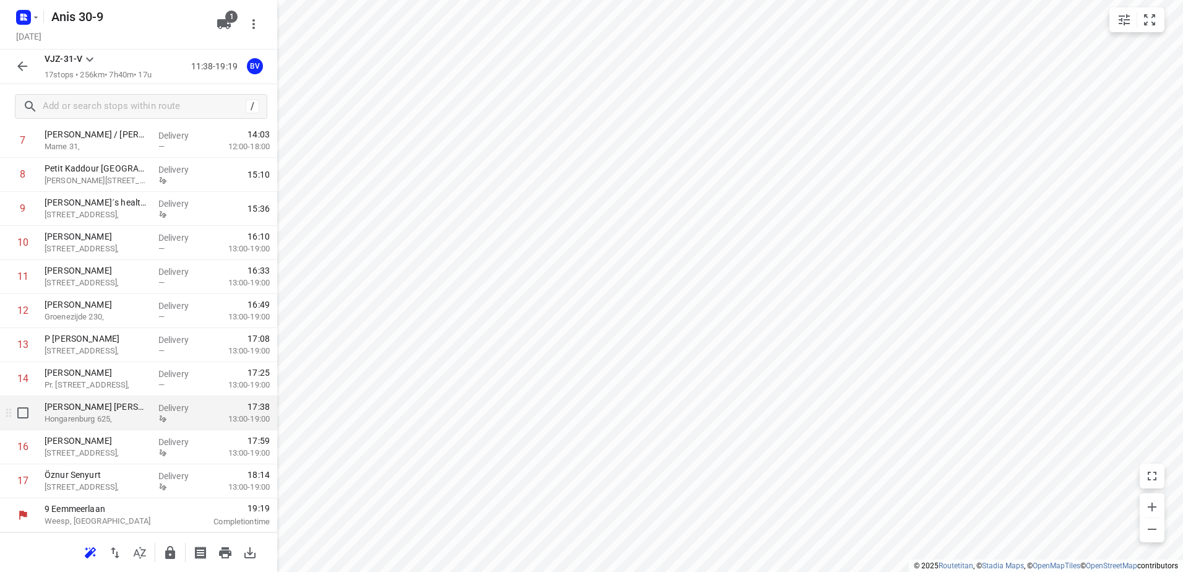
click at [136, 426] on div "[PERSON_NAME] [PERSON_NAME] Hongarenburg 625," at bounding box center [97, 413] width 114 height 34
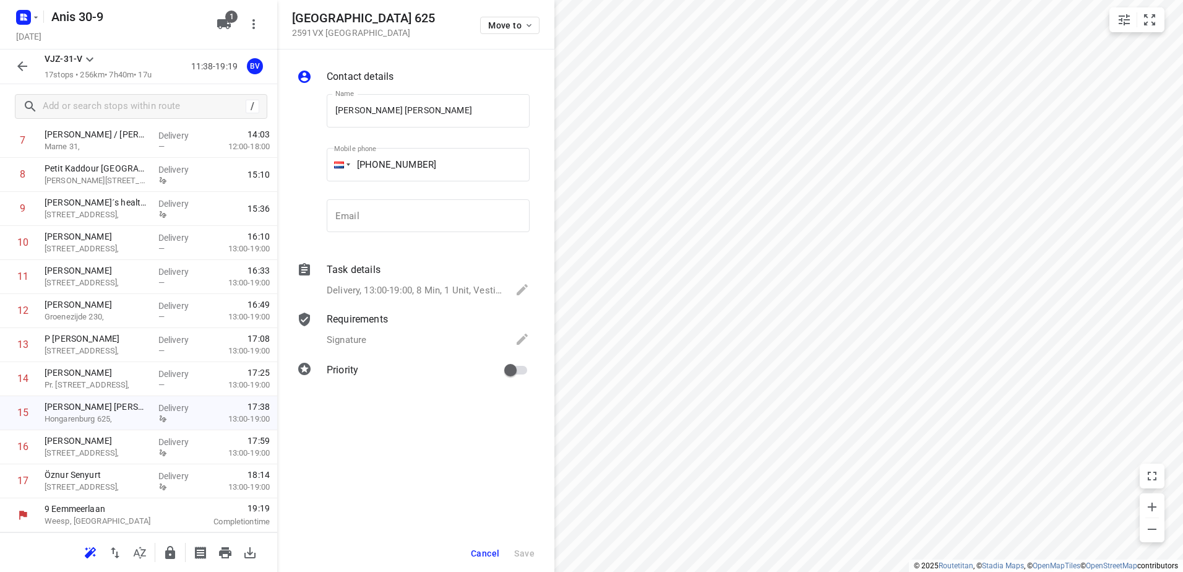
click at [355, 329] on div "Requirements Signature" at bounding box center [428, 330] width 208 height 42
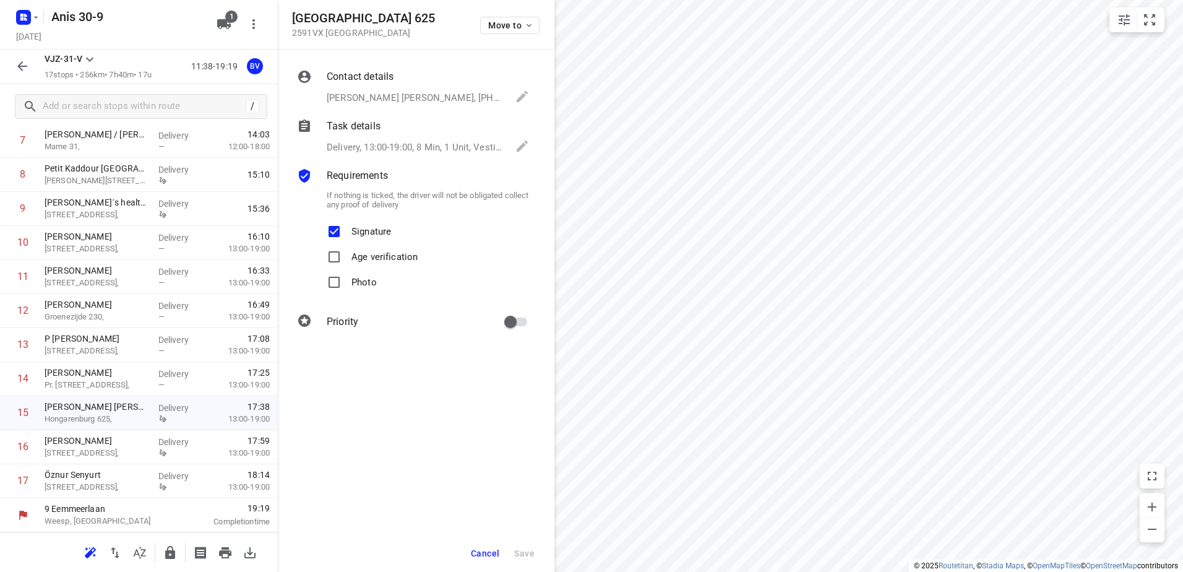
click at [364, 233] on p "Signature" at bounding box center [371, 228] width 40 height 18
click at [347, 233] on input "Signature" at bounding box center [334, 231] width 25 height 25
checkbox input "false"
click at [524, 548] on span "Save" at bounding box center [524, 553] width 20 height 10
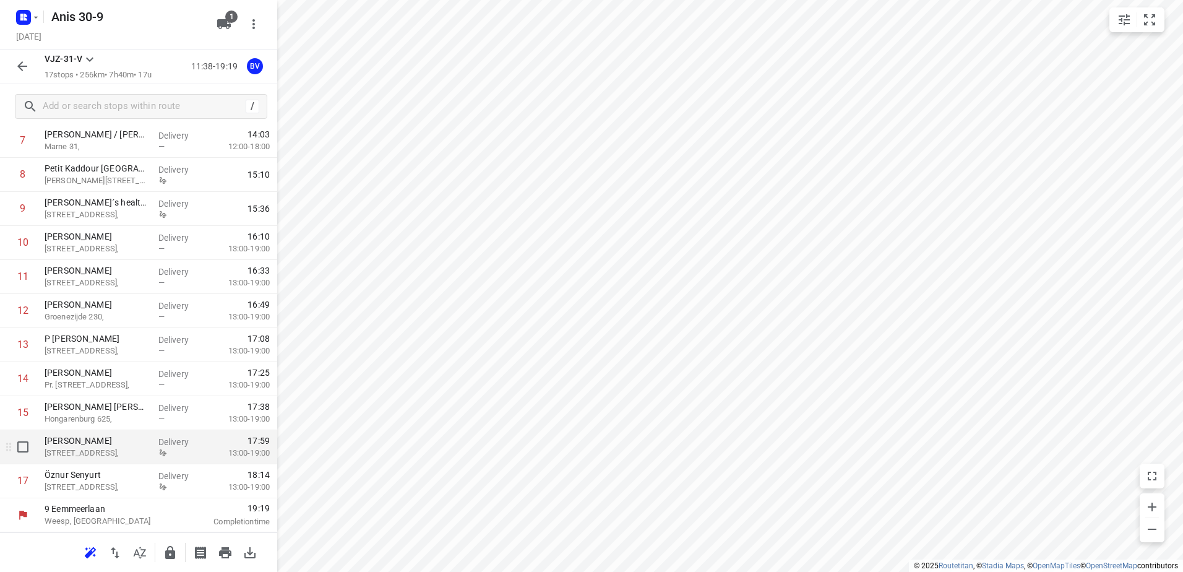
click at [143, 459] on div "[PERSON_NAME][STREET_ADDRESS]," at bounding box center [97, 447] width 114 height 34
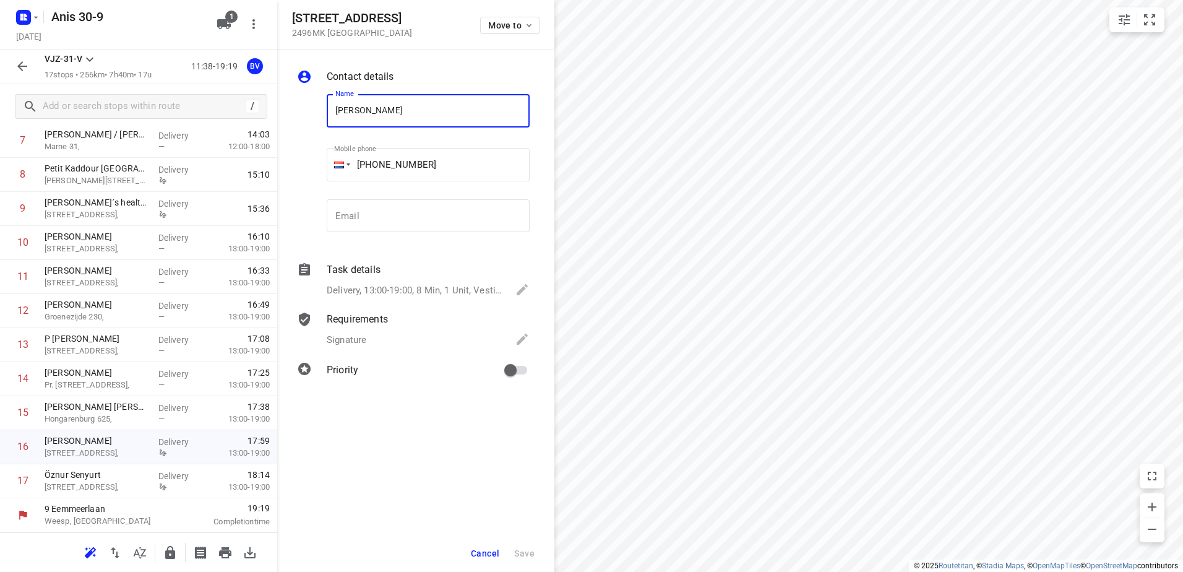
click at [365, 327] on div "Requirements Signature" at bounding box center [428, 330] width 208 height 42
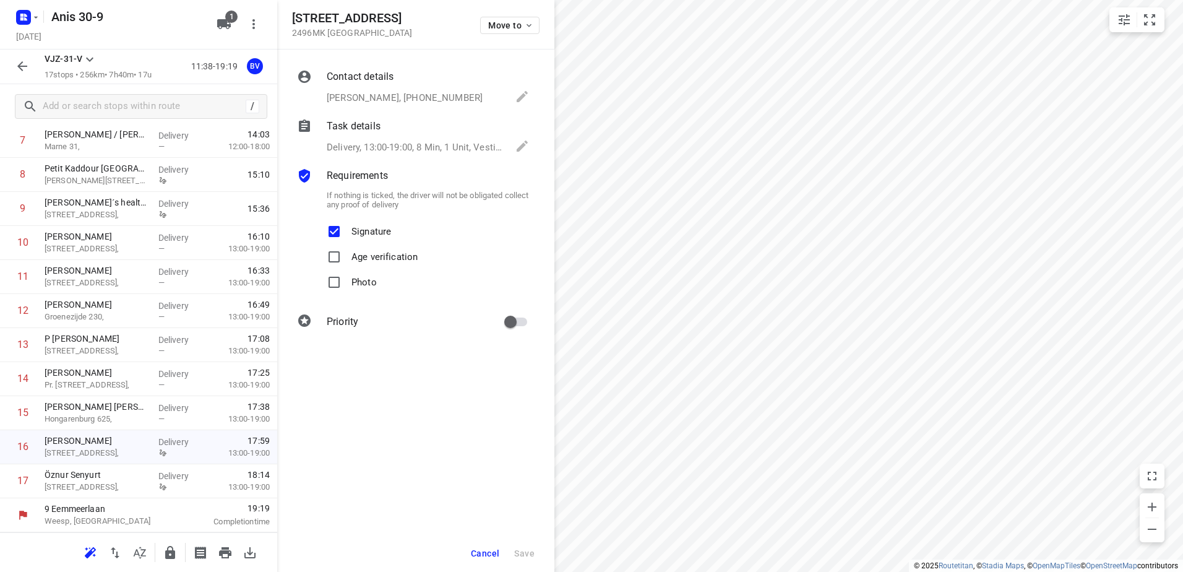
click at [367, 231] on p "Signature" at bounding box center [371, 228] width 40 height 18
click at [347, 231] on input "Signature" at bounding box center [334, 231] width 25 height 25
checkbox input "false"
click at [522, 551] on span "Save" at bounding box center [524, 553] width 20 height 10
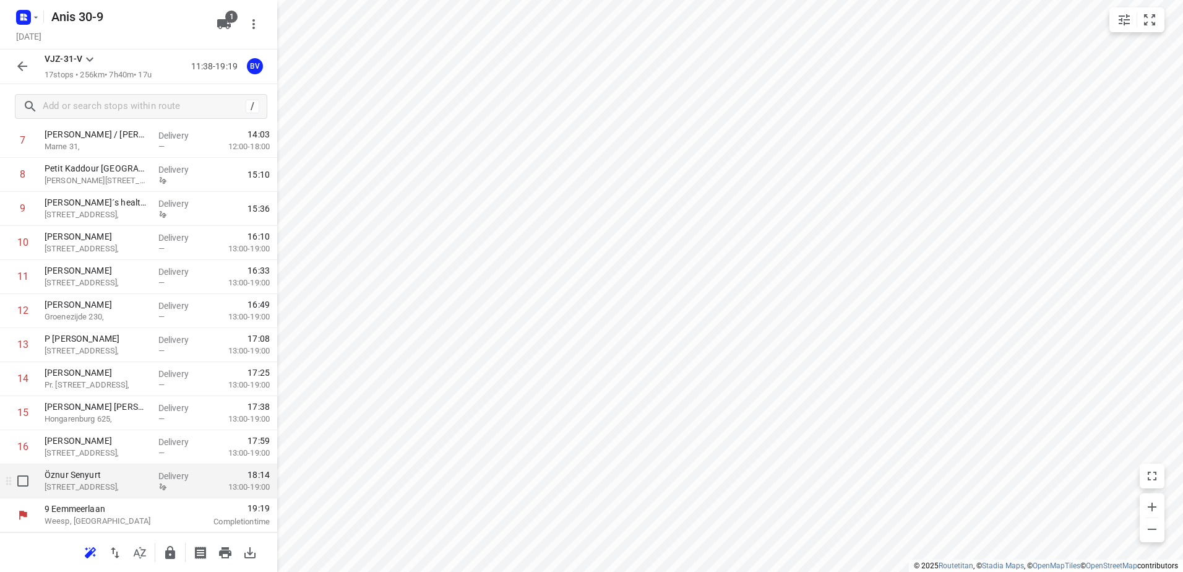
click at [121, 485] on p "[STREET_ADDRESS]," at bounding box center [97, 487] width 104 height 12
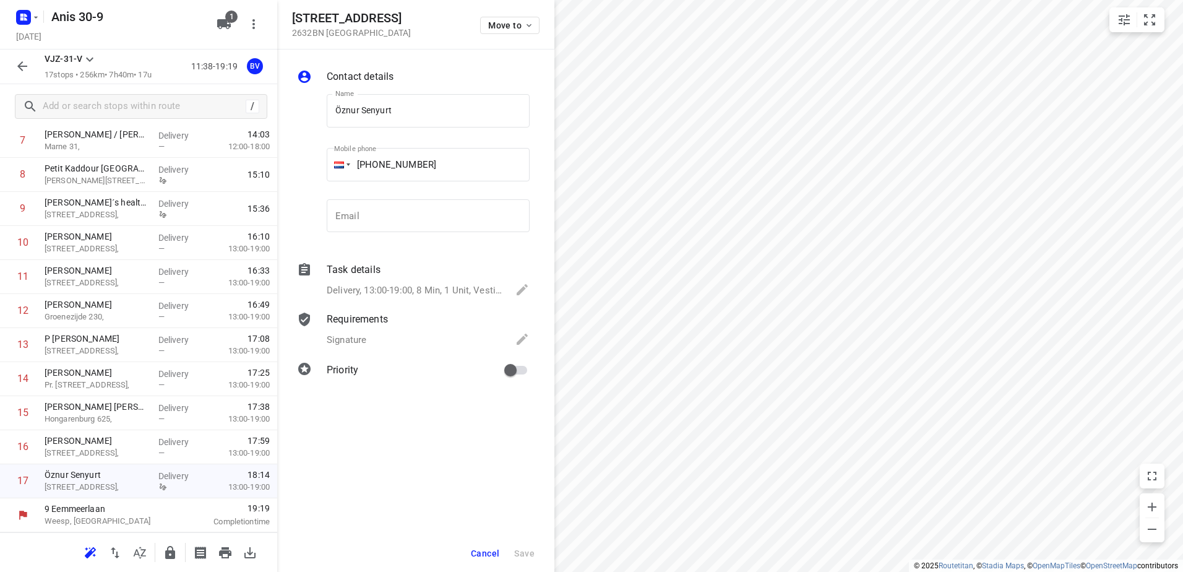
click at [373, 332] on div "Signature" at bounding box center [428, 340] width 203 height 17
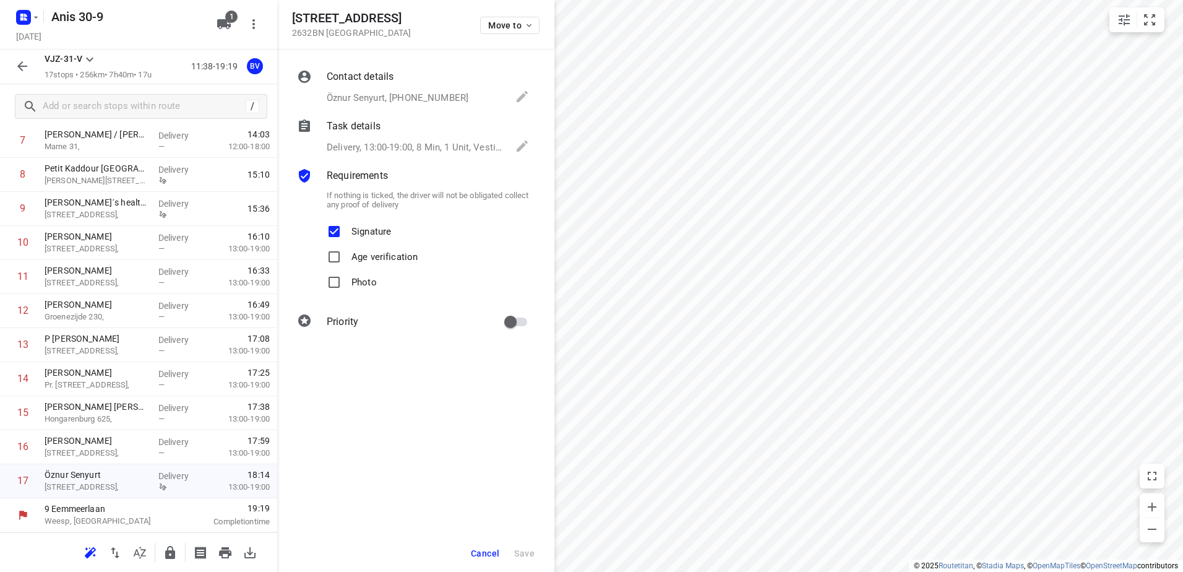
click at [370, 236] on p "Signature" at bounding box center [371, 228] width 40 height 18
click at [347, 236] on input "Signature" at bounding box center [334, 231] width 25 height 25
checkbox input "false"
click at [537, 544] on button "Save" at bounding box center [524, 553] width 30 height 22
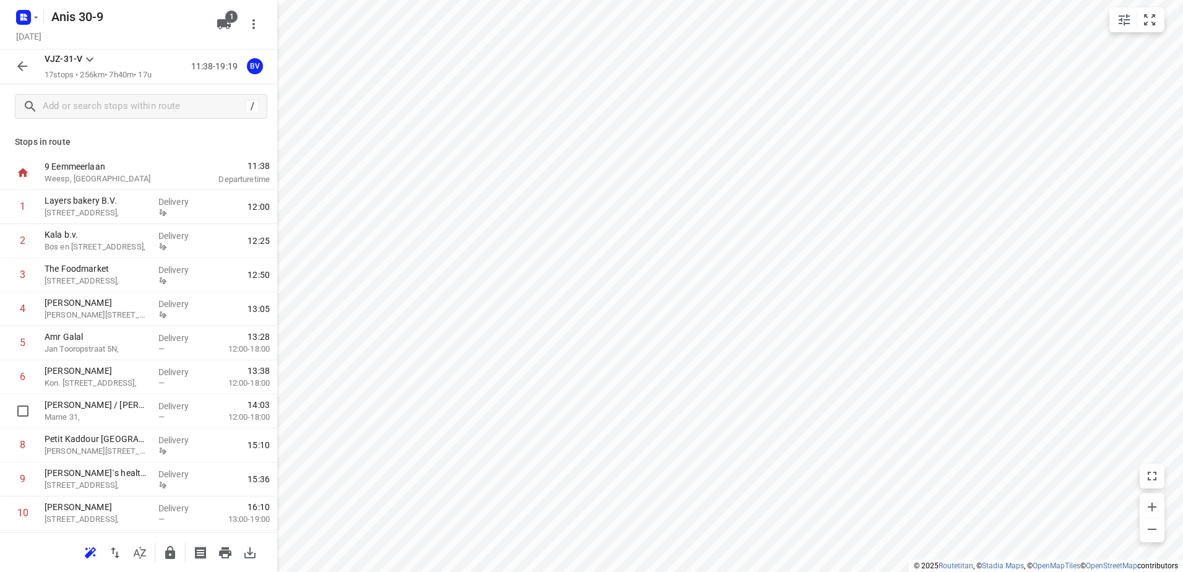
scroll to position [0, 0]
click at [12, 66] on button "button" at bounding box center [22, 66] width 25 height 25
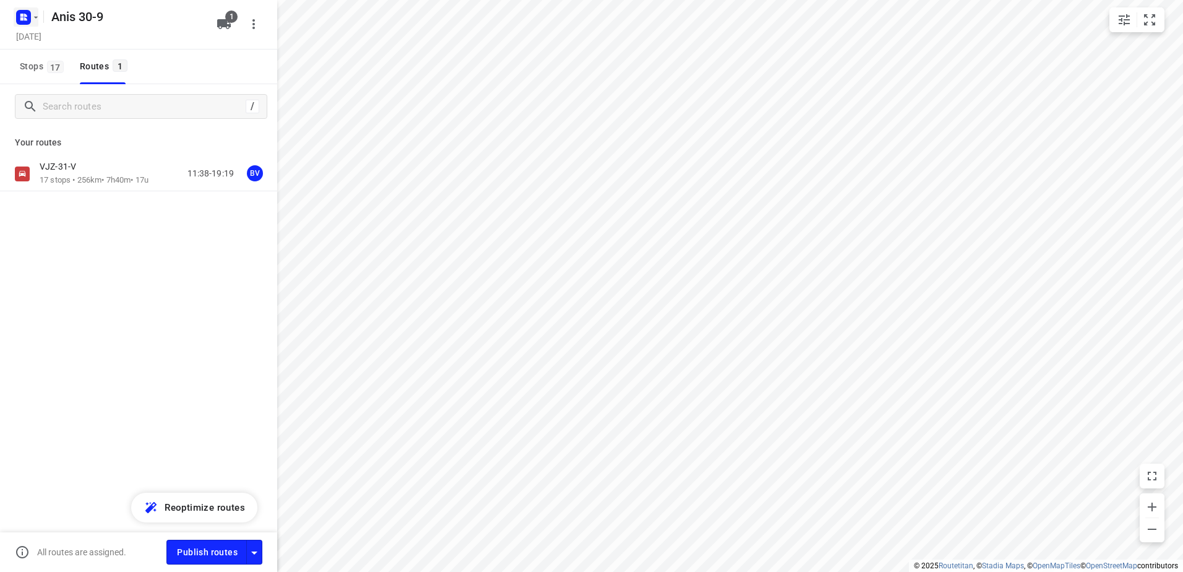
click at [25, 16] on icon "button" at bounding box center [25, 15] width 3 height 3
click at [82, 115] on div "[PERSON_NAME] 30-9" at bounding box center [96, 116] width 142 height 10
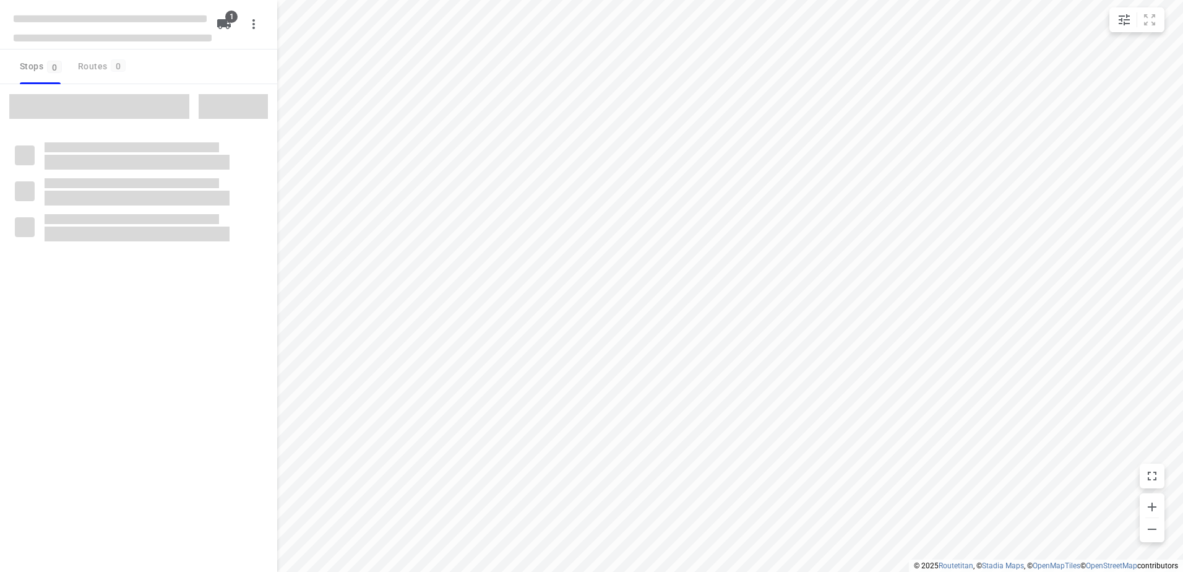
type input "distance"
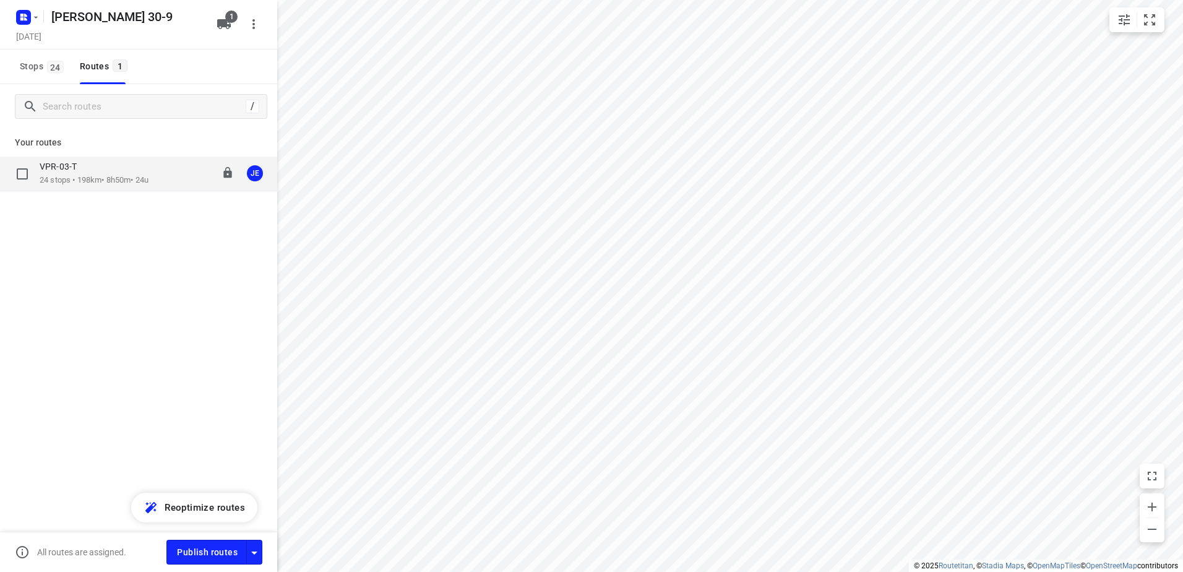
click at [73, 160] on div "VPR-03-T 24 stops • 198km • 8h50m • 24u 10:30-19:20 JE" at bounding box center [138, 174] width 277 height 35
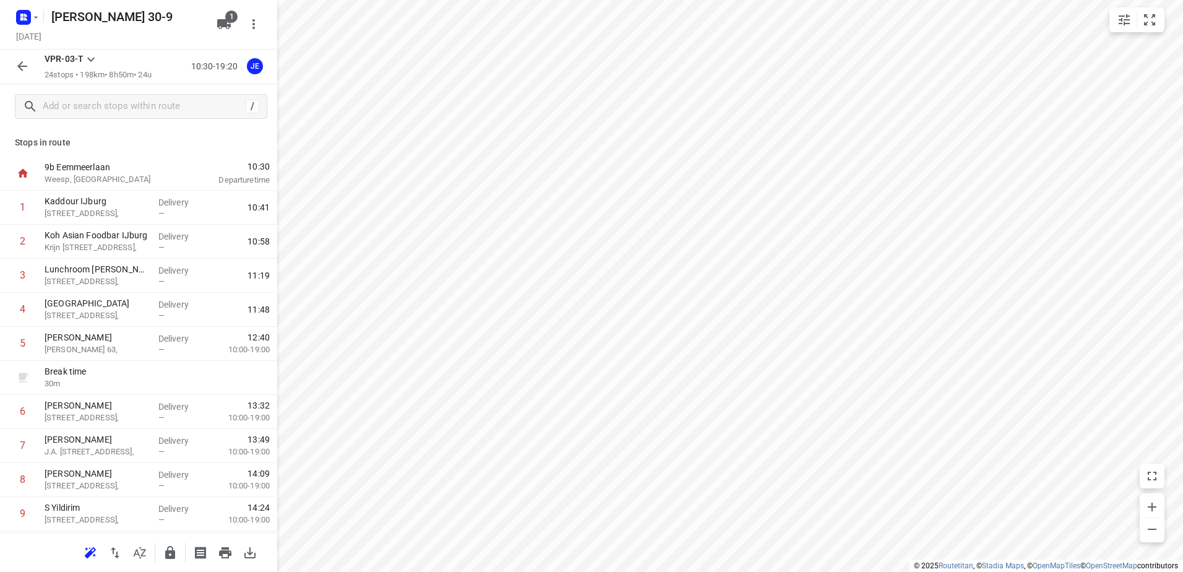
click at [22, 60] on icon "button" at bounding box center [22, 66] width 15 height 15
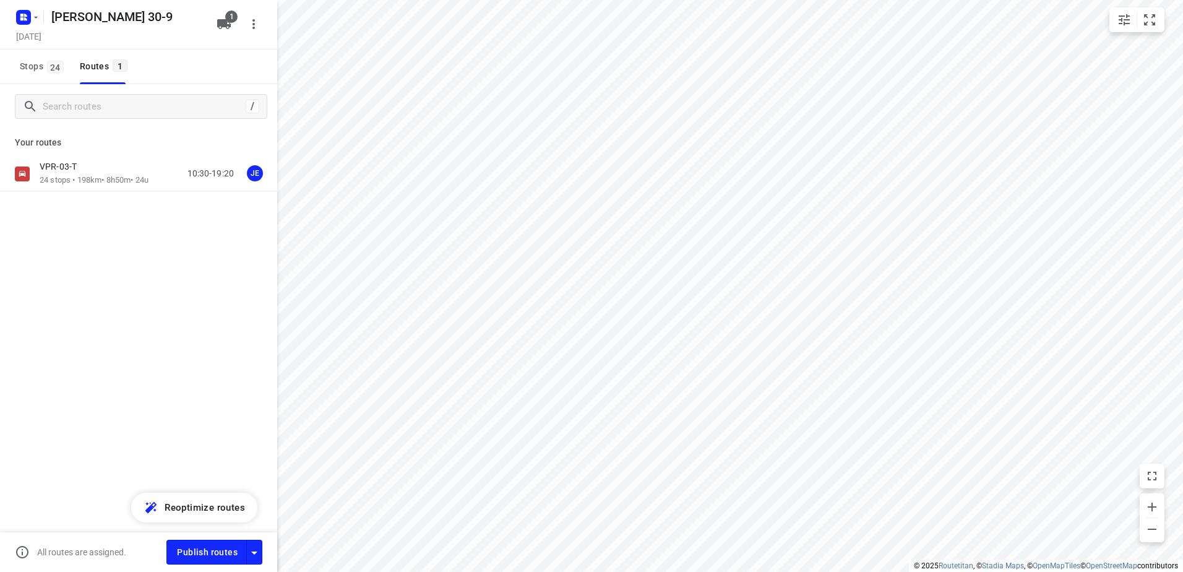
click at [32, 27] on div "[PERSON_NAME] 30-9 [DATE]" at bounding box center [113, 23] width 198 height 43
click at [28, 19] on rect "button" at bounding box center [23, 17] width 15 height 15
click at [74, 50] on p "Back to projects" at bounding box center [75, 44] width 69 height 14
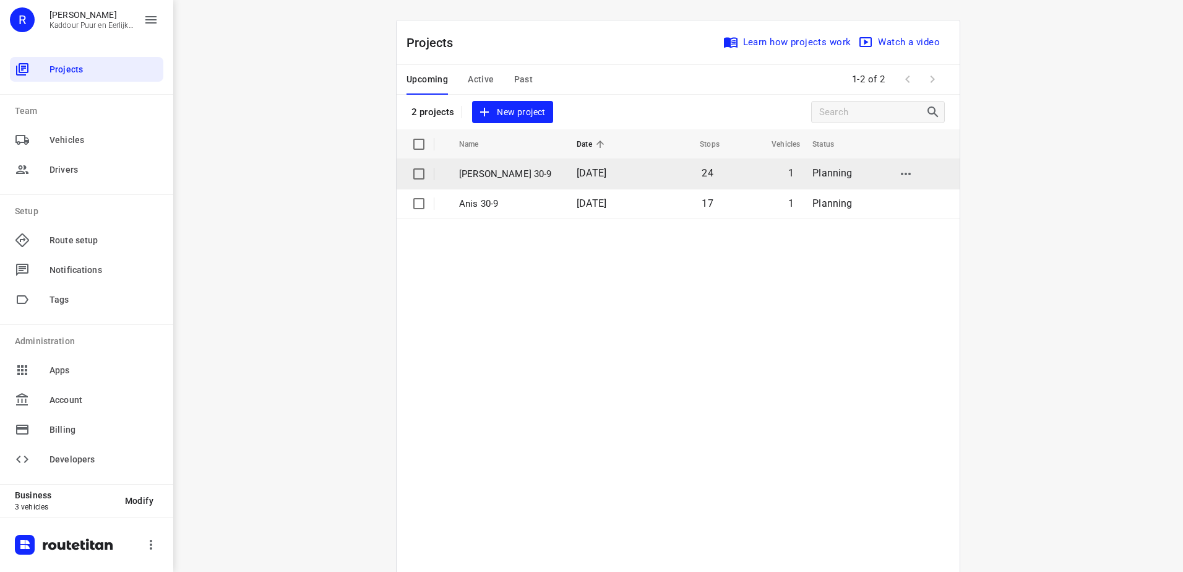
click at [535, 177] on p "[PERSON_NAME] 30-9" at bounding box center [508, 174] width 99 height 14
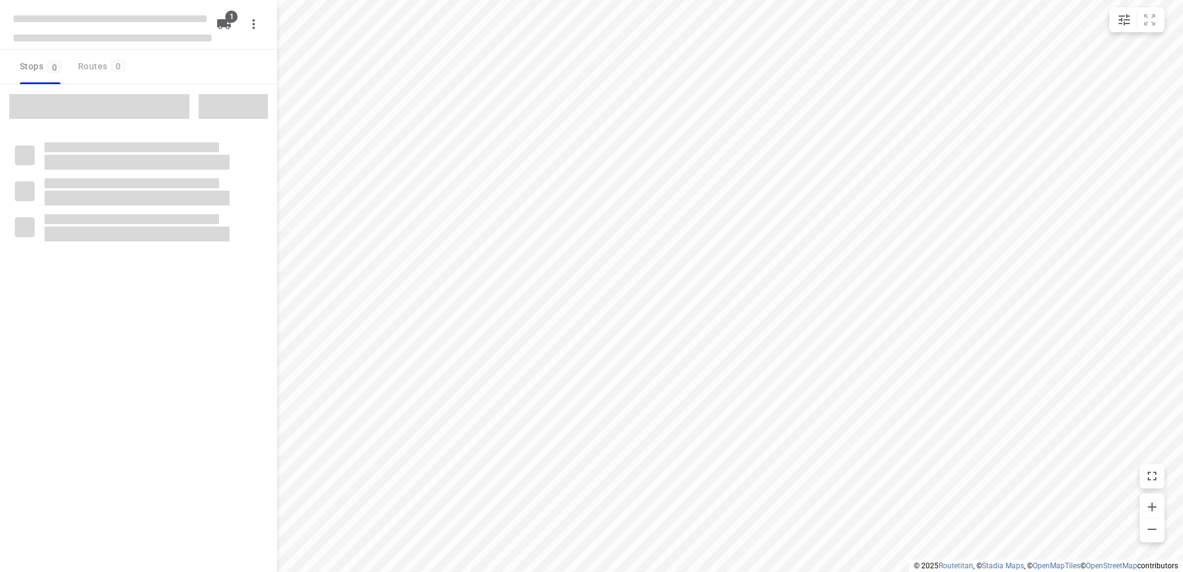
type input "distance"
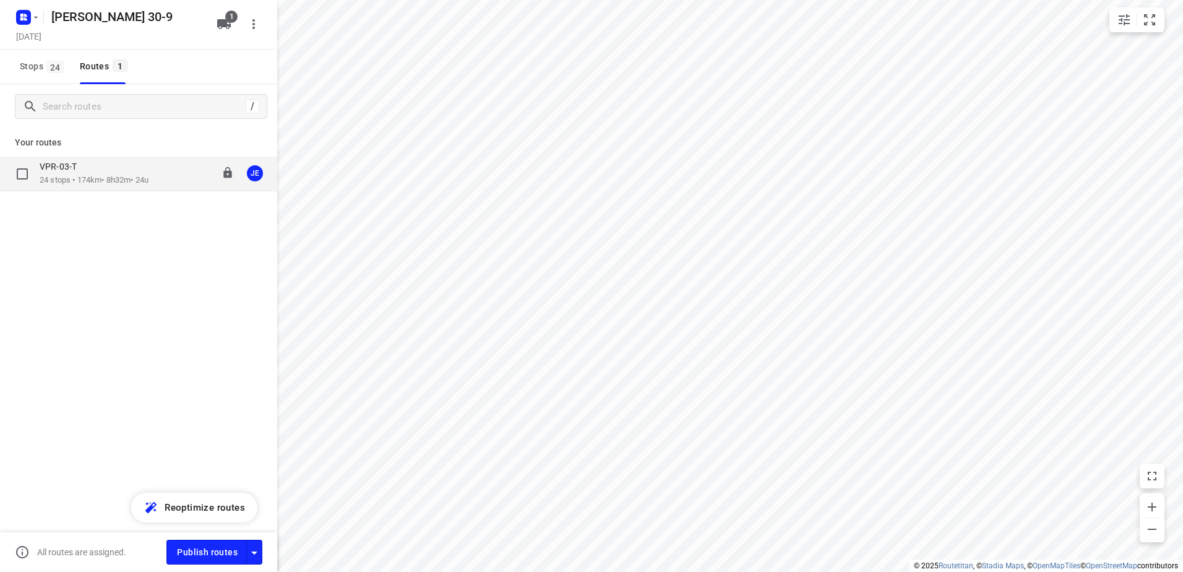
click at [92, 168] on div "VPR-03-T" at bounding box center [94, 168] width 109 height 14
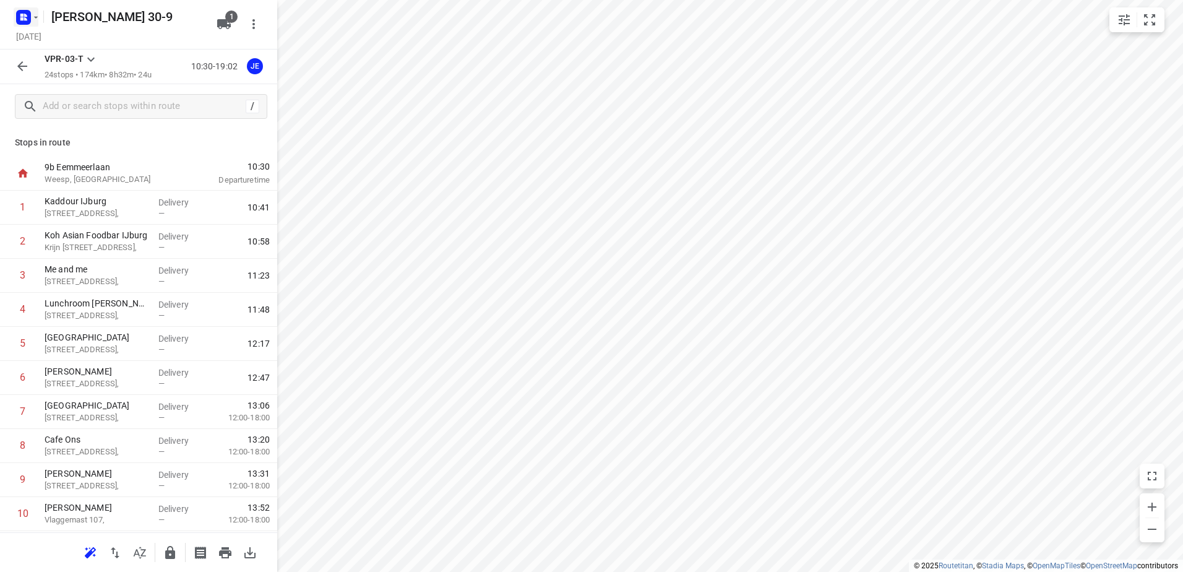
click at [14, 14] on icon "button" at bounding box center [24, 17] width 20 height 20
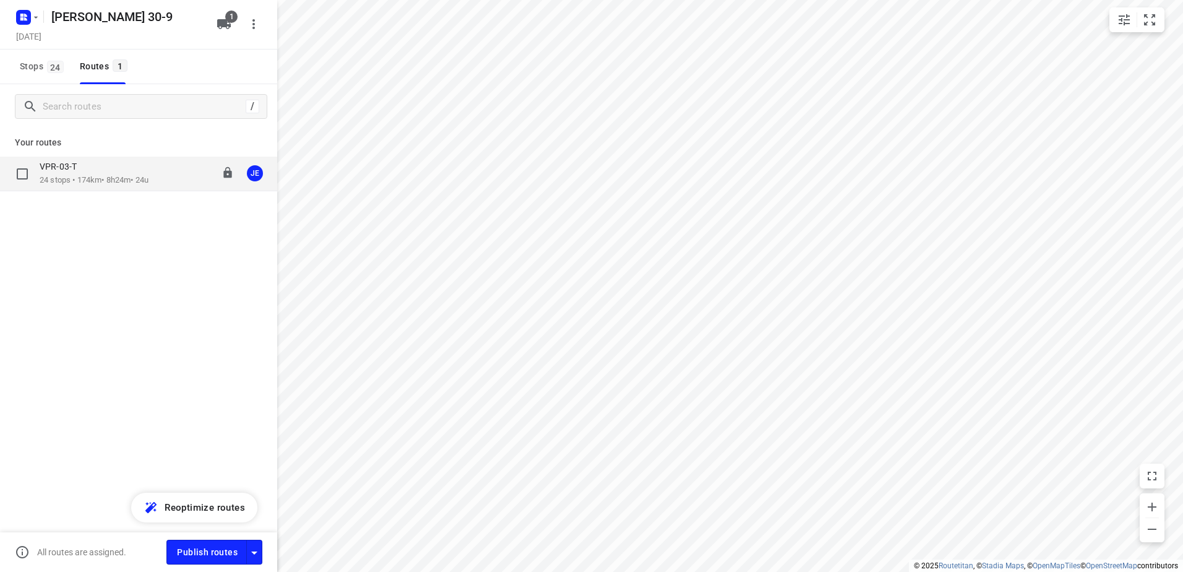
click at [114, 168] on div "VPR-03-T" at bounding box center [94, 168] width 109 height 14
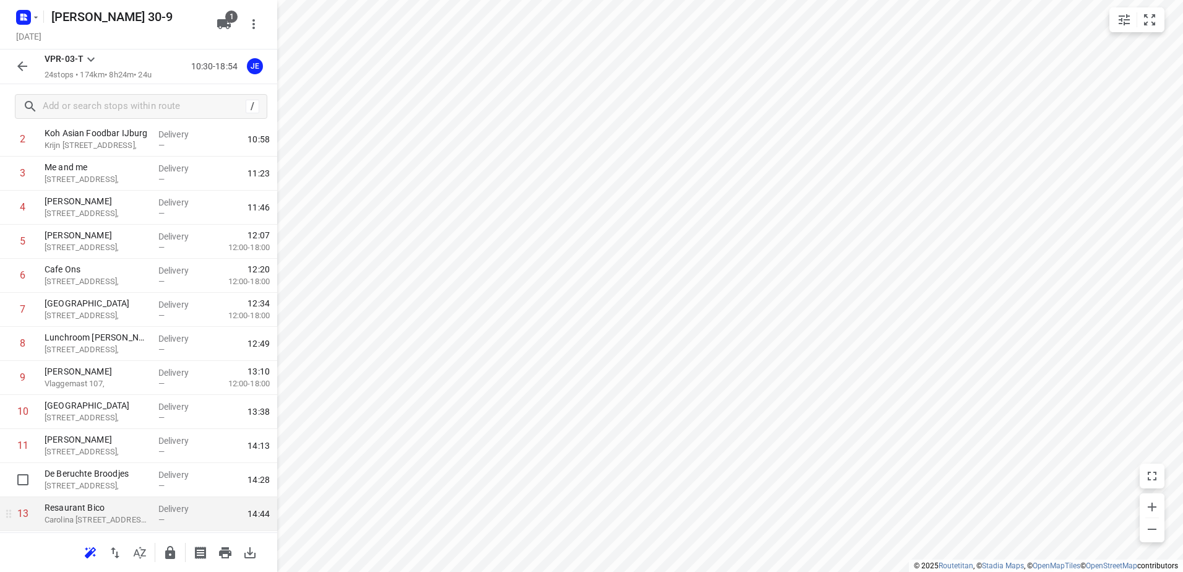
scroll to position [124, 0]
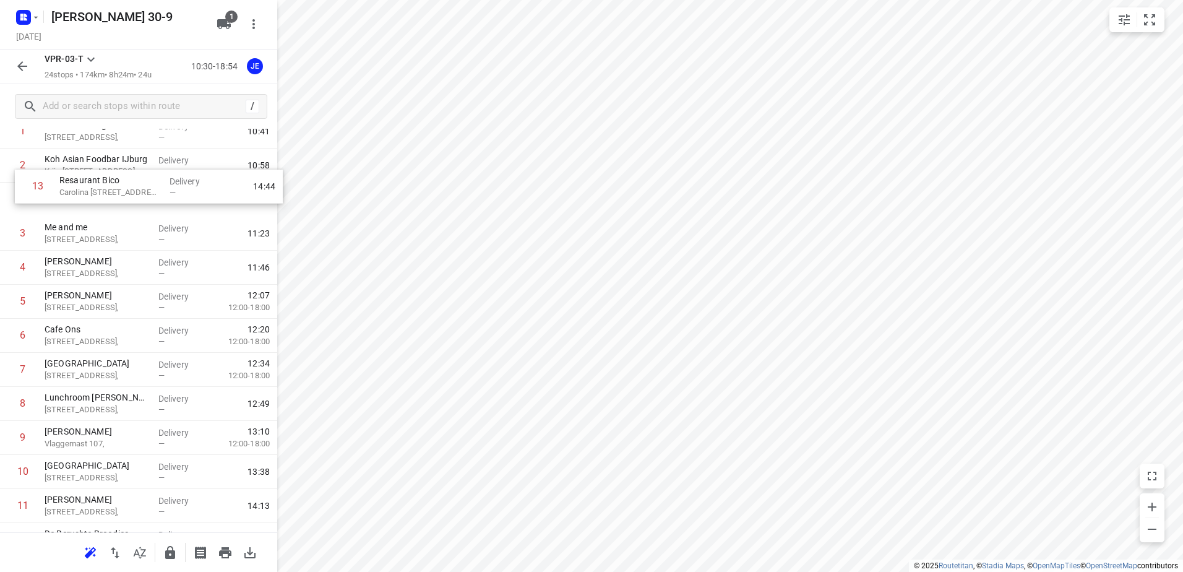
drag, startPoint x: 113, startPoint y: 491, endPoint x: 129, endPoint y: 166, distance: 325.3
click at [129, 166] on div "1 Kaddour IJburg Pampuslaan 22, Delivery — 10:41 2 Koh Asian Foodbar IJburg Kri…" at bounding box center [138, 539] width 277 height 851
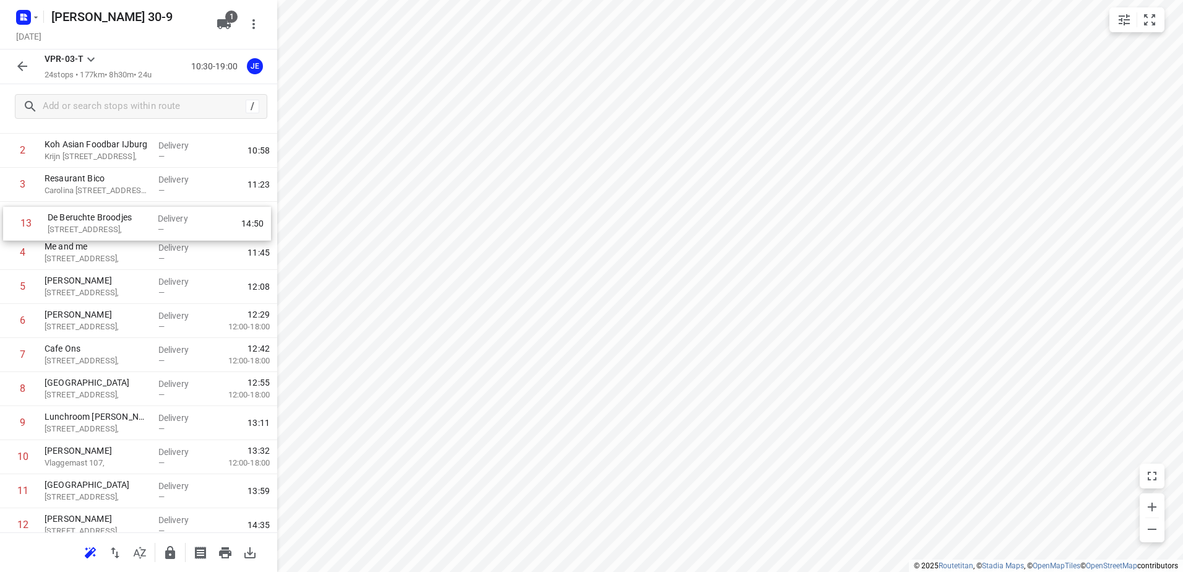
drag, startPoint x: 98, startPoint y: 483, endPoint x: 101, endPoint y: 225, distance: 258.1
click at [101, 225] on div "1 Kaddour IJburg Pampuslaan 22, Delivery — 10:41 2 Koh Asian Foodbar IJburg Kri…" at bounding box center [138, 525] width 277 height 851
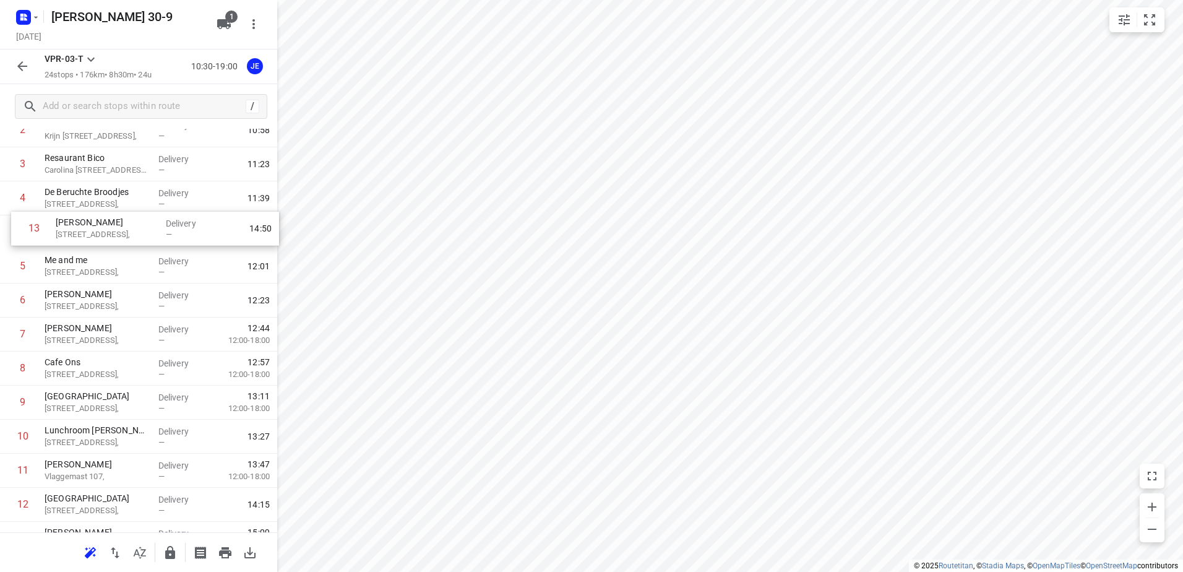
scroll to position [108, 0]
drag, startPoint x: 116, startPoint y: 406, endPoint x: 127, endPoint y: 230, distance: 176.1
click at [127, 230] on div "1 Kaddour IJburg Pampuslaan 22, Delivery — 10:41 2 Koh Asian Foodbar IJburg Kri…" at bounding box center [138, 508] width 277 height 851
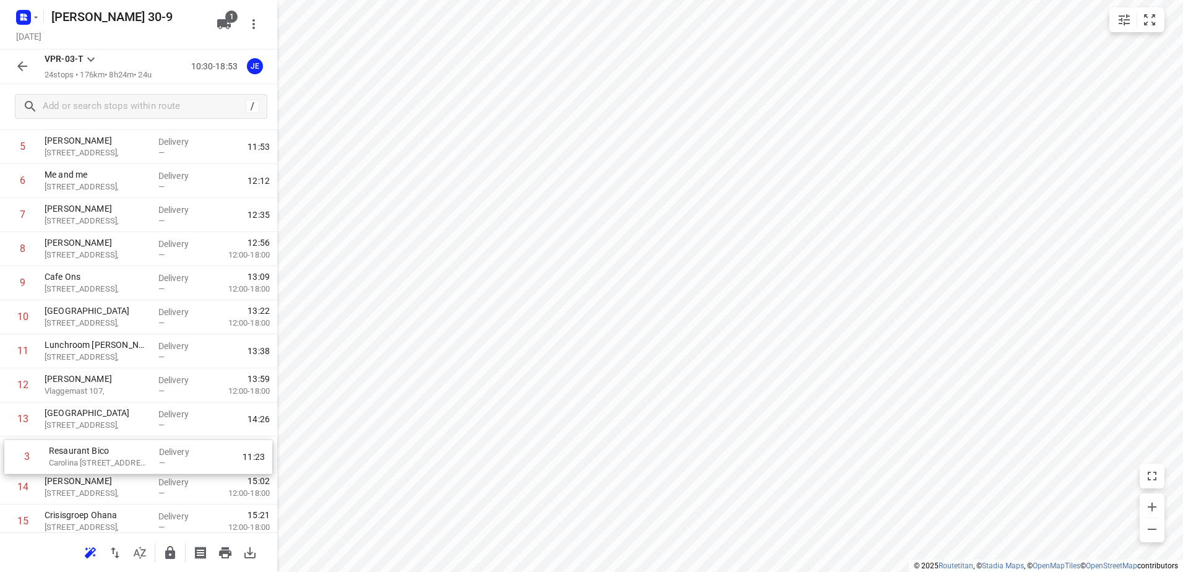
drag, startPoint x: 134, startPoint y: 166, endPoint x: 138, endPoint y: 468, distance: 302.0
click at [138, 468] on div "1 Kaddour IJburg Pampuslaan 22, Delivery — 10:41 2 Koh Asian Foodbar IJburg Kri…" at bounding box center [138, 453] width 277 height 851
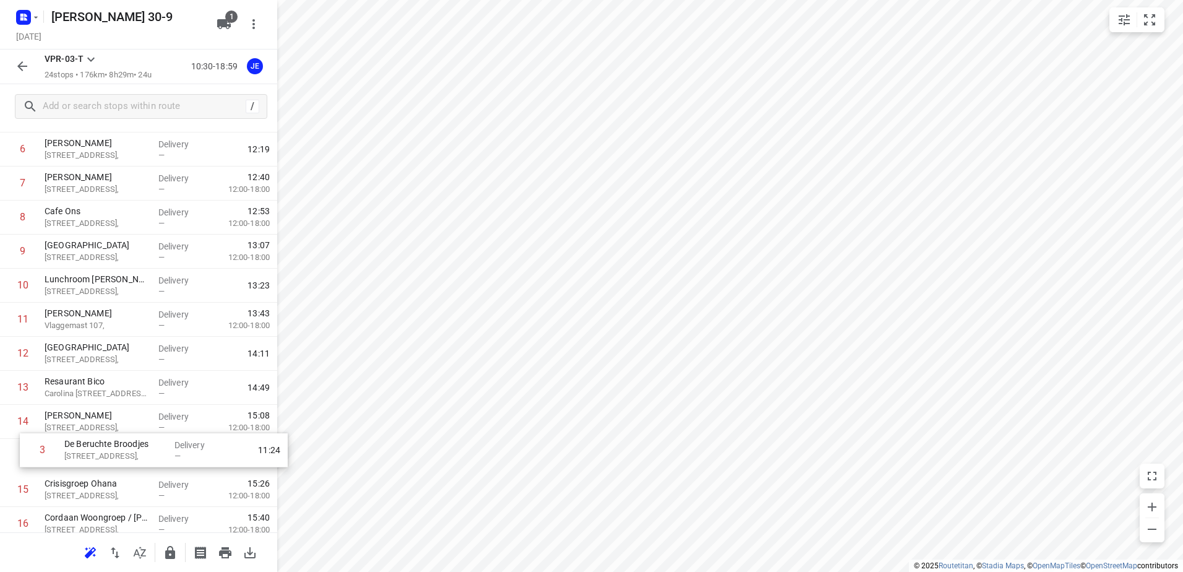
scroll to position [219, 0]
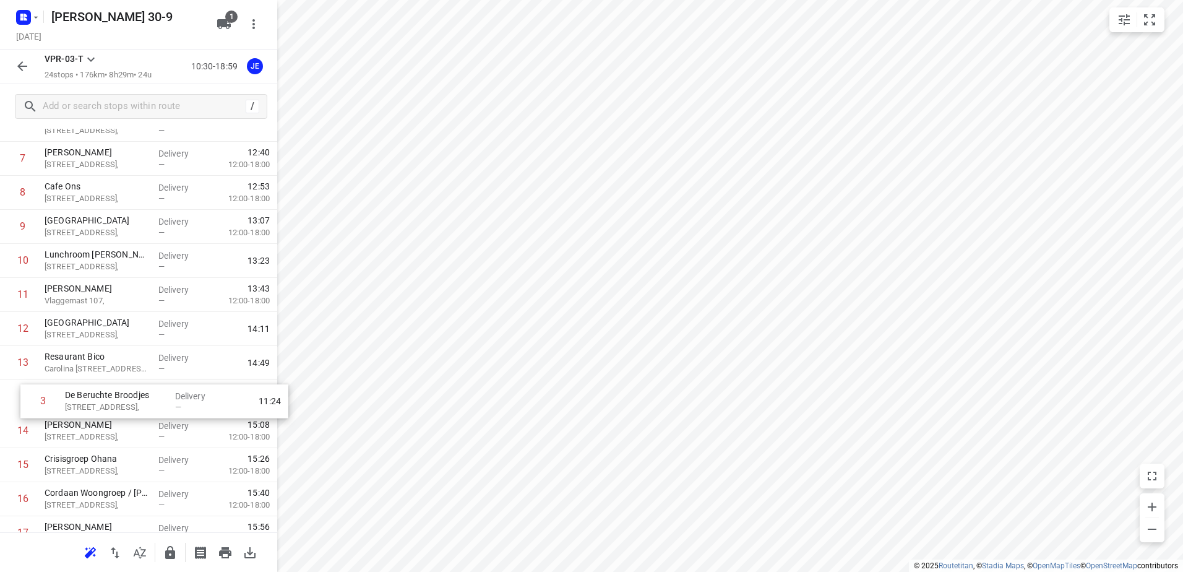
drag, startPoint x: 160, startPoint y: 171, endPoint x: 180, endPoint y: 399, distance: 228.6
click at [180, 399] on div "1 Kaddour IJburg Pampuslaan 22, Delivery — 10:41 2 Koh Asian Foodbar IJburg Kri…" at bounding box center [138, 397] width 277 height 851
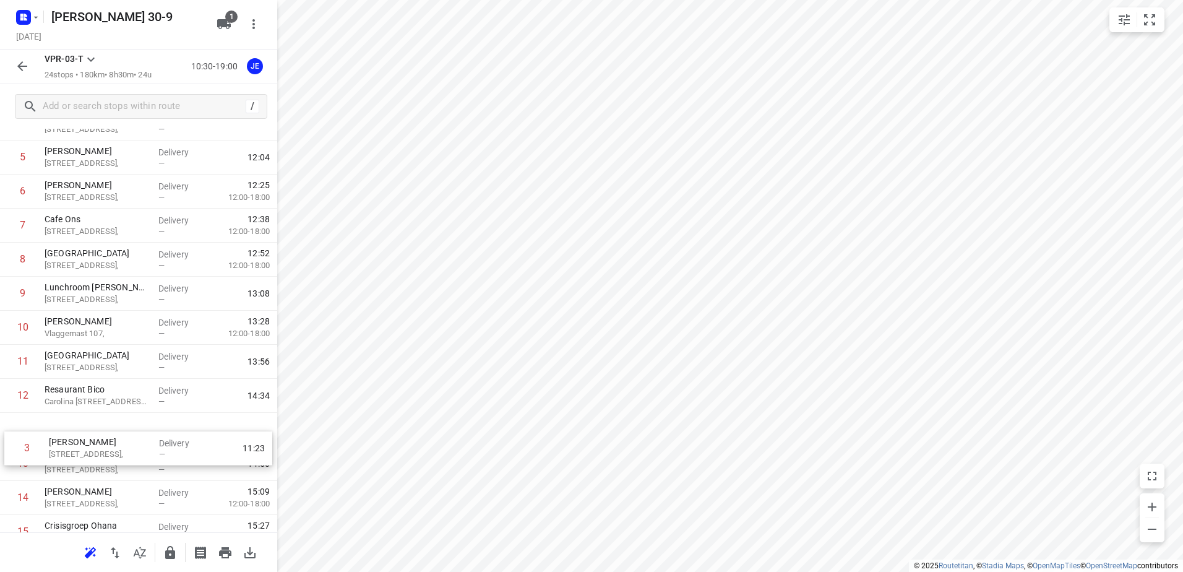
scroll to position [163, 0]
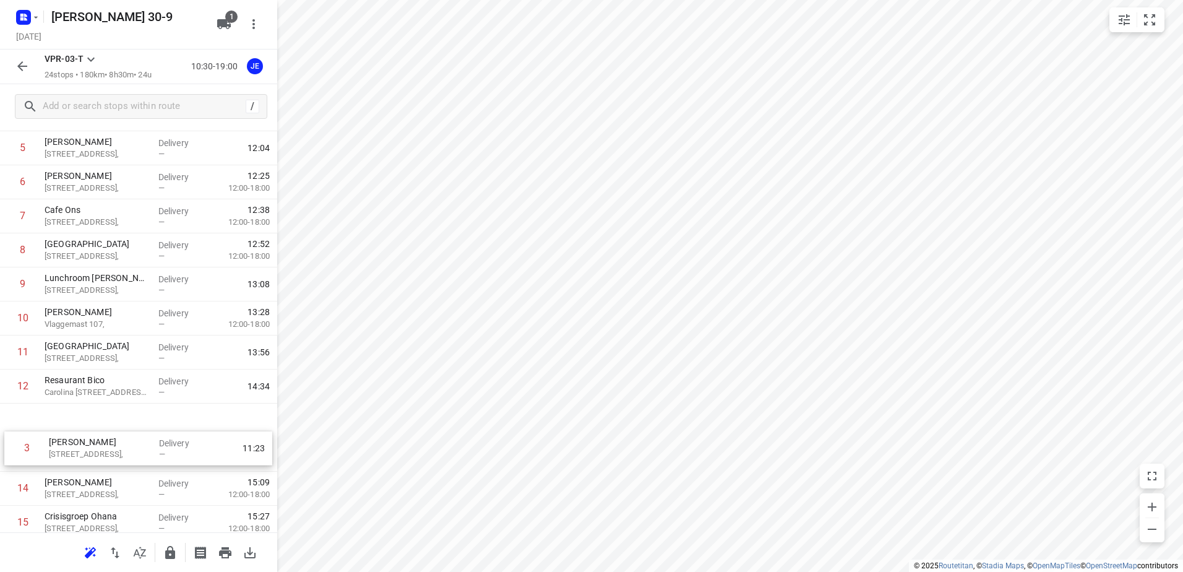
drag, startPoint x: 136, startPoint y: 185, endPoint x: 139, endPoint y: 463, distance: 277.9
click at [139, 463] on div "1 Kaddour IJburg Pampuslaan 22, Delivery — 10:41 2 Koh Asian Foodbar IJburg Kri…" at bounding box center [138, 454] width 277 height 851
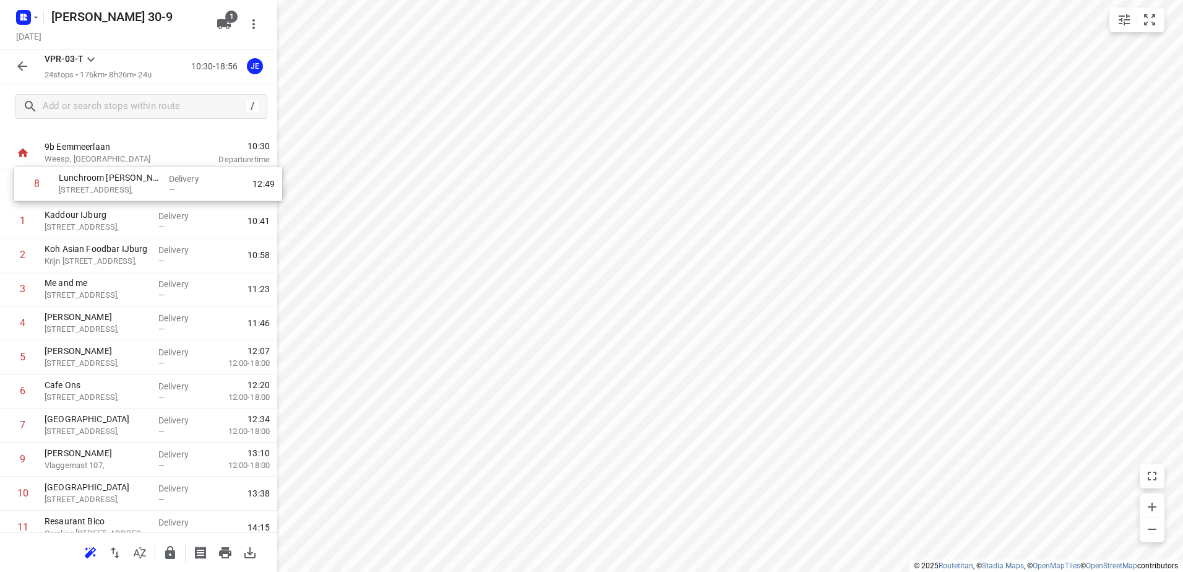
scroll to position [0, 0]
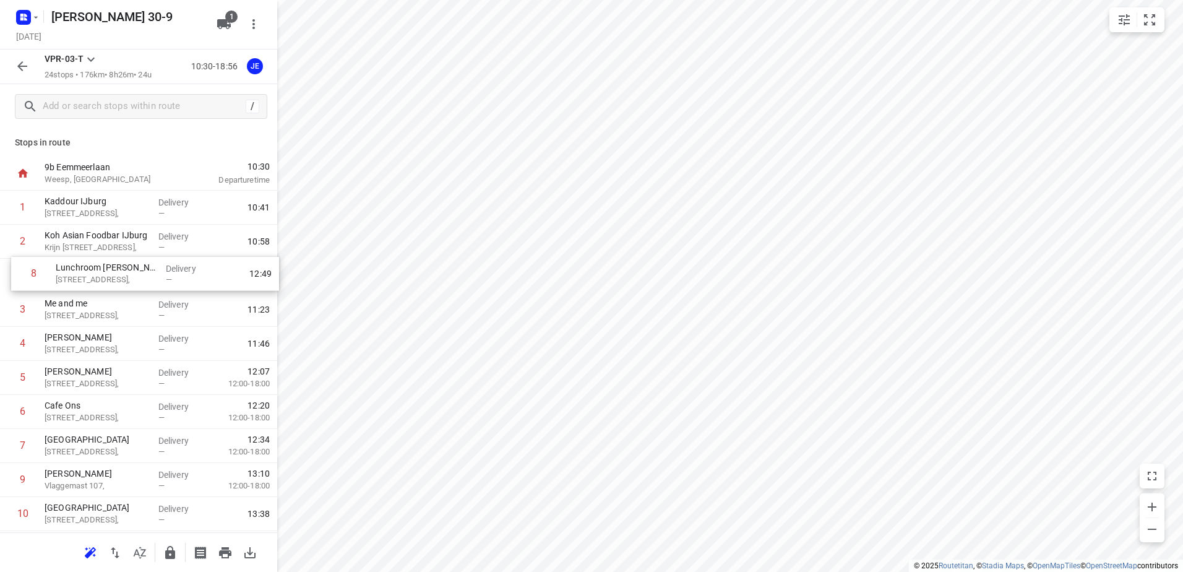
drag, startPoint x: 97, startPoint y: 258, endPoint x: 109, endPoint y: 261, distance: 12.6
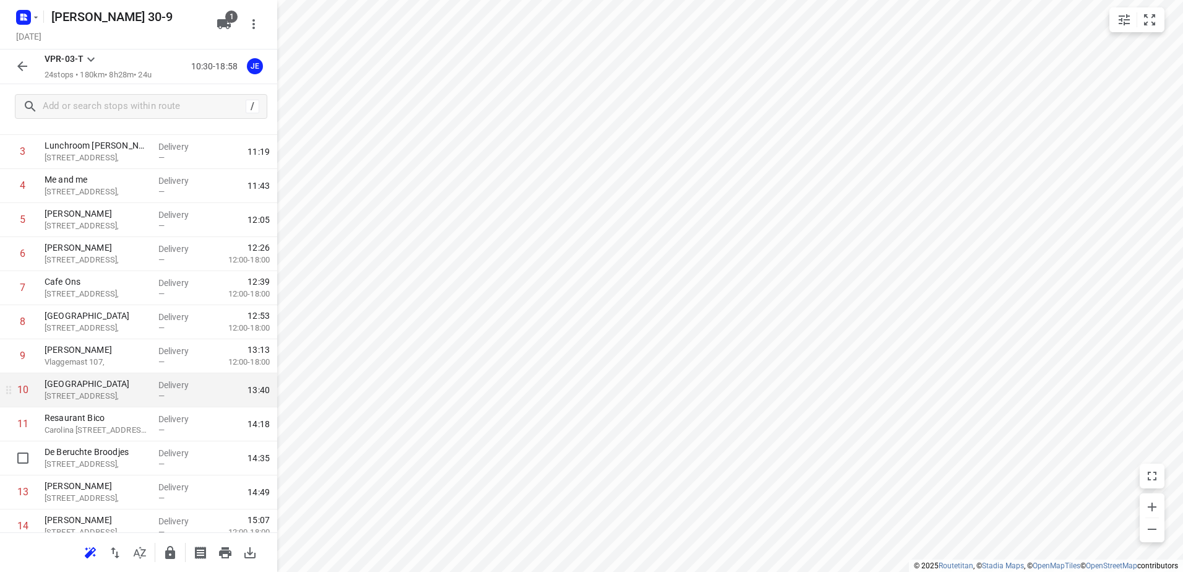
scroll to position [186, 0]
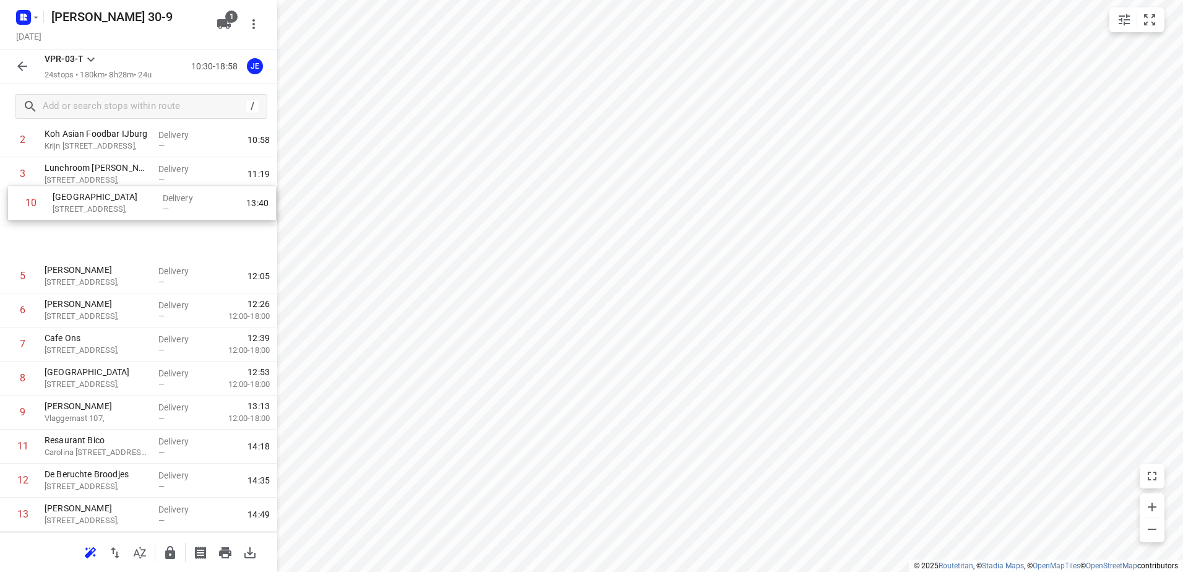
drag, startPoint x: 130, startPoint y: 331, endPoint x: 139, endPoint y: 198, distance: 133.4
click at [139, 198] on div "1 Kaddour IJburg Pampuslaan 22, Delivery — 10:41 2 Koh Asian Foodbar IJburg Kri…" at bounding box center [138, 514] width 277 height 851
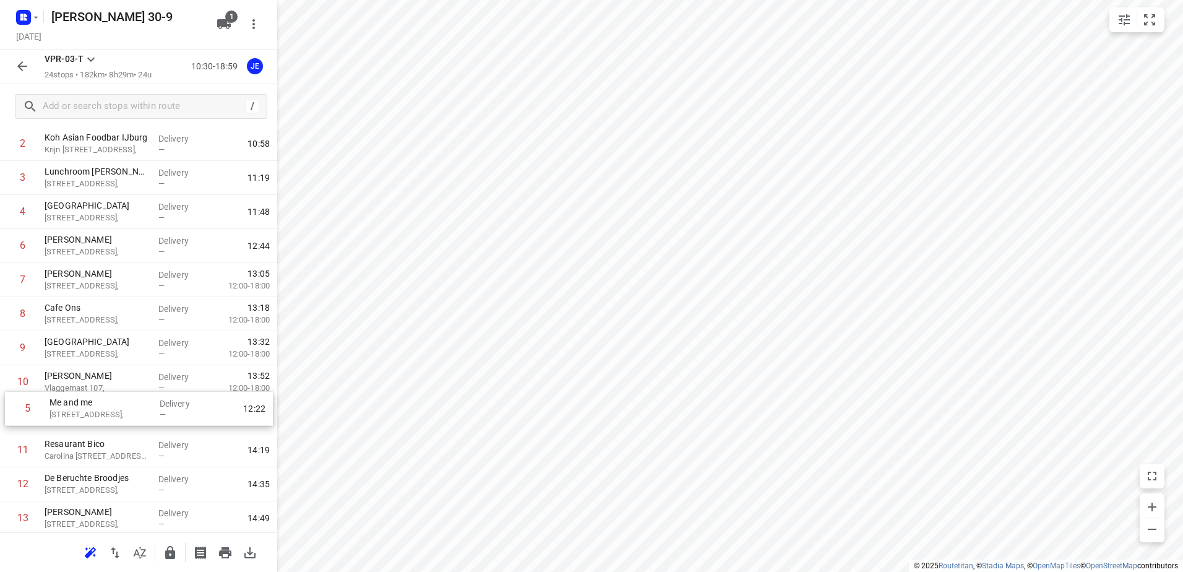
drag, startPoint x: 105, startPoint y: 250, endPoint x: 109, endPoint y: 416, distance: 165.9
click at [109, 416] on div "1 Kaddour IJburg Pampuslaan 22, Delivery — 10:41 2 Koh Asian Foodbar IJburg Kri…" at bounding box center [138, 518] width 277 height 851
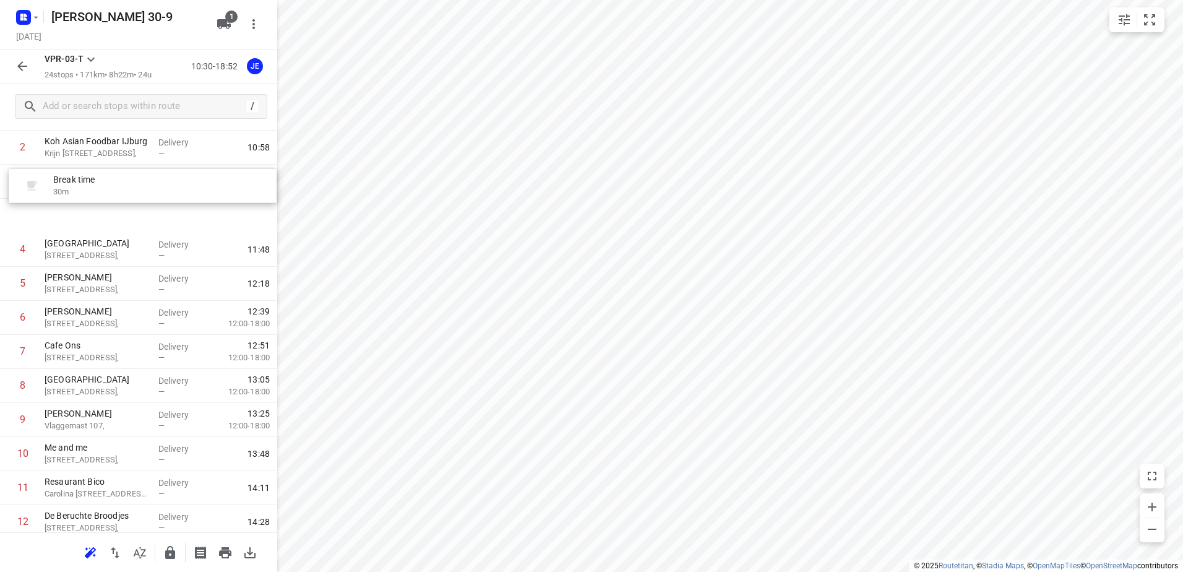
scroll to position [94, 0]
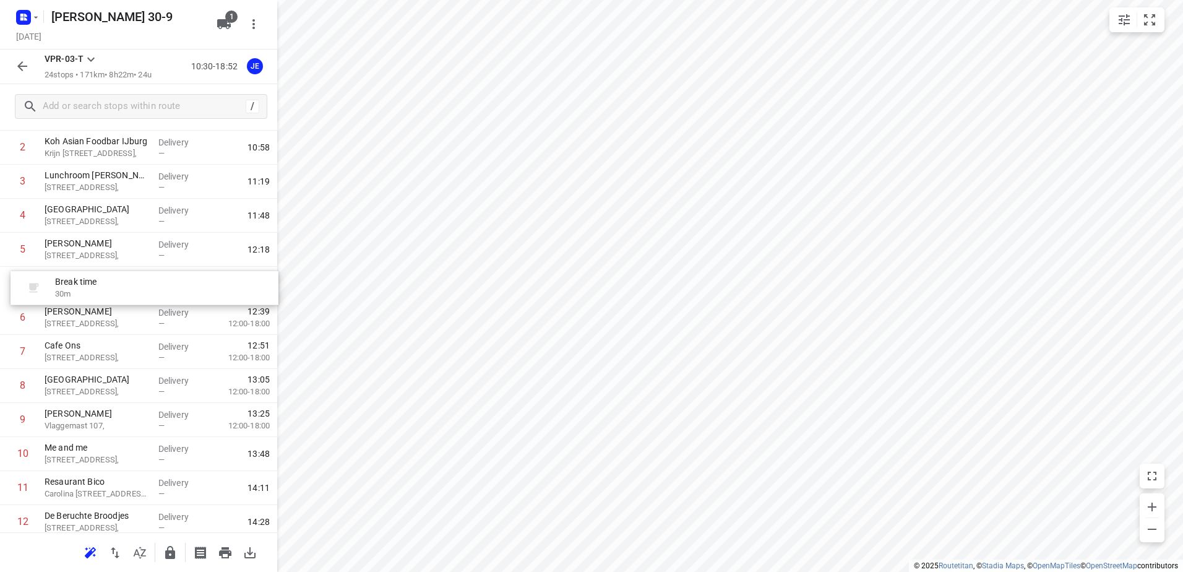
drag, startPoint x: 141, startPoint y: 475, endPoint x: 153, endPoint y: 275, distance: 200.8
click at [153, 275] on div "1 Kaddour IJburg Pampuslaan 22, Delivery — 10:41 2 Koh Asian Foodbar IJburg Kri…" at bounding box center [138, 522] width 277 height 851
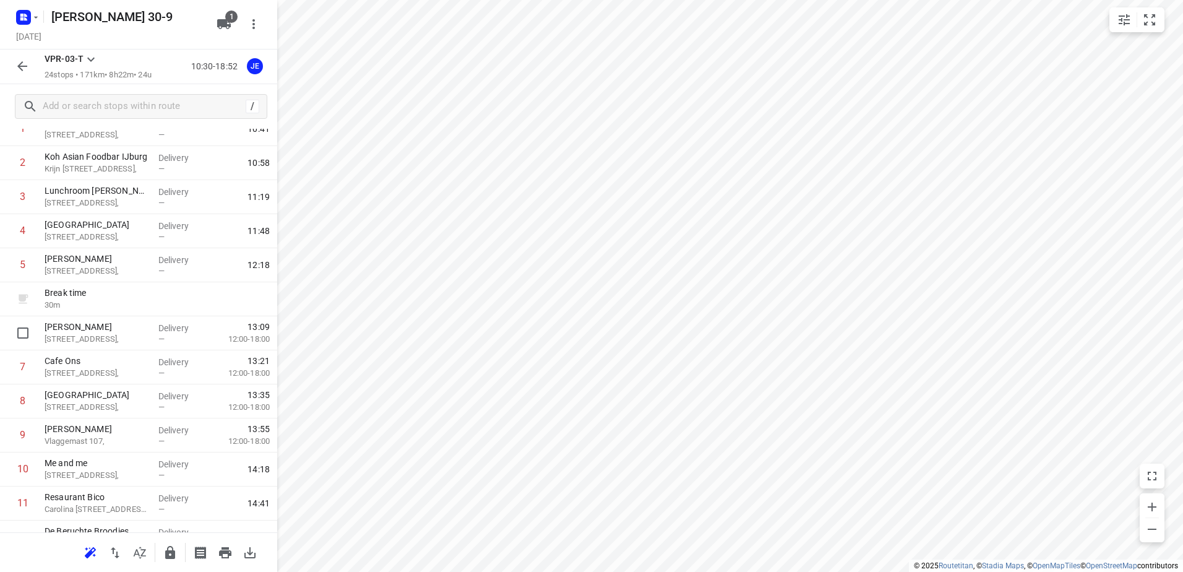
scroll to position [0, 0]
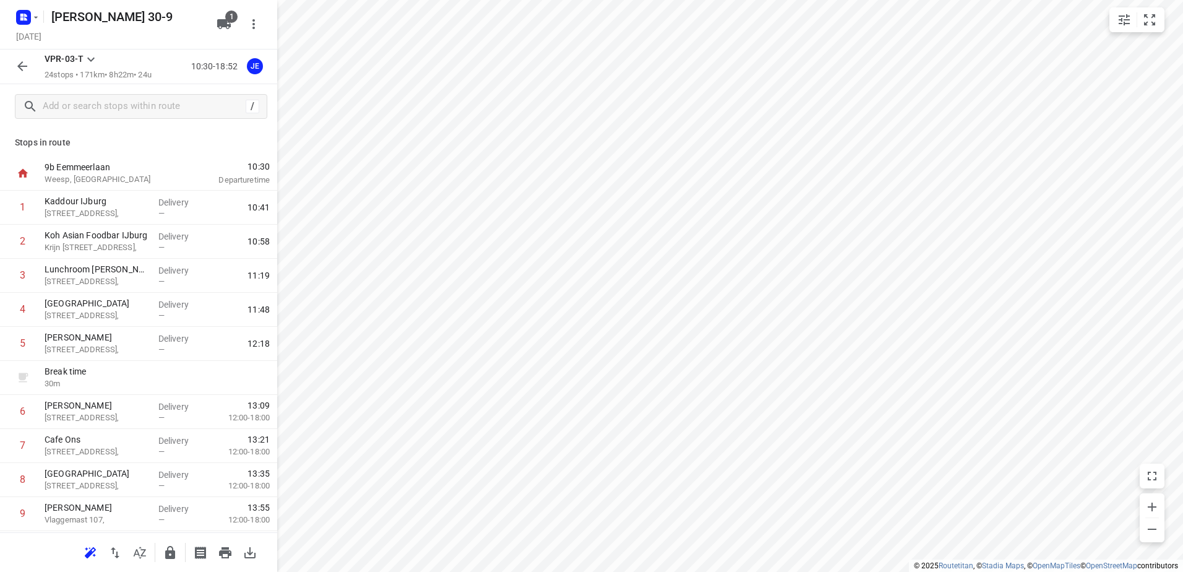
click at [9, 69] on div "VPR-03-T 24 stops • 171km • 8h22m • 24u 10:30-18:52 JE" at bounding box center [138, 67] width 277 height 35
click at [30, 21] on rect "button" at bounding box center [23, 17] width 15 height 15
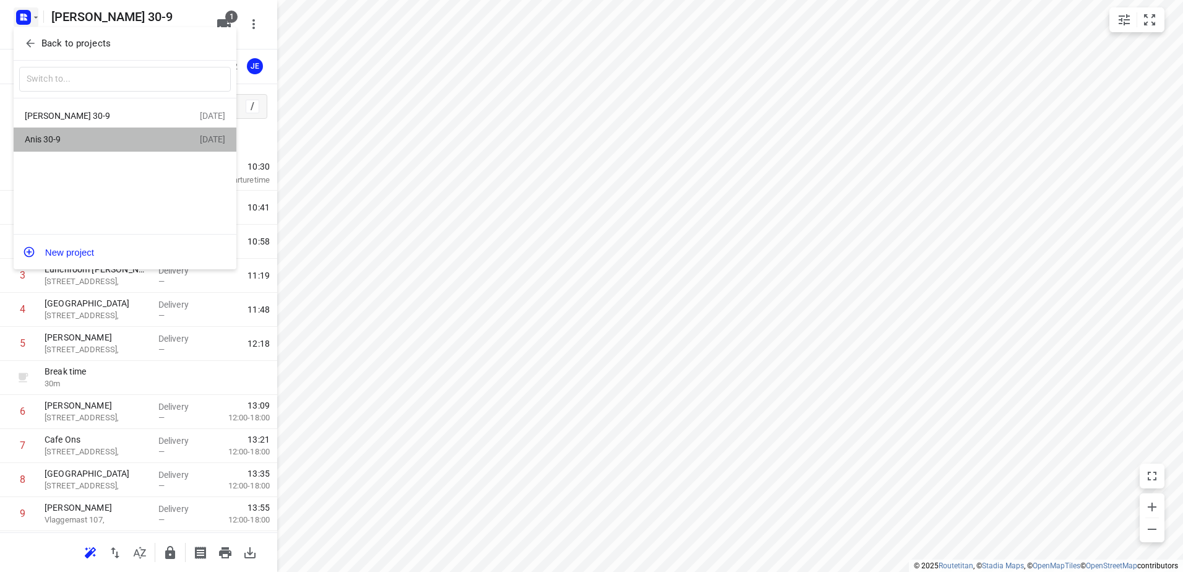
click at [72, 140] on div "Anis 30-9" at bounding box center [96, 139] width 142 height 10
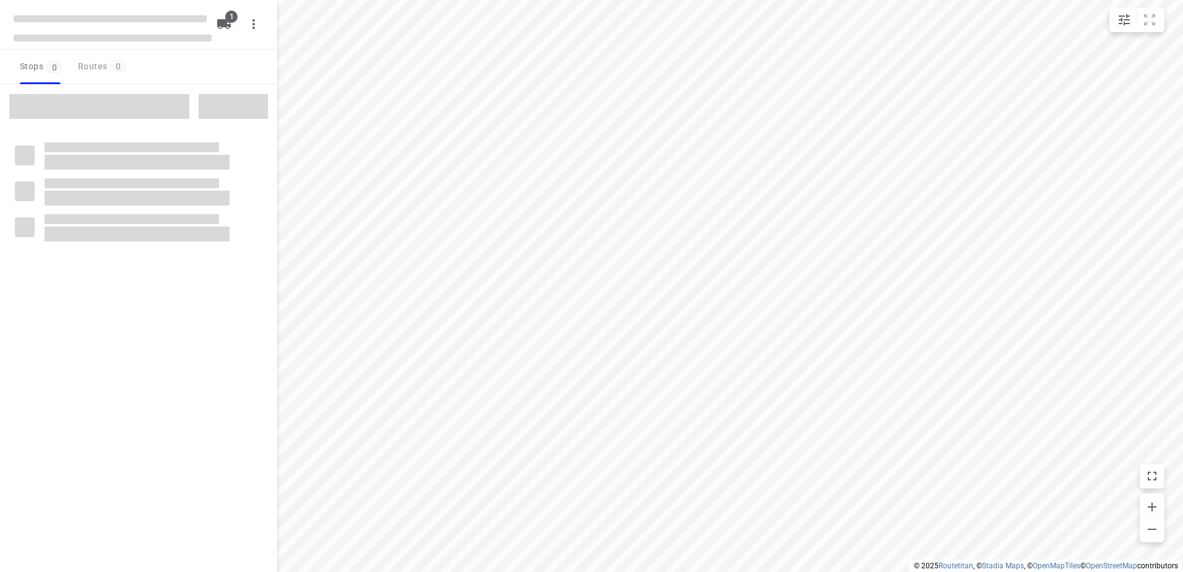
type input "distance"
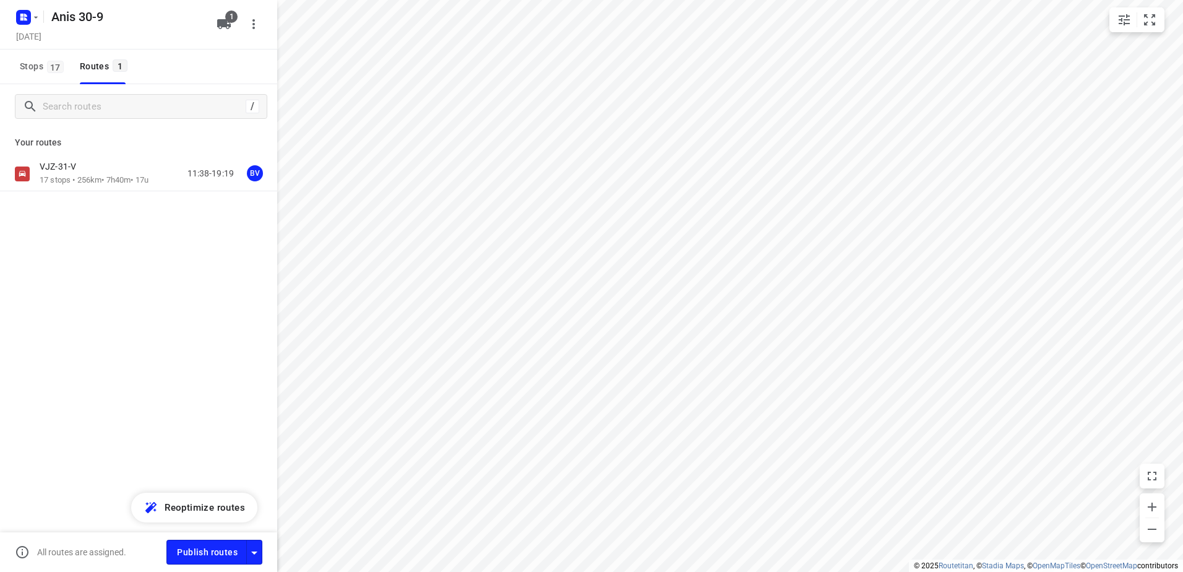
click at [83, 180] on p "17 stops • 256km • 7h40m • 17u" at bounding box center [94, 181] width 109 height 12
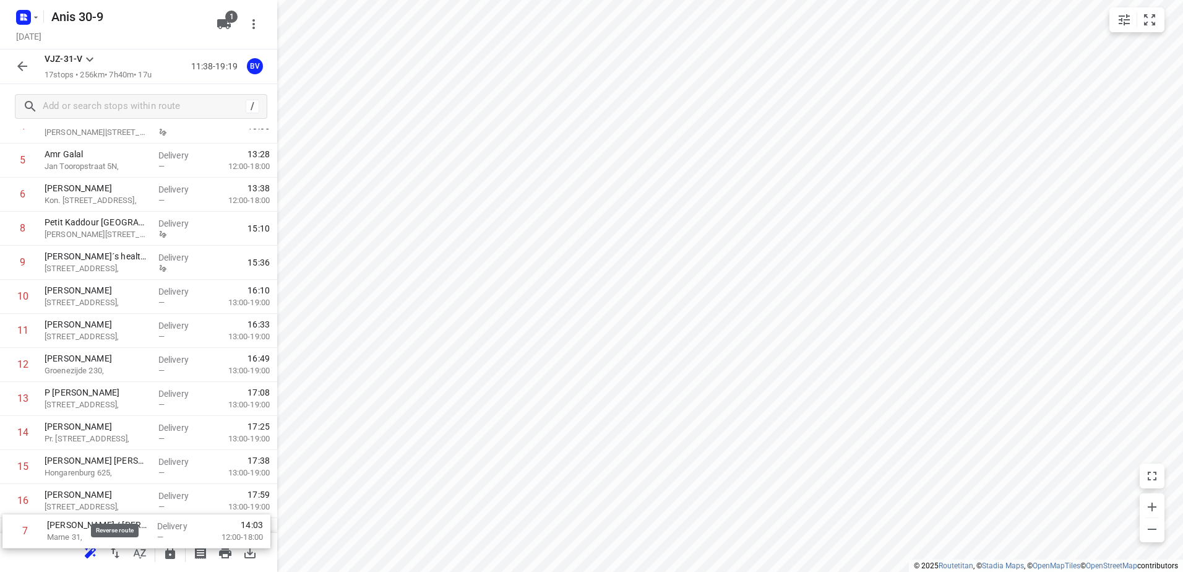
scroll to position [271, 0]
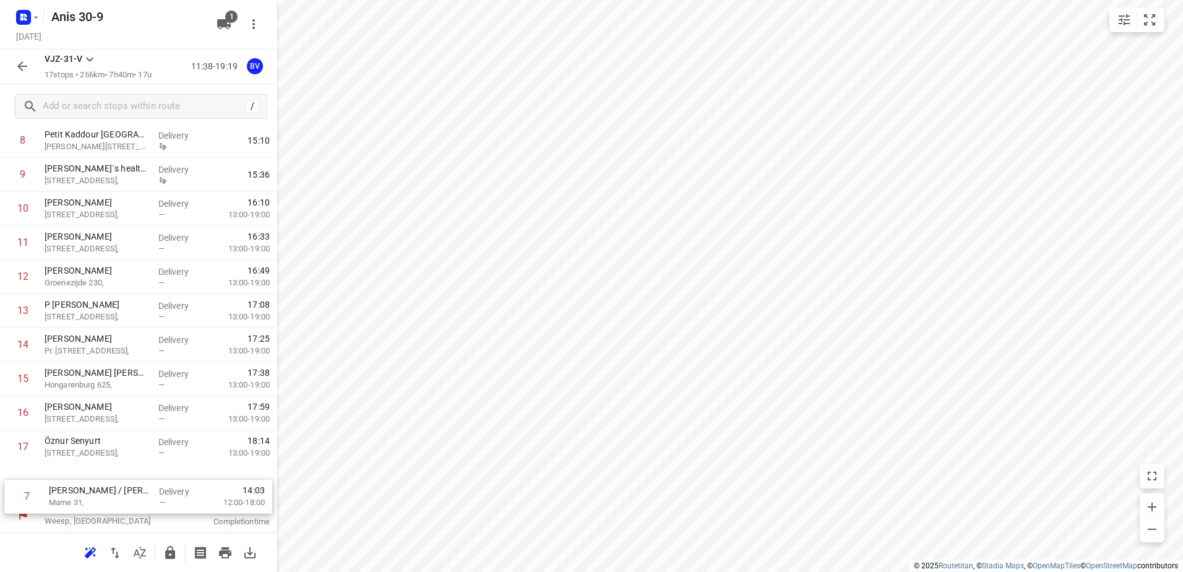
drag, startPoint x: 115, startPoint y: 410, endPoint x: 119, endPoint y: 507, distance: 96.6
click at [119, 507] on div "9 Eemmeerlaan Weesp, Netherlands 11:38 Departure time 1 Layers bakery B.V. Saen…" at bounding box center [138, 209] width 277 height 647
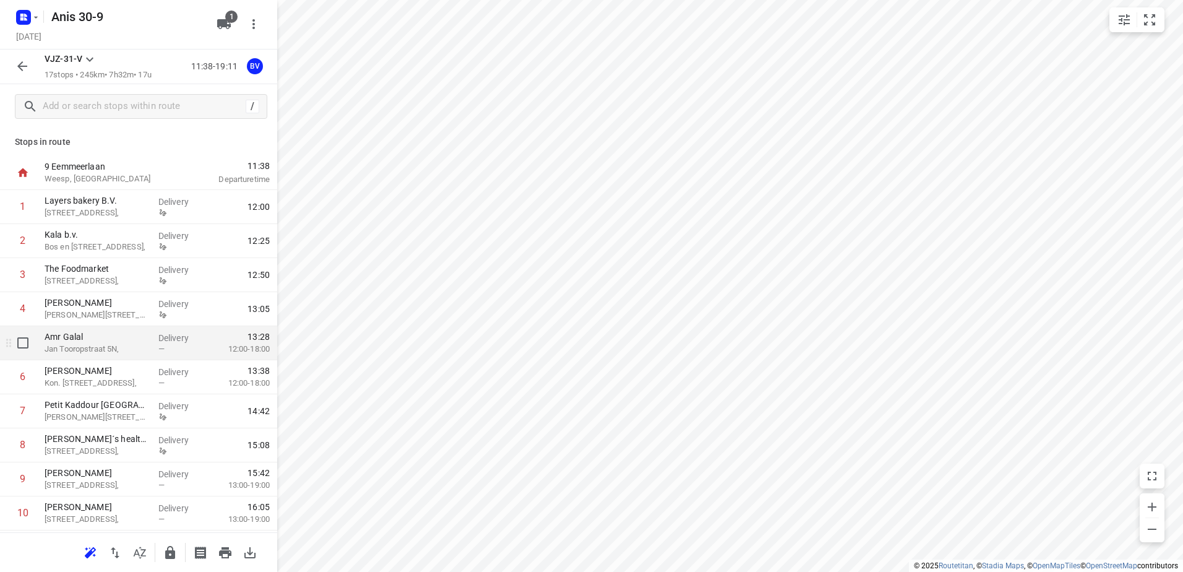
scroll to position [0, 0]
click at [38, 63] on div "VJZ-31-V 17 stops • 245km • 7h32m • 17u 11:38-19:11 BV" at bounding box center [138, 67] width 277 height 35
click at [30, 62] on button "button" at bounding box center [22, 66] width 25 height 25
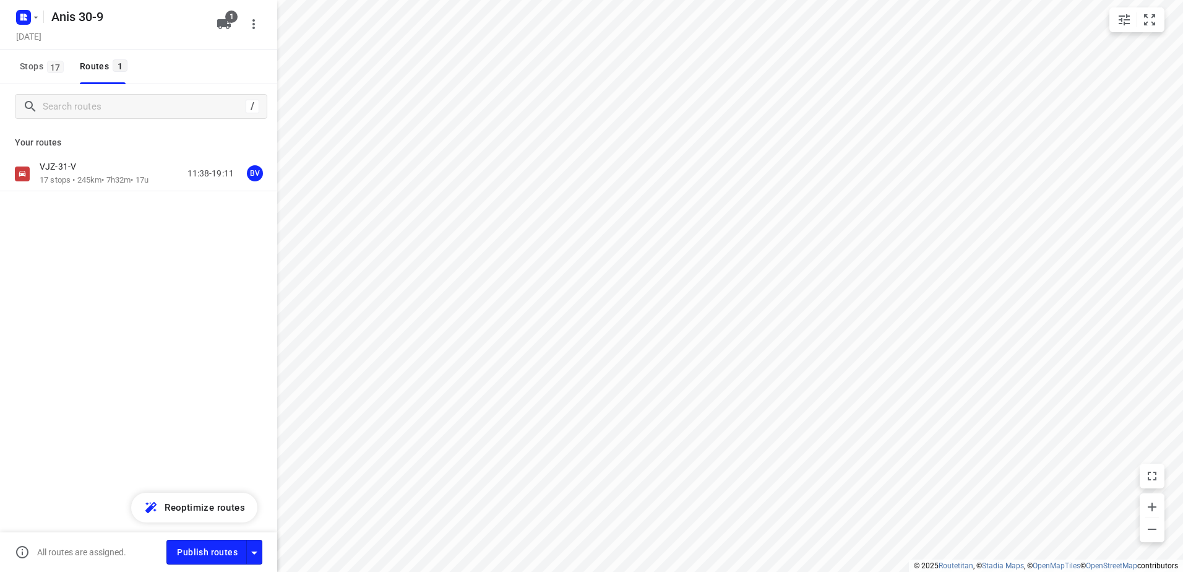
click at [39, 6] on div at bounding box center [26, 17] width 30 height 24
click at [25, 15] on icon "button" at bounding box center [25, 15] width 3 height 3
click at [115, 51] on button "Back to projects" at bounding box center [125, 43] width 212 height 20
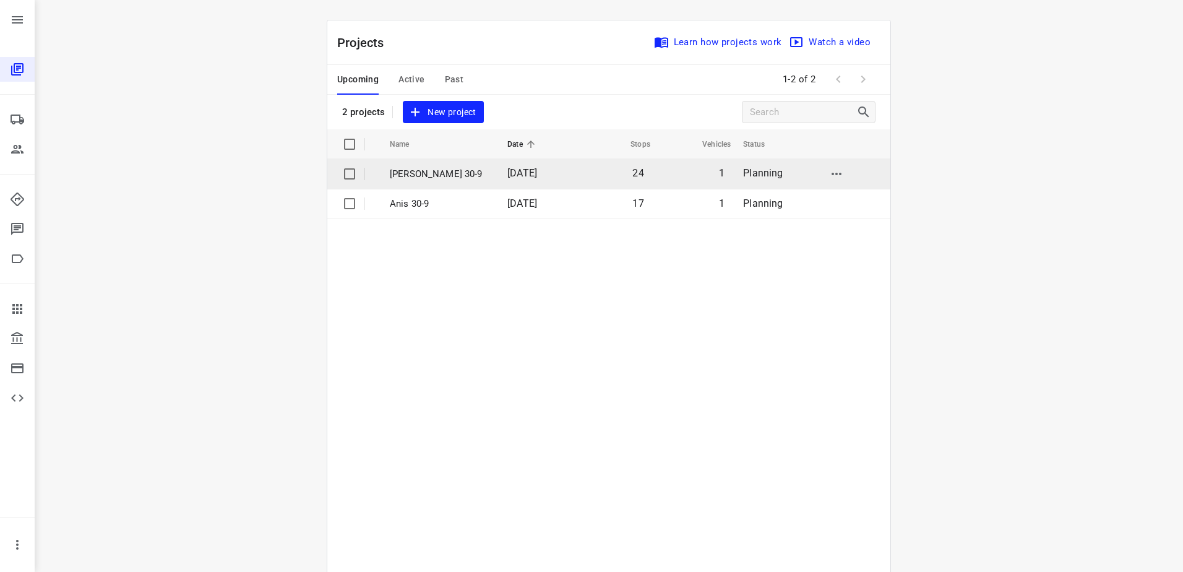
click at [423, 178] on p "[PERSON_NAME] 30-9" at bounding box center [439, 174] width 99 height 14
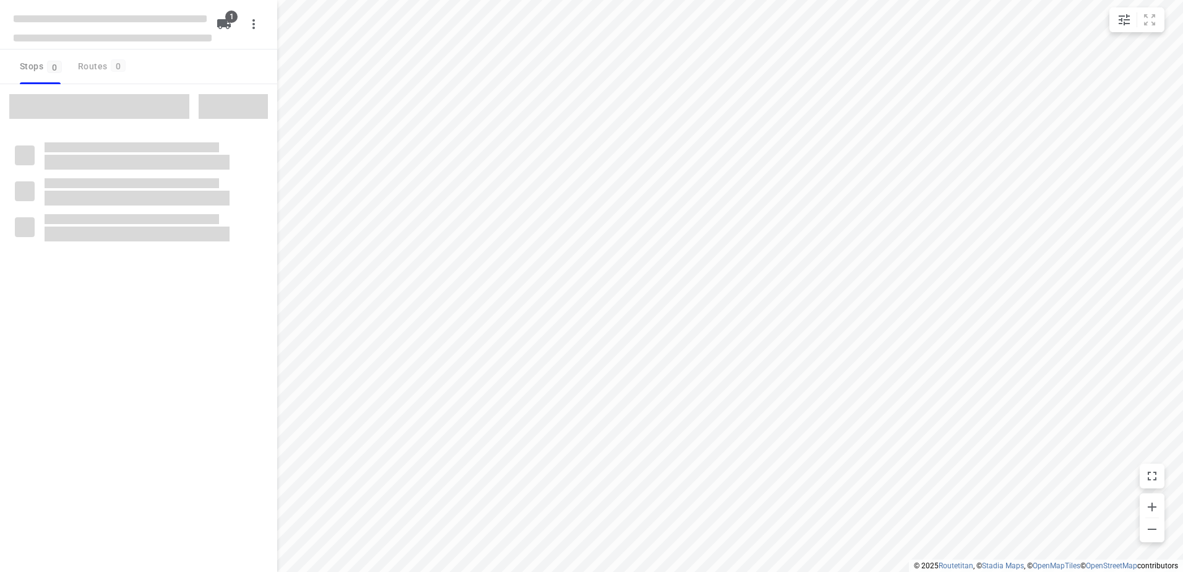
type input "distance"
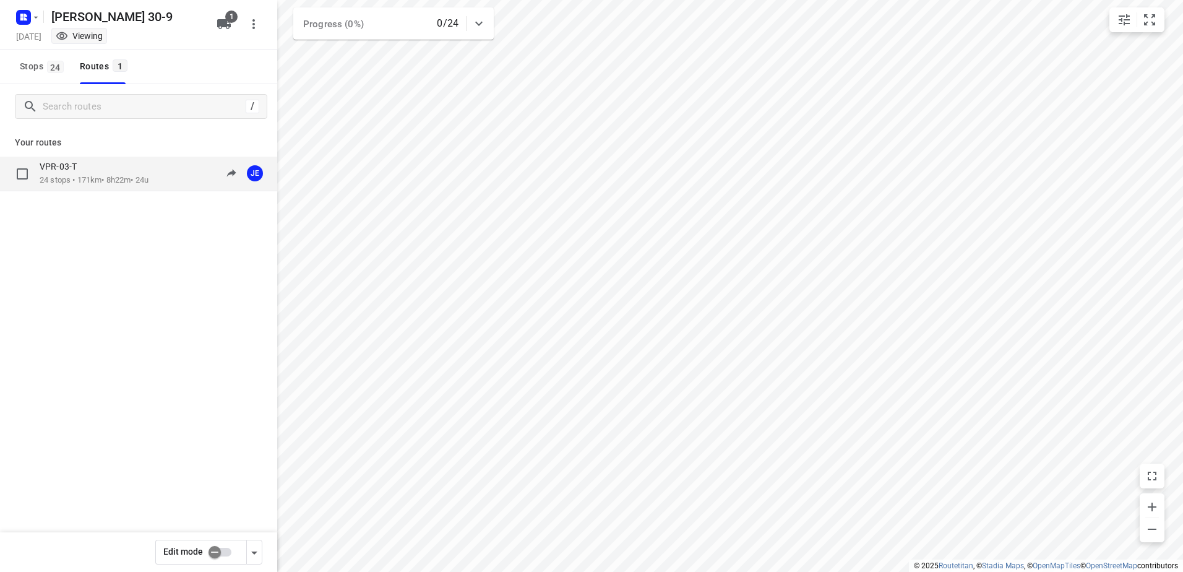
click at [79, 183] on p "24 stops • 171km • 8h22m • 24u" at bounding box center [94, 181] width 109 height 12
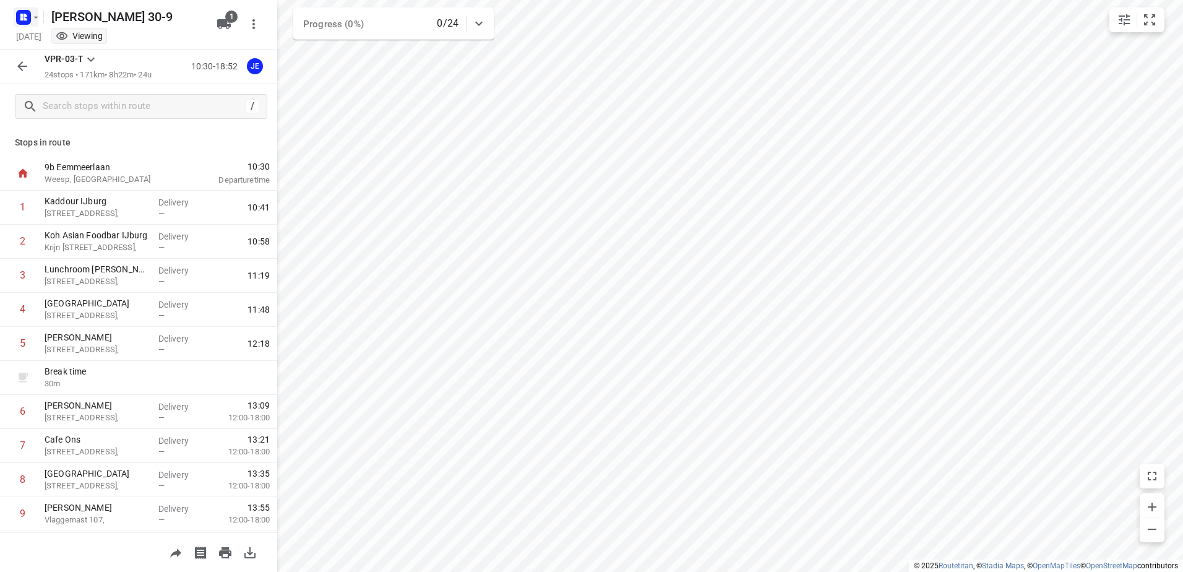
click at [27, 17] on rect "button" at bounding box center [23, 17] width 15 height 15
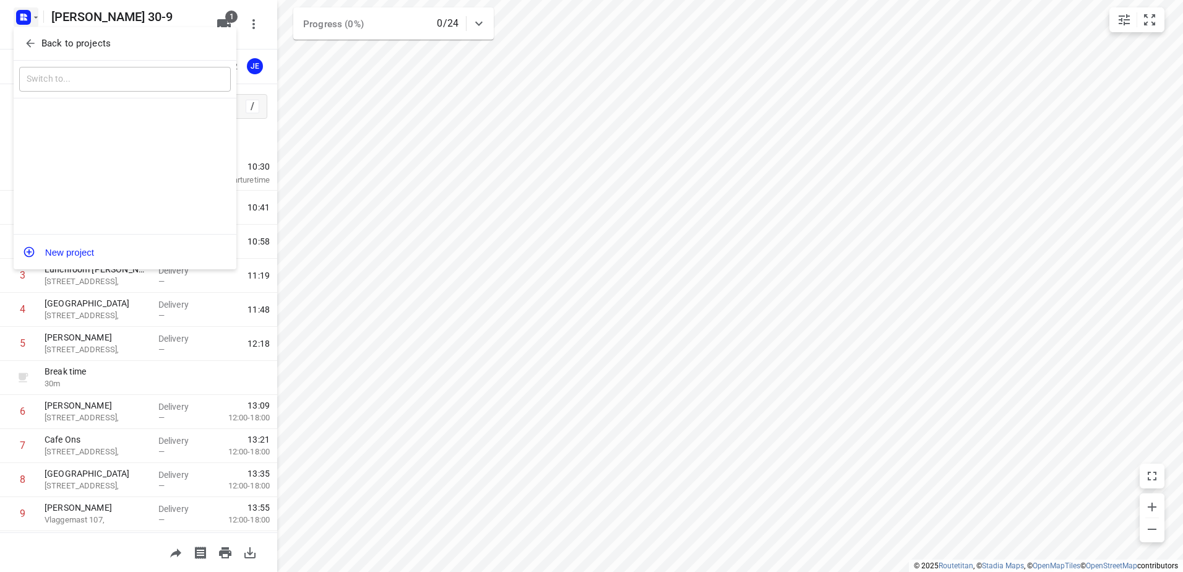
click at [66, 37] on p "Back to projects" at bounding box center [75, 44] width 69 height 14
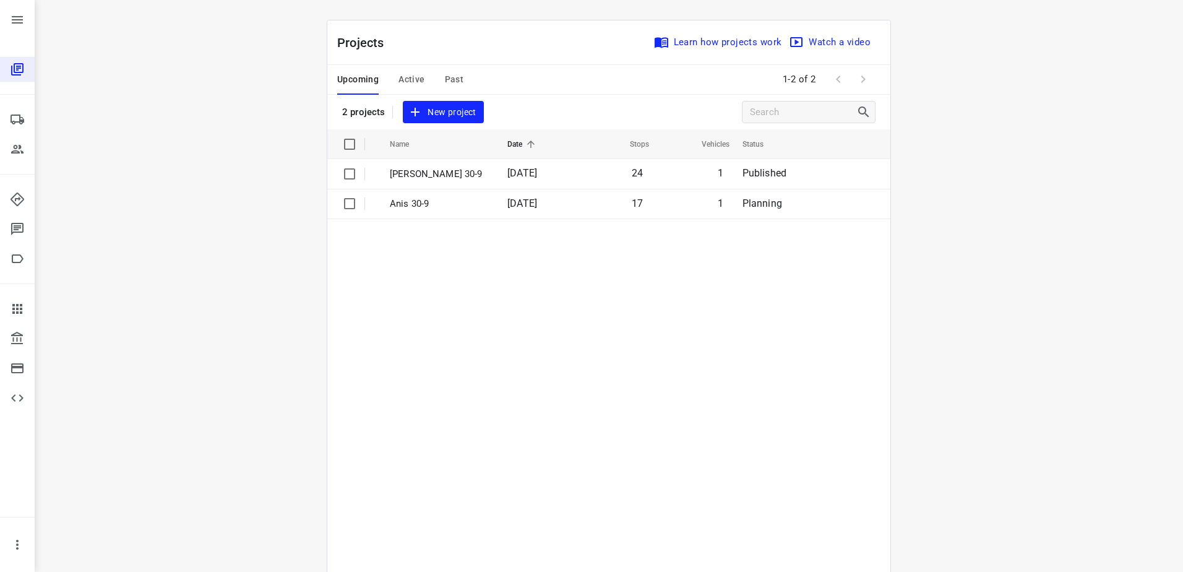
drag, startPoint x: 567, startPoint y: 247, endPoint x: 539, endPoint y: 233, distance: 31.3
click at [565, 248] on table "Name Date Stops Vehicles Status Jeffrey 30-9 30 Sep 2025 24 1 Published Anis 30…" at bounding box center [608, 381] width 563 height 505
click at [436, 76] on div "Upcoming Active Past" at bounding box center [410, 80] width 146 height 30
click at [448, 76] on span "Past" at bounding box center [454, 79] width 19 height 15
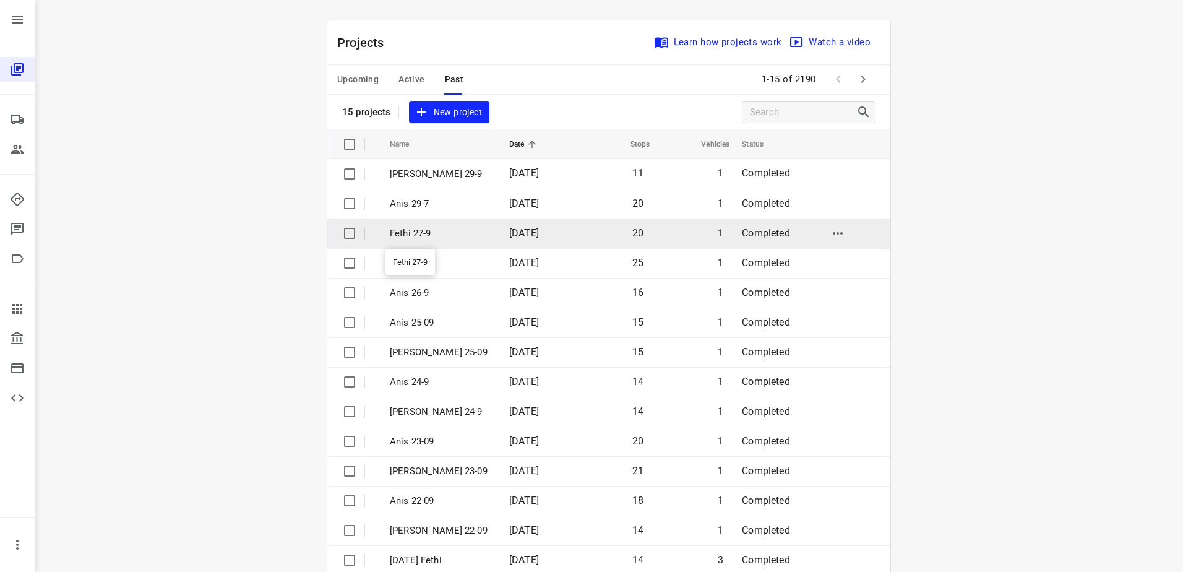
click at [436, 225] on td "Fethi 27-9" at bounding box center [438, 233] width 122 height 30
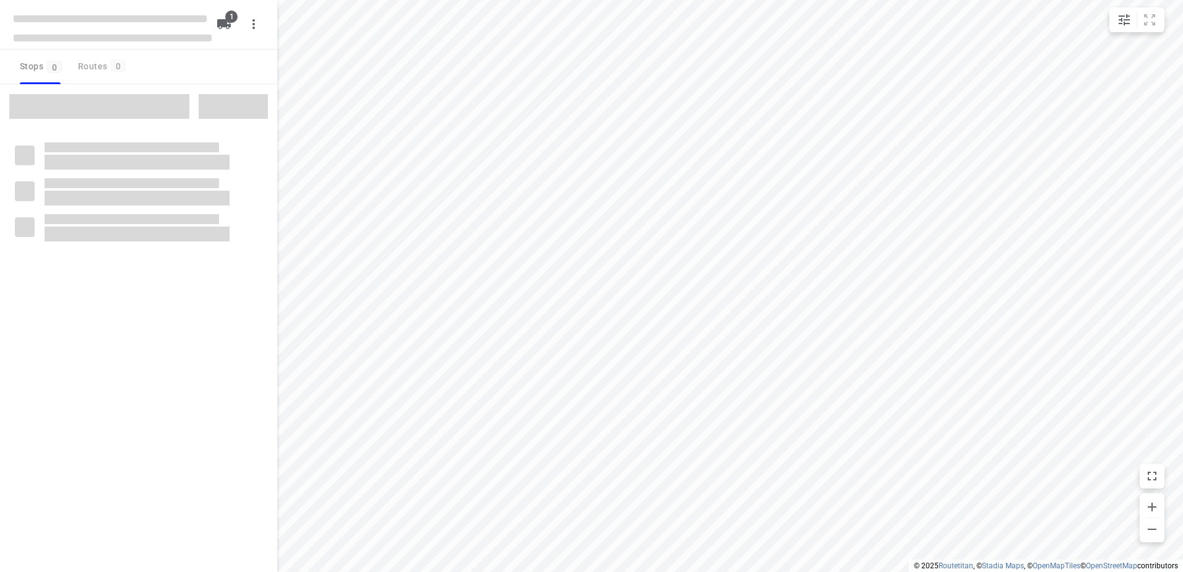
type input "distance"
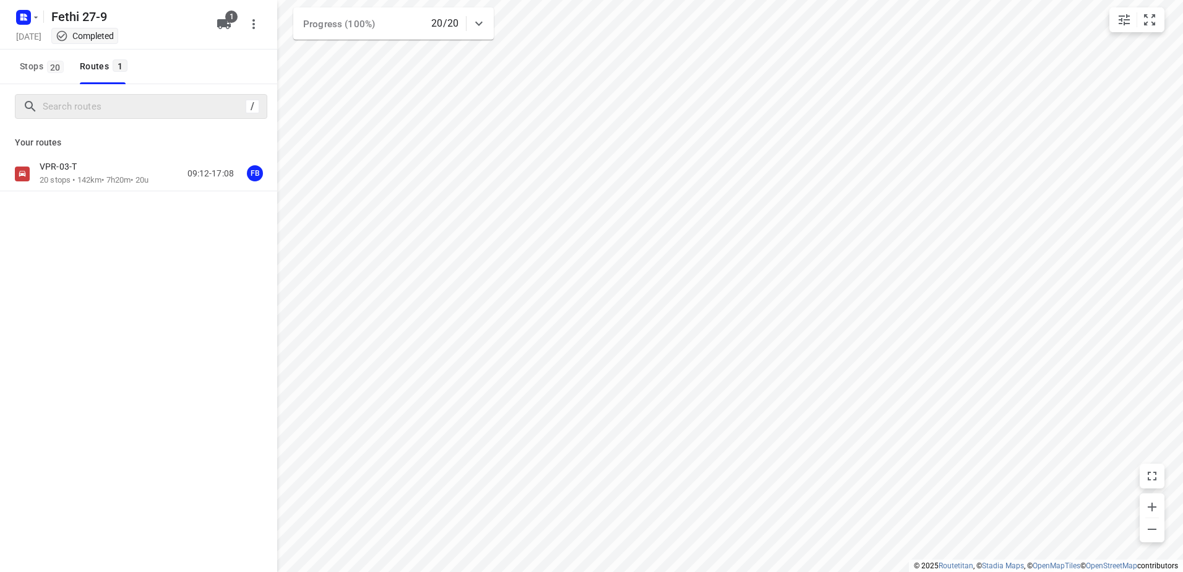
click at [88, 179] on p "20 stops • 142km • 7h20m • 20u" at bounding box center [94, 181] width 109 height 12
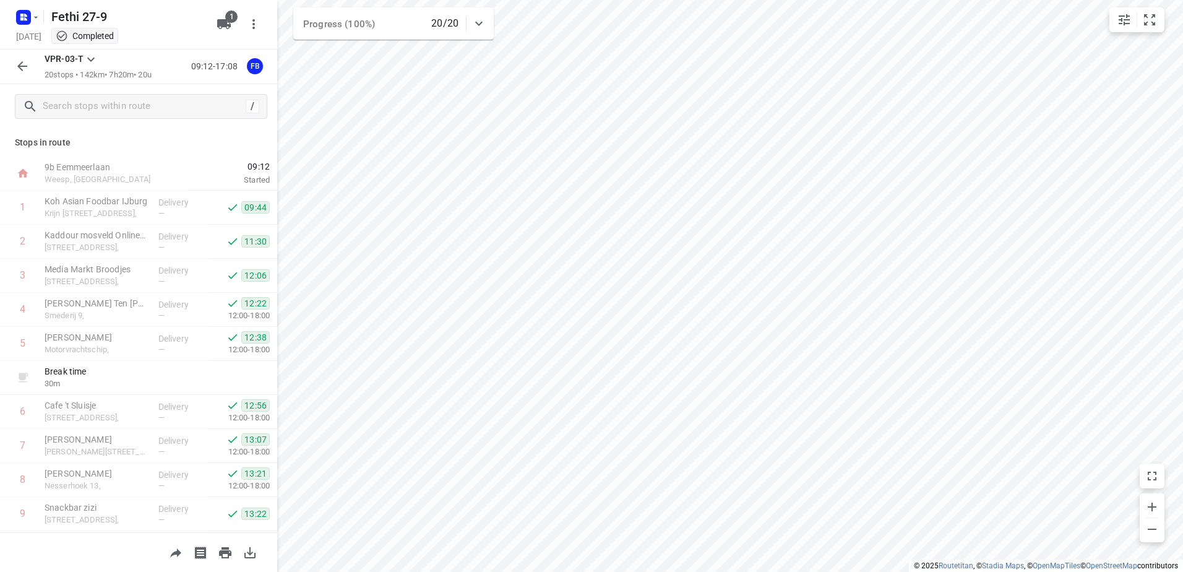
click at [27, 68] on icon "button" at bounding box center [22, 66] width 15 height 15
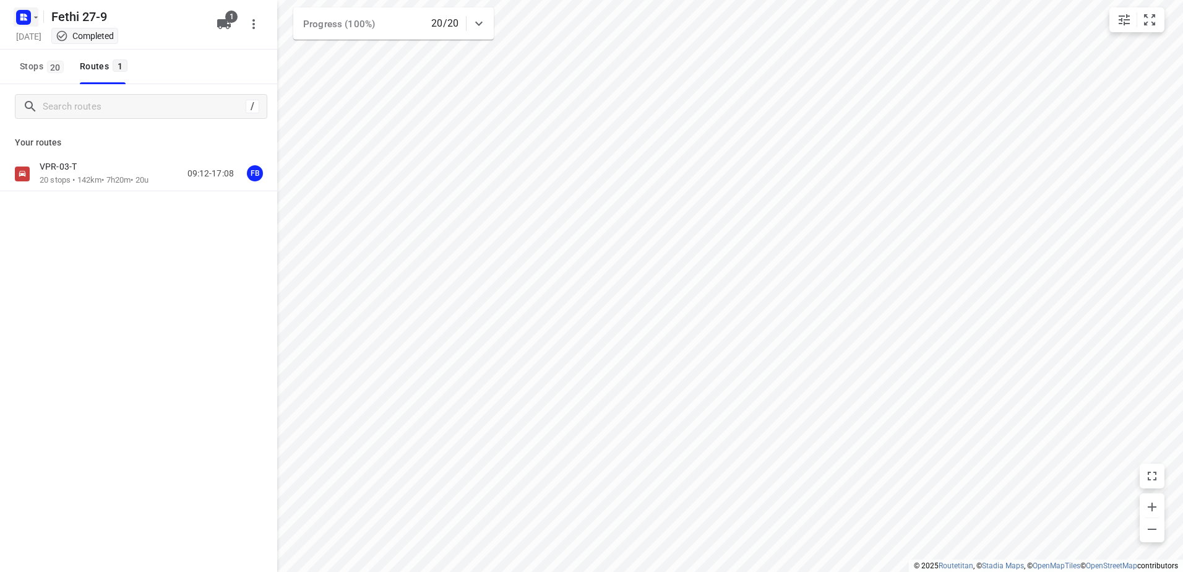
click at [18, 19] on rect "button" at bounding box center [23, 17] width 15 height 15
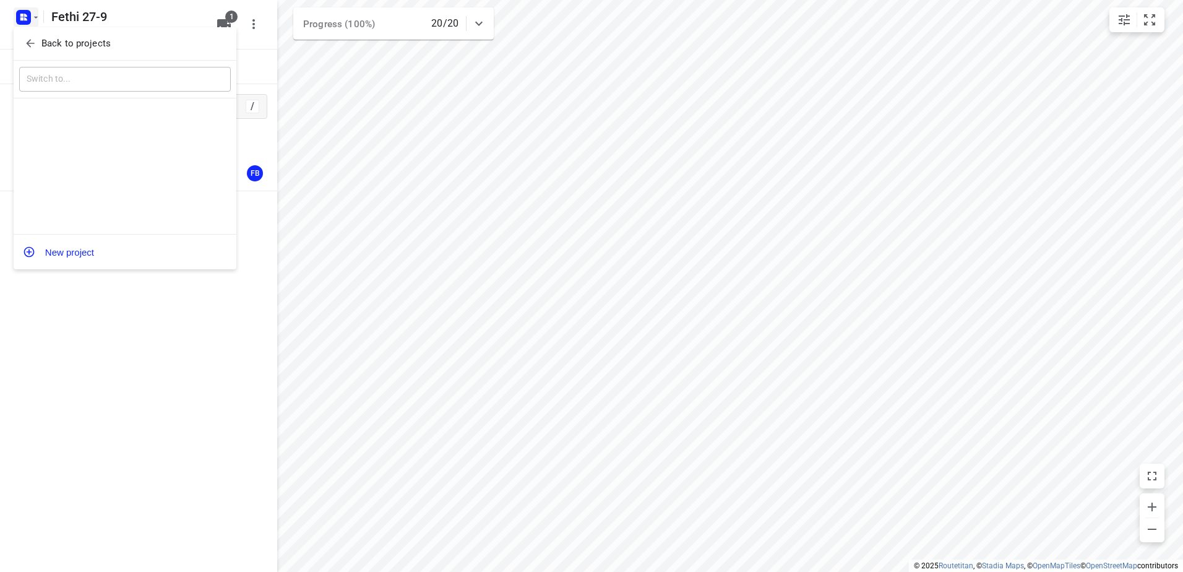
click at [61, 40] on p "Back to projects" at bounding box center [75, 44] width 69 height 14
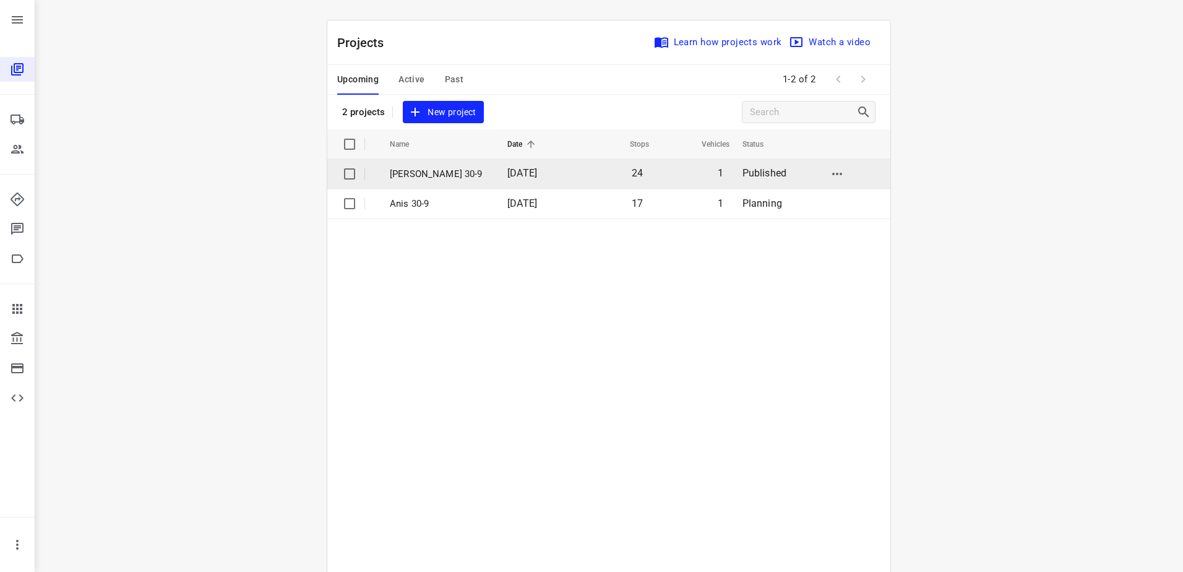
click at [453, 168] on p "[PERSON_NAME] 30-9" at bounding box center [439, 174] width 99 height 14
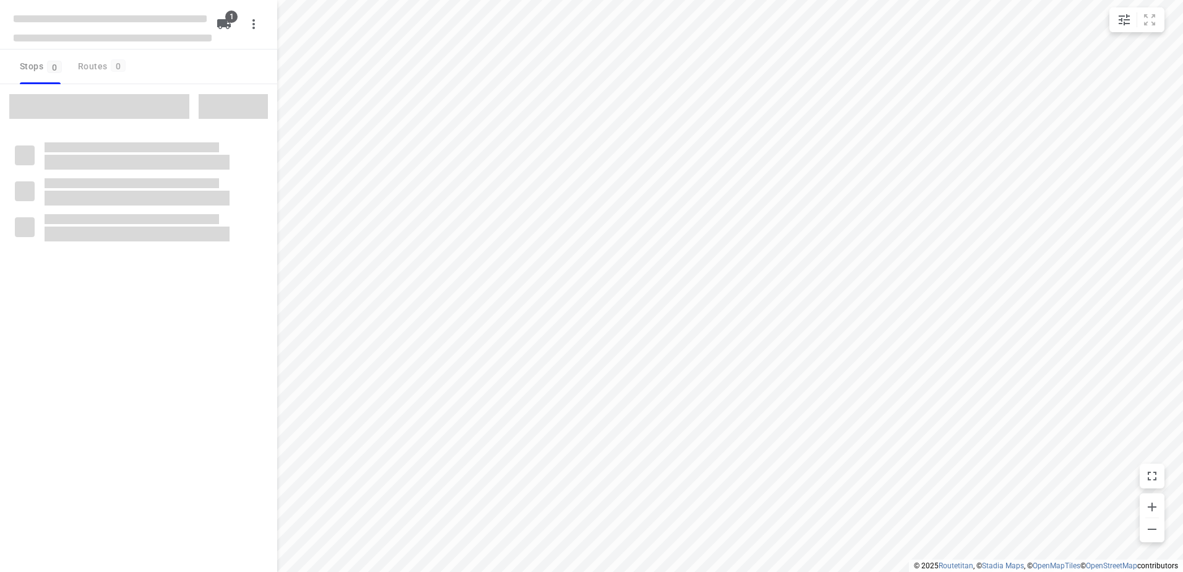
type input "distance"
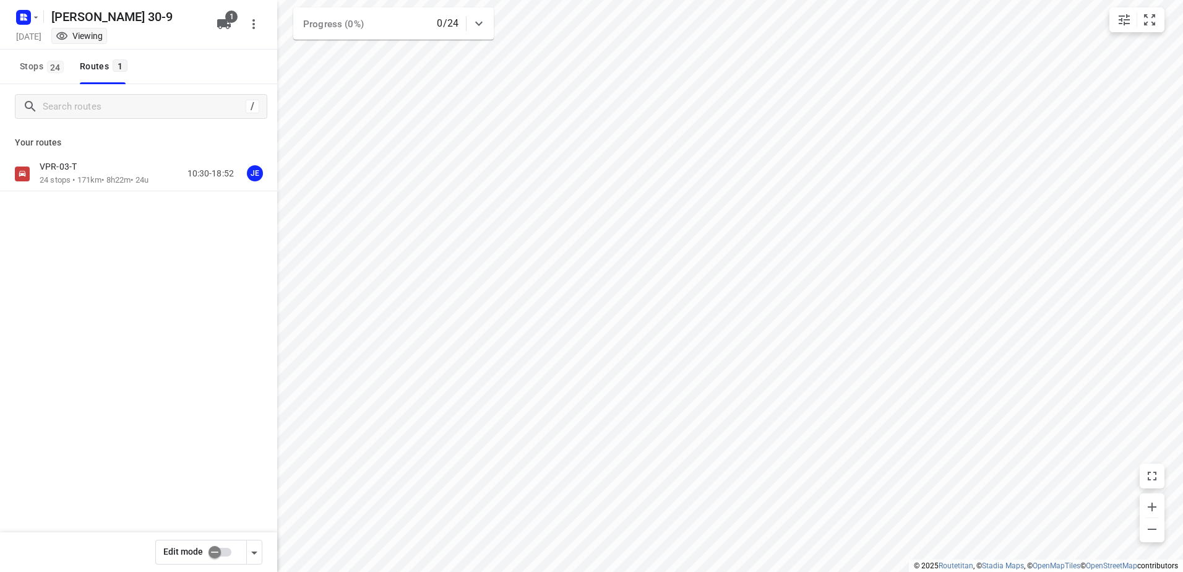
click at [90, 168] on div "VPR-03-T" at bounding box center [94, 168] width 109 height 14
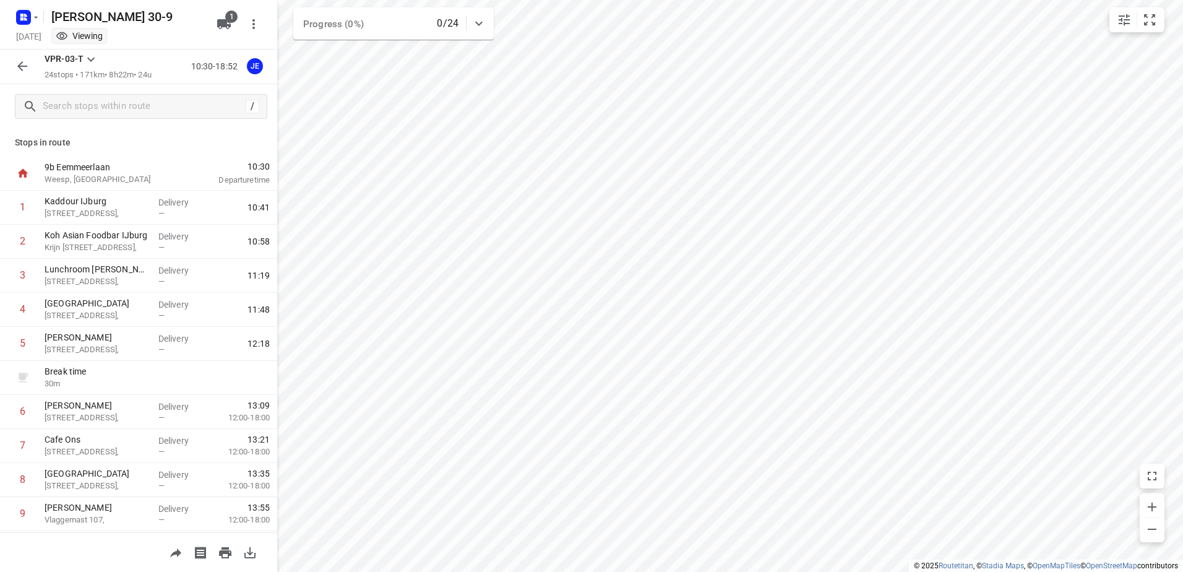
click at [32, 74] on button "button" at bounding box center [22, 66] width 25 height 25
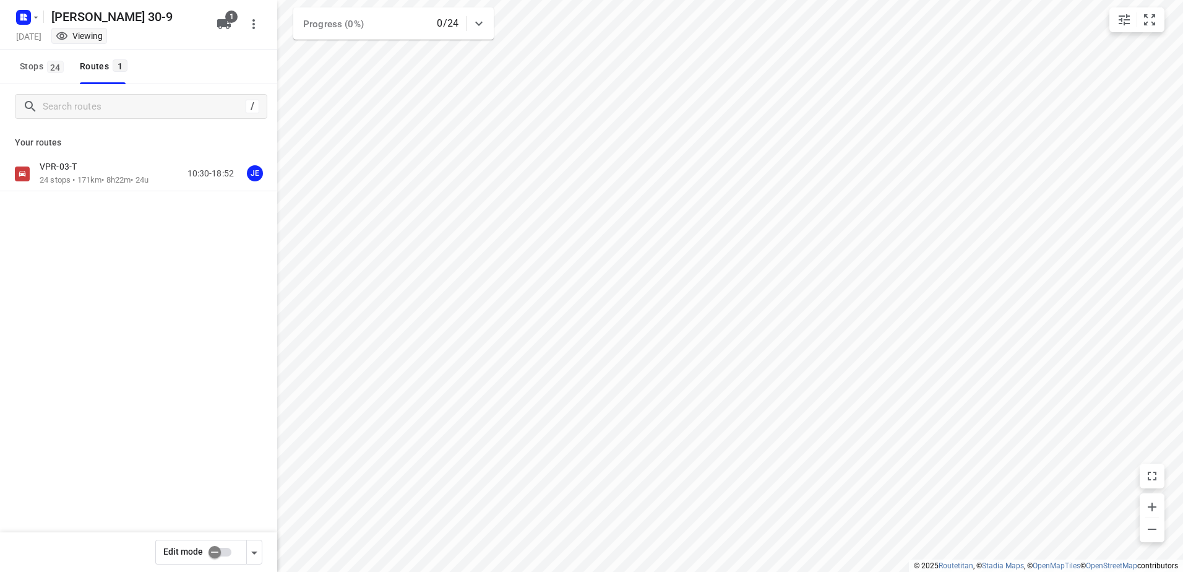
click at [32, 73] on span "Stops 24" at bounding box center [44, 66] width 48 height 15
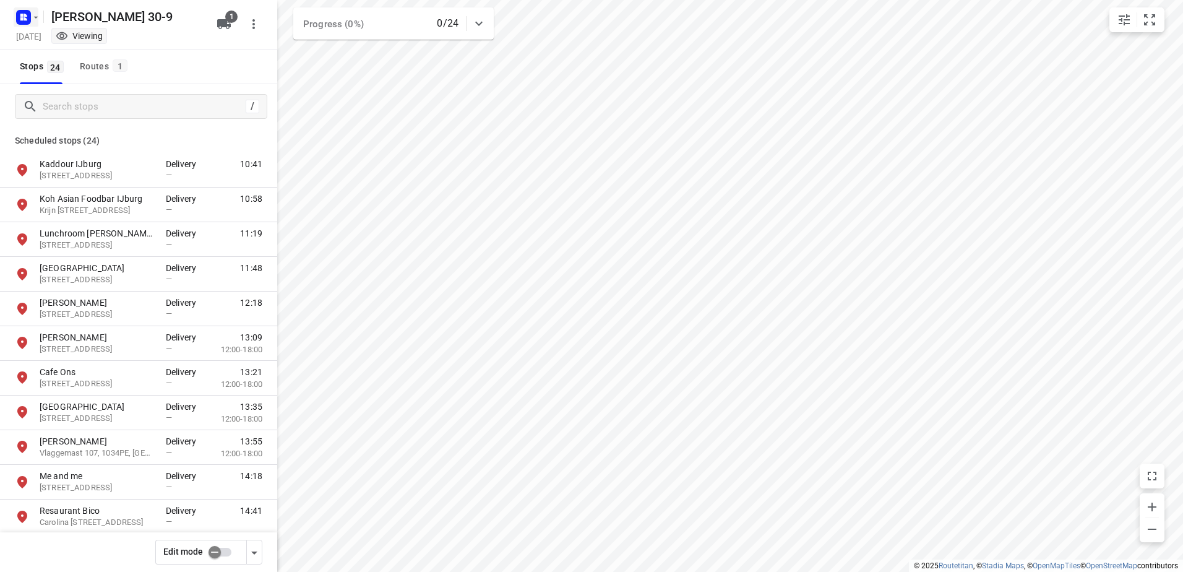
click at [23, 22] on rect "button" at bounding box center [23, 17] width 15 height 15
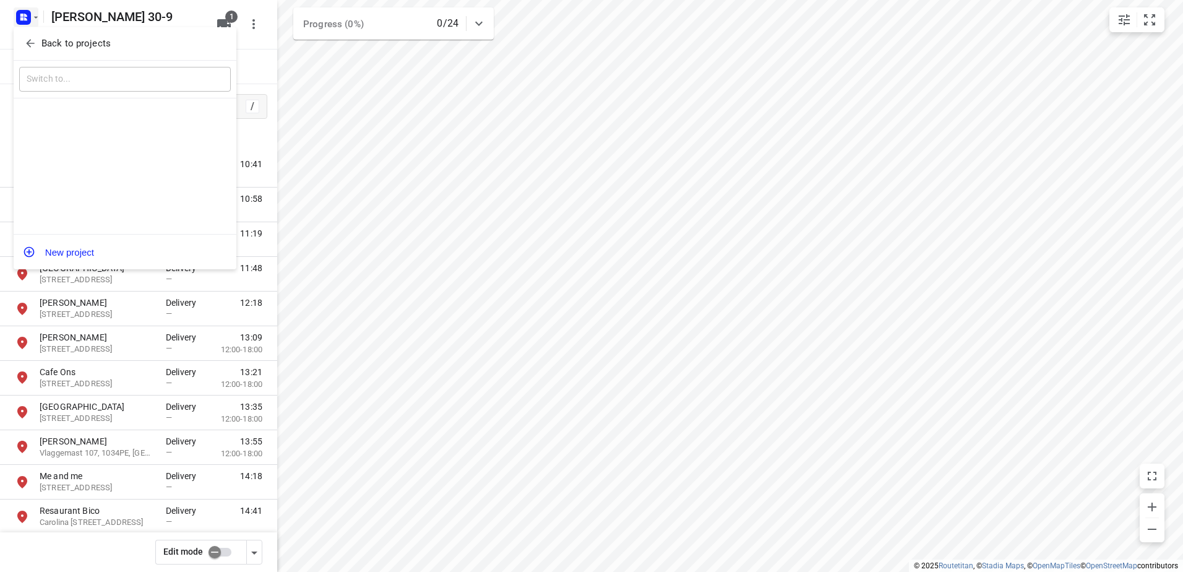
drag, startPoint x: 23, startPoint y: 22, endPoint x: 53, endPoint y: 48, distance: 39.1
click at [50, 45] on p "Back to projects" at bounding box center [75, 44] width 69 height 14
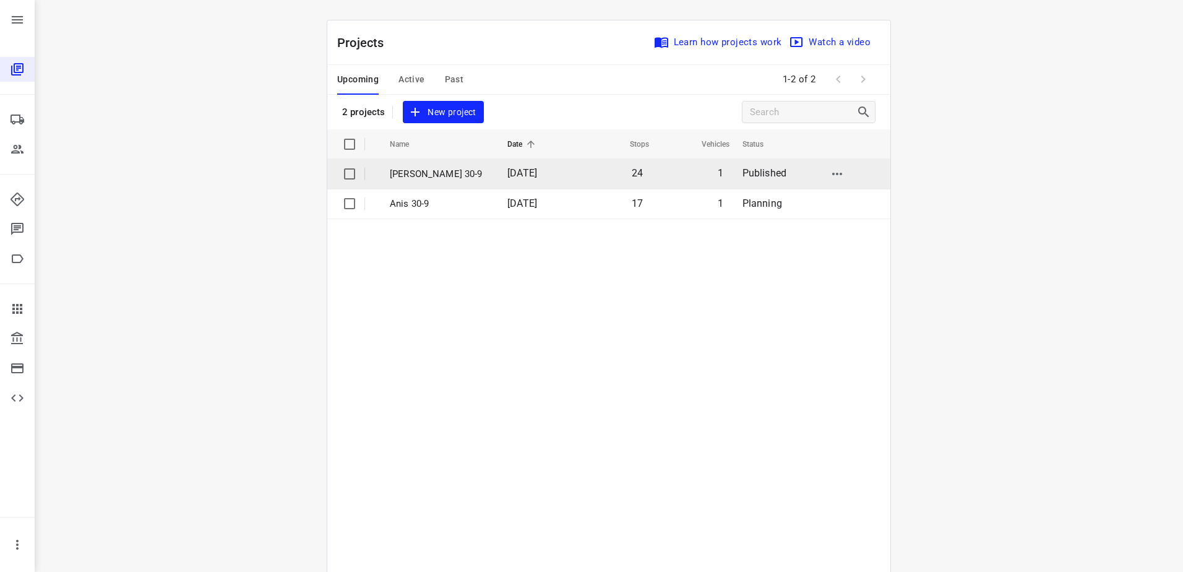
click at [428, 171] on p "[PERSON_NAME] 30-9" at bounding box center [439, 174] width 99 height 14
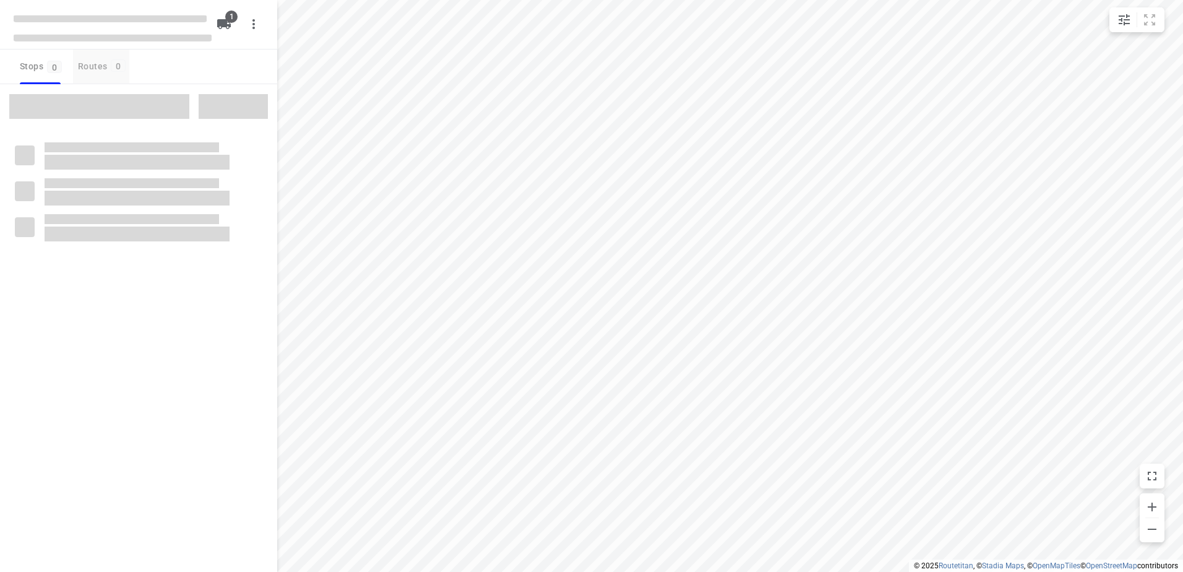
type input "distance"
